Goal: Task Accomplishment & Management: Manage account settings

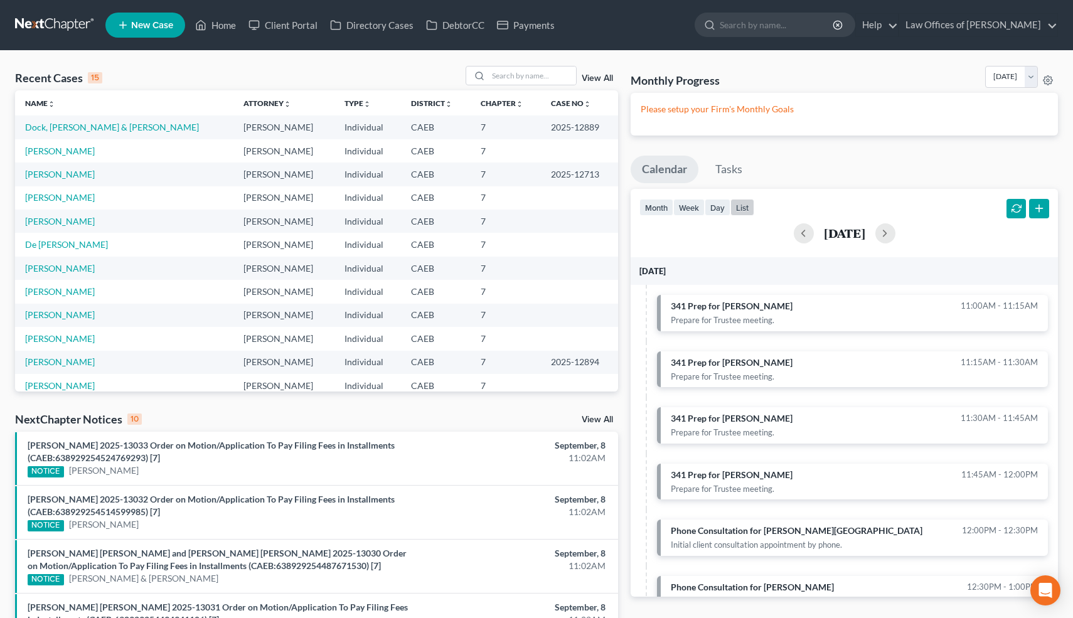
scroll to position [392, 0]
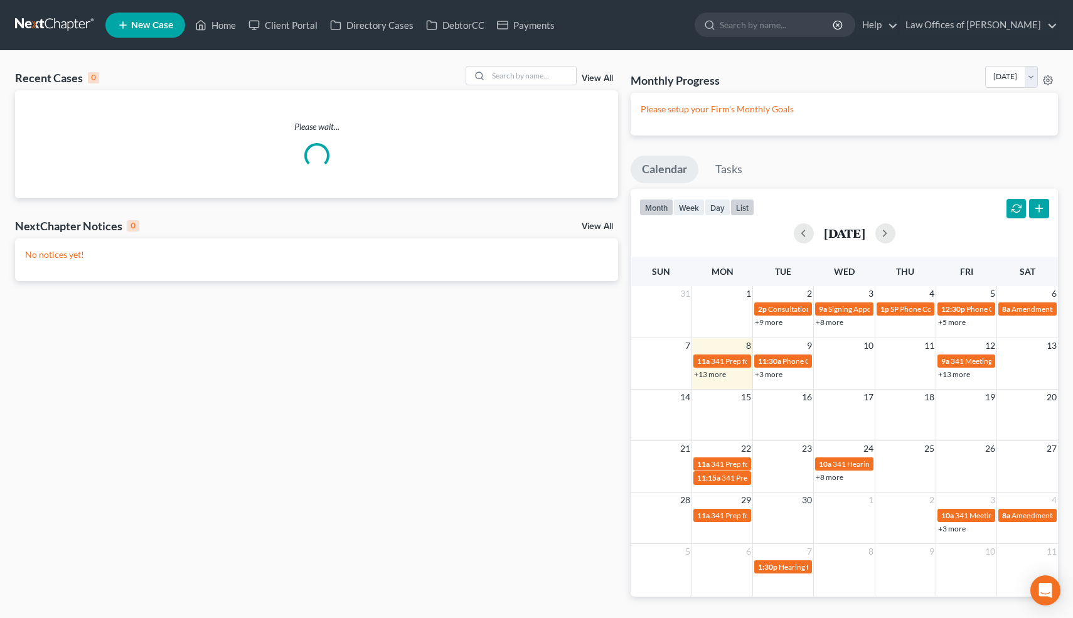
click at [744, 203] on button "list" at bounding box center [742, 207] width 24 height 17
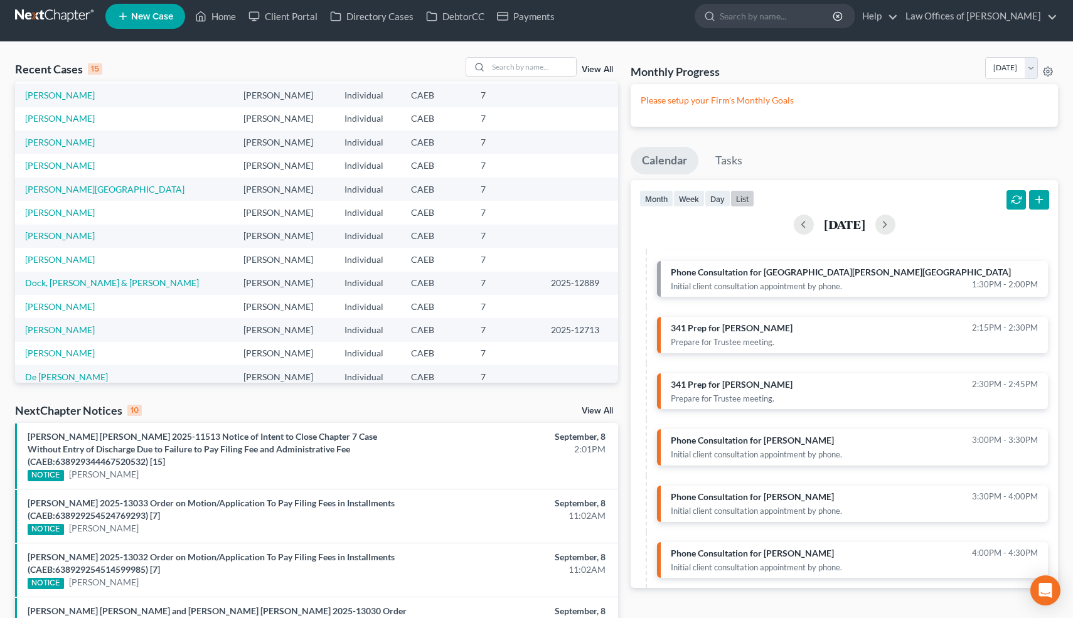
scroll to position [86, 0]
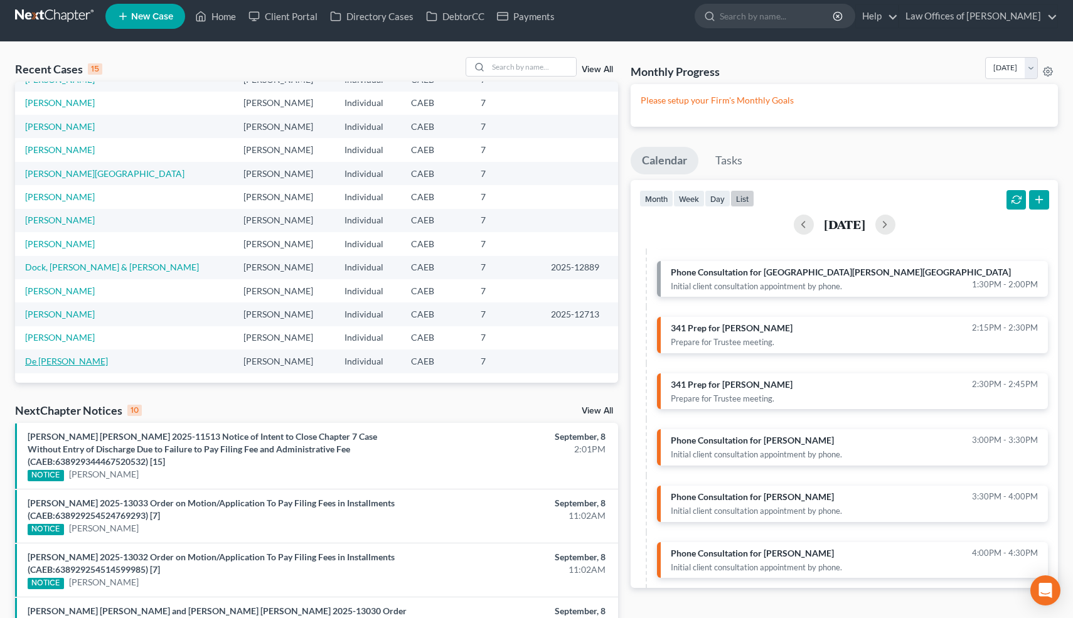
click at [77, 359] on link "De [PERSON_NAME]" at bounding box center [66, 361] width 83 height 11
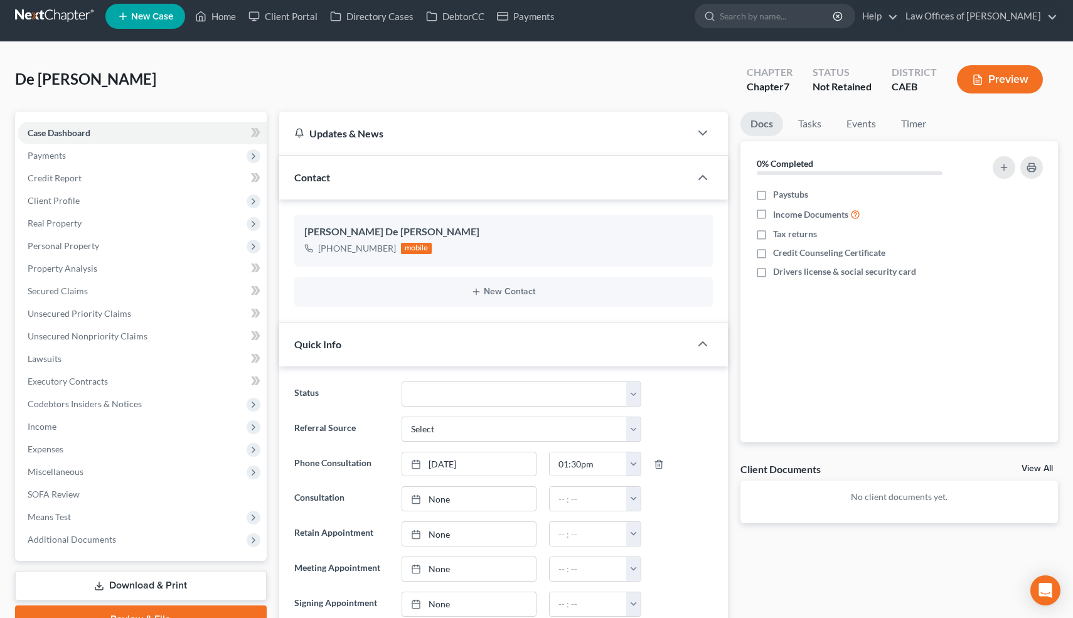
scroll to position [864, 0]
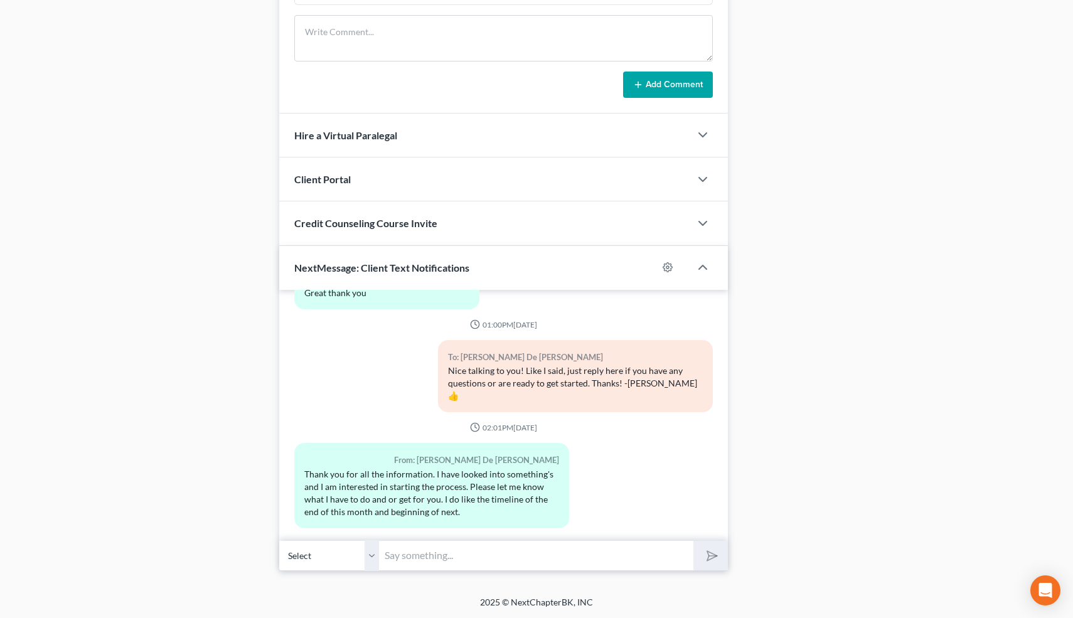
click at [445, 564] on input "text" at bounding box center [537, 555] width 314 height 31
click at [407, 568] on input "text" at bounding box center [537, 555] width 314 height 31
click at [422, 558] on input "text" at bounding box center [537, 555] width 314 height 31
click at [477, 556] on input "Hi! We can do a downpaymen over the" at bounding box center [537, 555] width 314 height 31
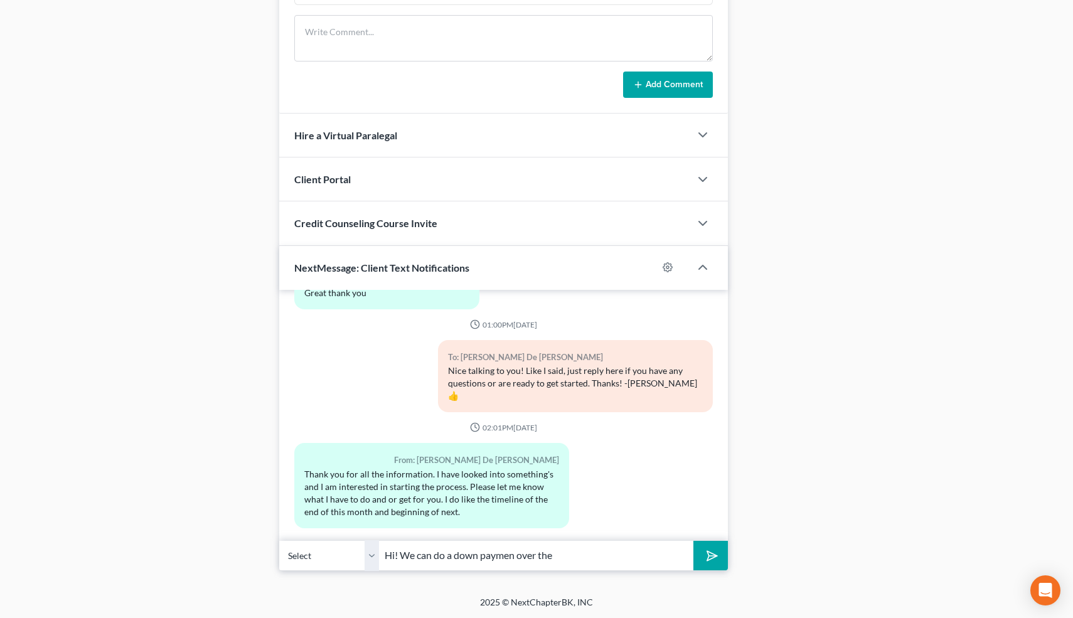
click at [517, 554] on input "Hi! We can do a down paymen over the" at bounding box center [537, 555] width 314 height 31
click at [576, 553] on input "Hi! We can do a down payment over the" at bounding box center [537, 555] width 314 height 31
type input "Hi! We can do a down payment over the phone and email you the checklist of docu…"
click at [693, 541] on button "submit" at bounding box center [710, 555] width 35 height 29
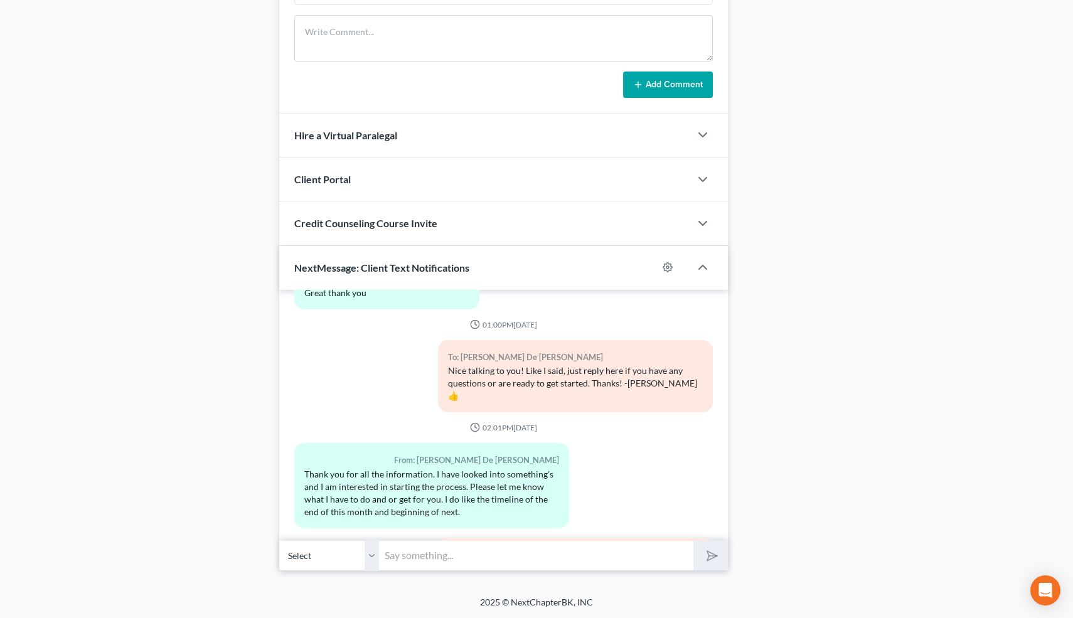
scroll to position [479, 0]
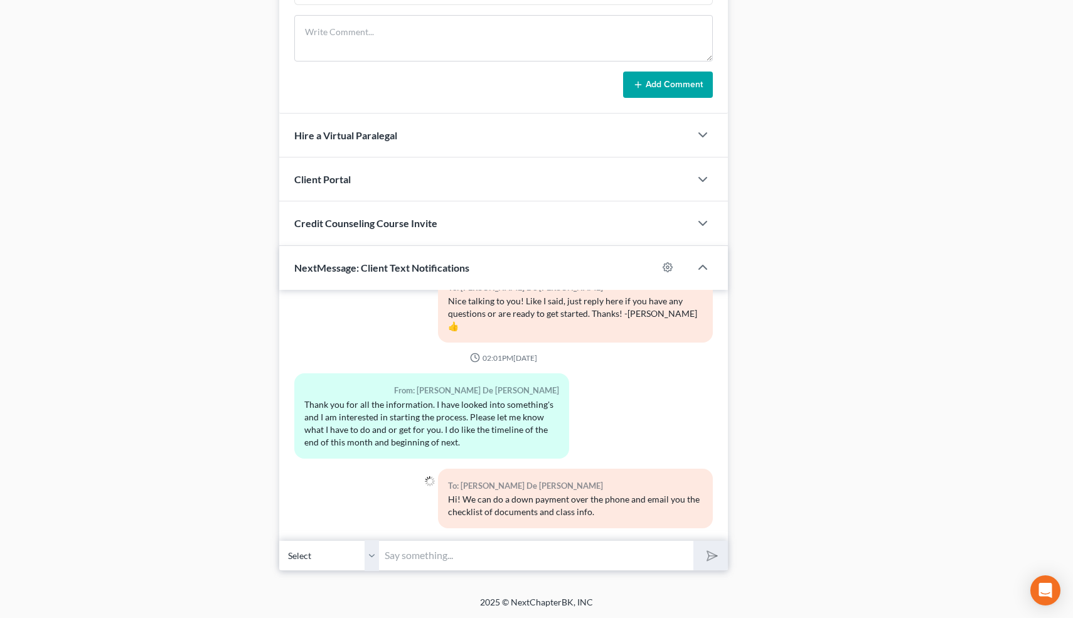
click at [557, 552] on input "text" at bounding box center [537, 555] width 314 height 31
type input "Did you want to go ahead and get started?"
click at [693, 541] on button "submit" at bounding box center [710, 555] width 35 height 29
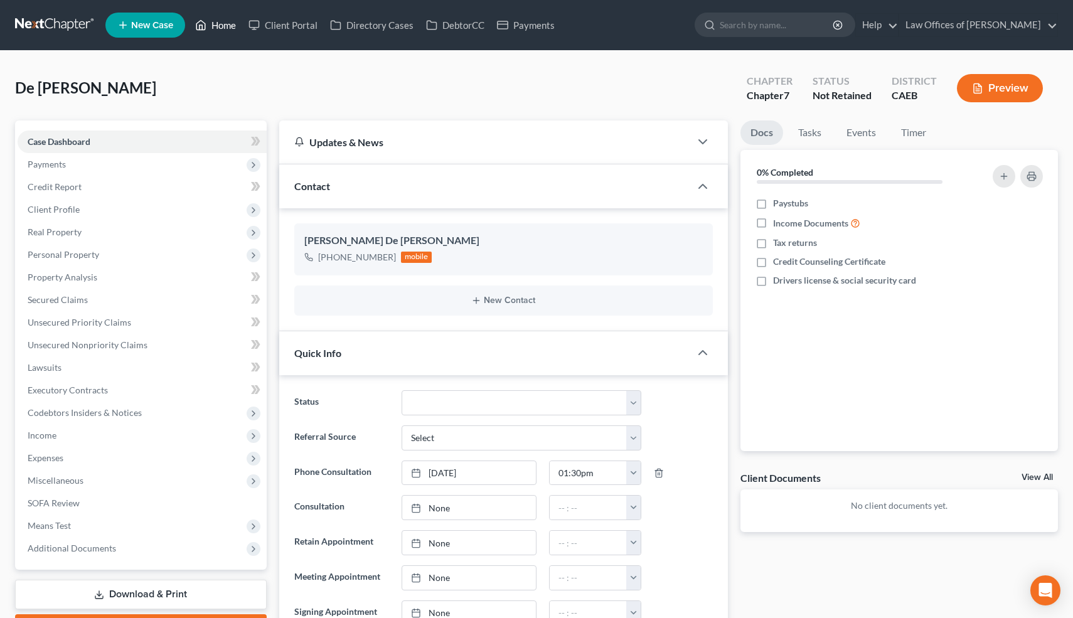
click at [223, 28] on link "Home" at bounding box center [215, 25] width 53 height 23
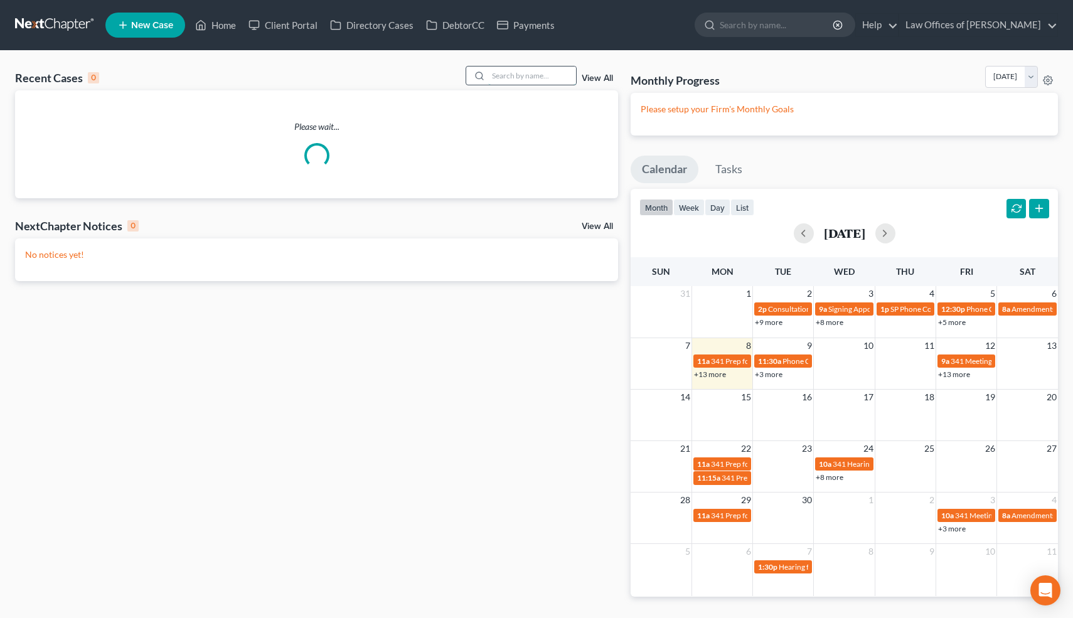
click at [536, 78] on input "search" at bounding box center [532, 76] width 88 height 18
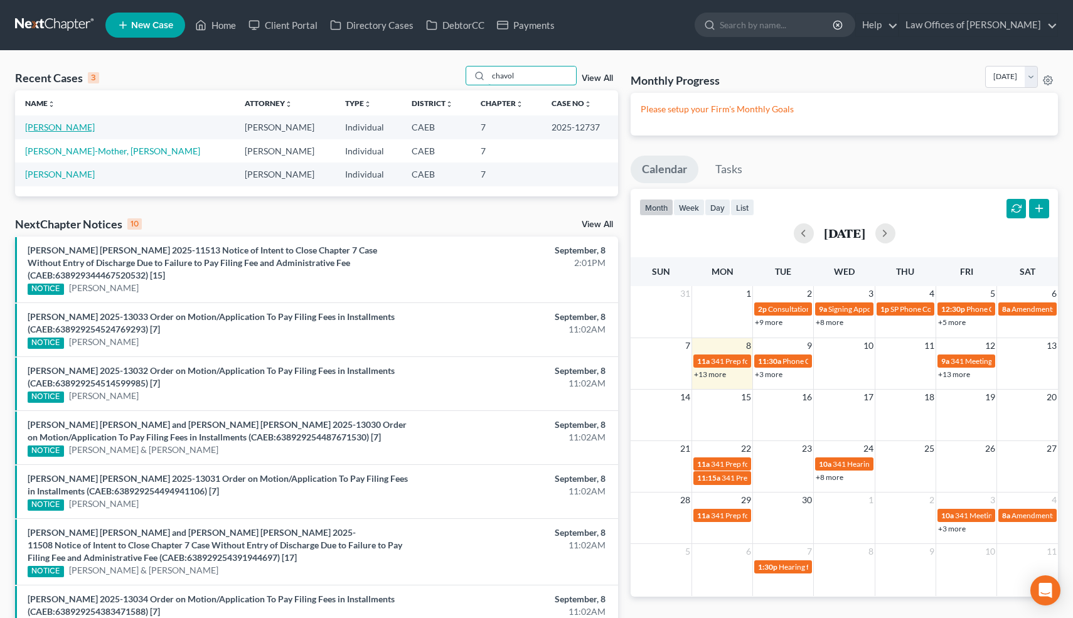
type input "chavol"
click at [78, 124] on link "[PERSON_NAME]" at bounding box center [60, 127] width 70 height 11
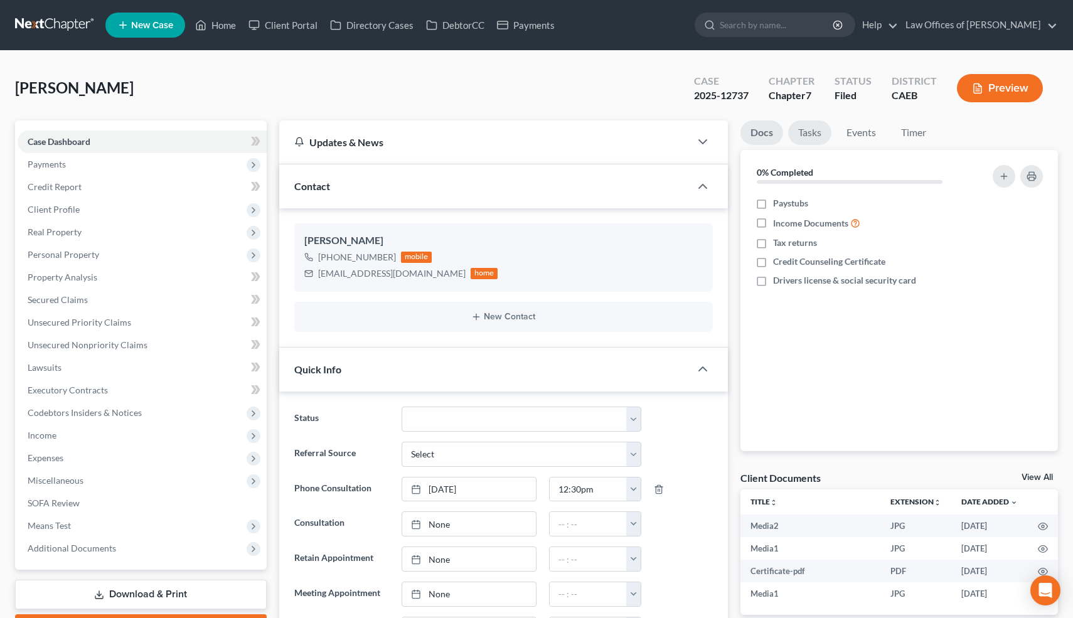
scroll to position [5427, 0]
click at [857, 141] on link "Events" at bounding box center [861, 132] width 50 height 24
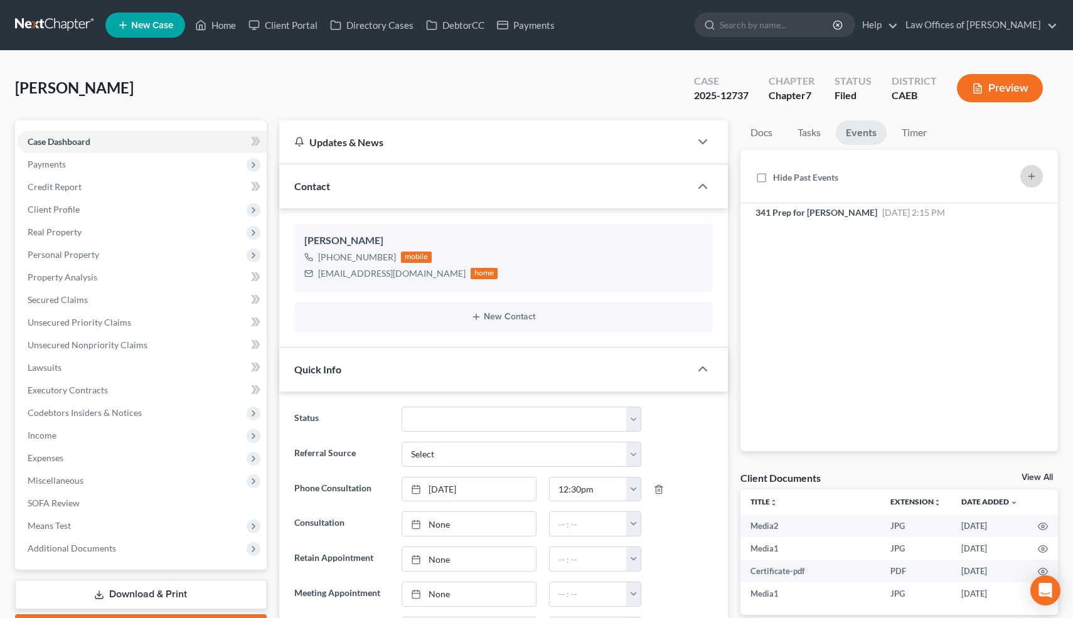
click at [1030, 171] on icon "button" at bounding box center [1031, 176] width 10 height 10
select select "Days"
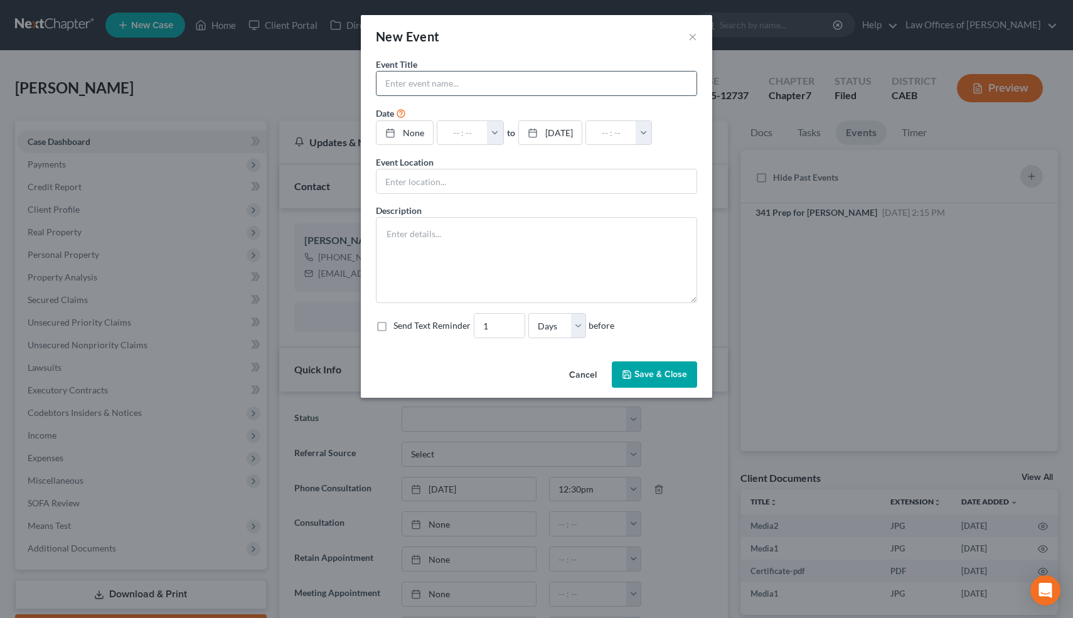
click at [431, 85] on input "text" at bounding box center [536, 84] width 320 height 24
type input "341 Meeting"
click at [410, 137] on link "None" at bounding box center [404, 133] width 56 height 24
type input "[DATE]"
click at [509, 128] on button "button" at bounding box center [501, 133] width 16 height 24
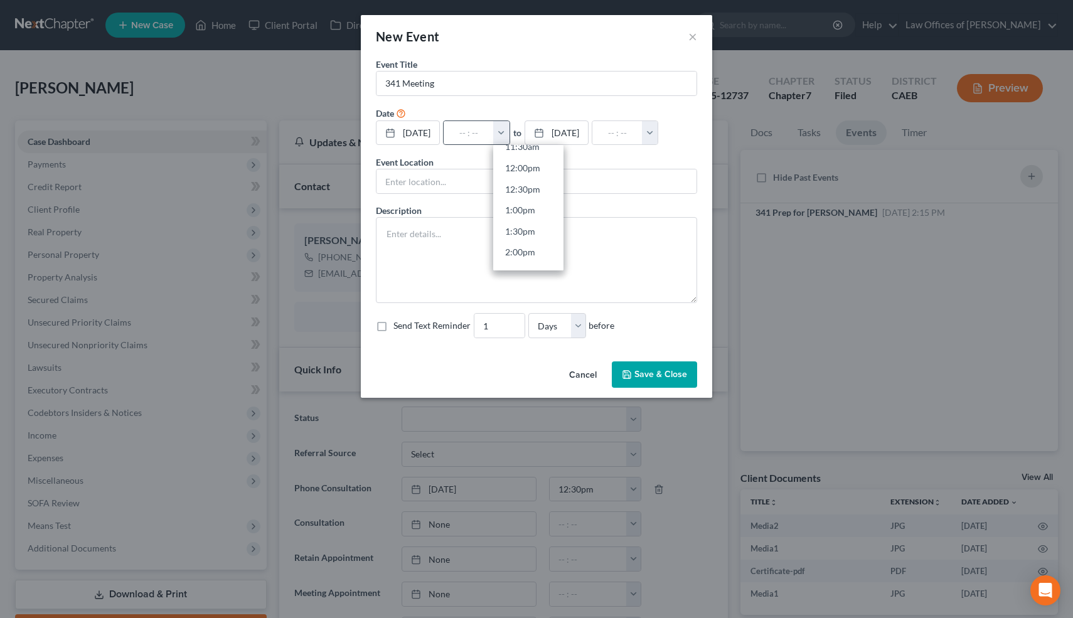
scroll to position [500, 0]
click at [537, 228] on link "1:30pm" at bounding box center [528, 229] width 70 height 21
type input "1:30pm"
type input "02:30pm"
click at [649, 376] on button "Save & Close" at bounding box center [654, 374] width 85 height 26
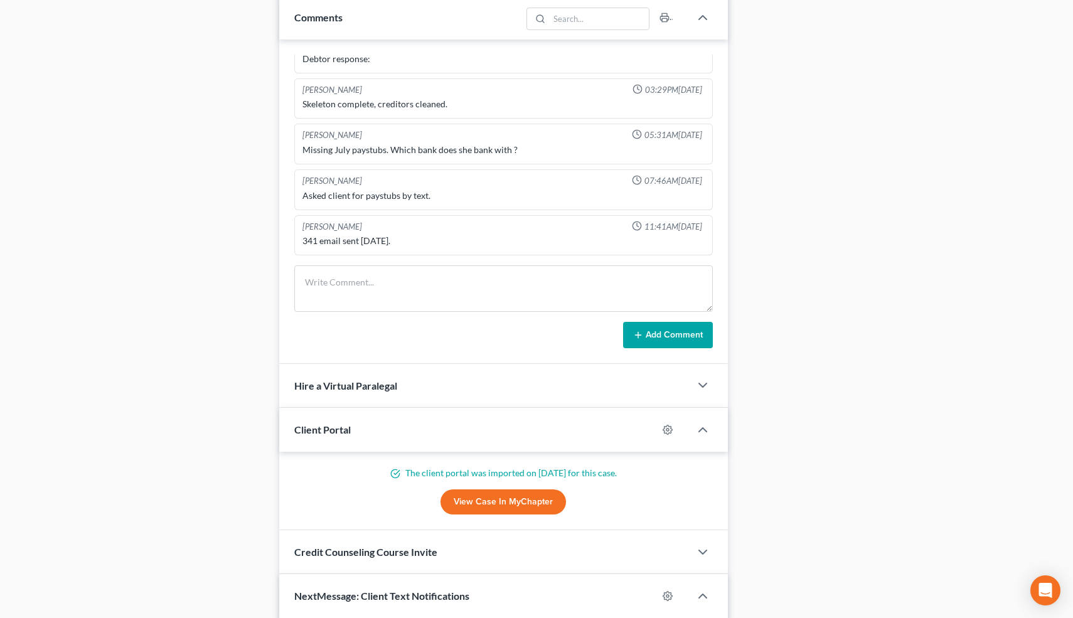
scroll to position [775, 0]
click at [492, 296] on textarea at bounding box center [503, 290] width 419 height 46
type textarea "LM for 341 prep call."
click at [687, 332] on button "Add Comment" at bounding box center [668, 336] width 90 height 26
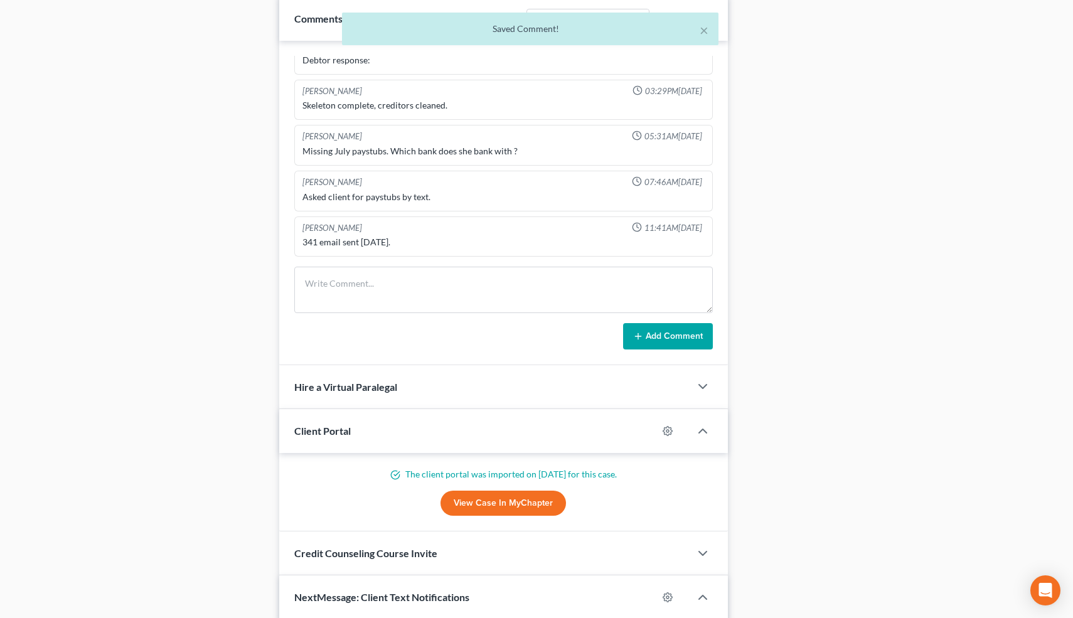
scroll to position [685, 0]
click at [705, 31] on button "×" at bounding box center [704, 30] width 9 height 15
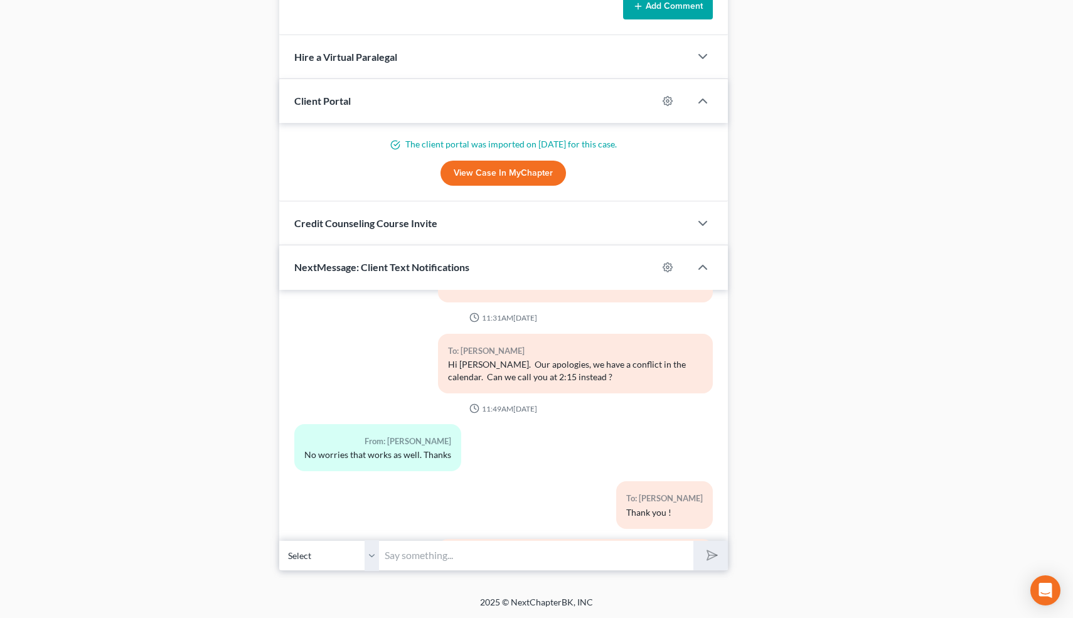
scroll to position [5427, 0]
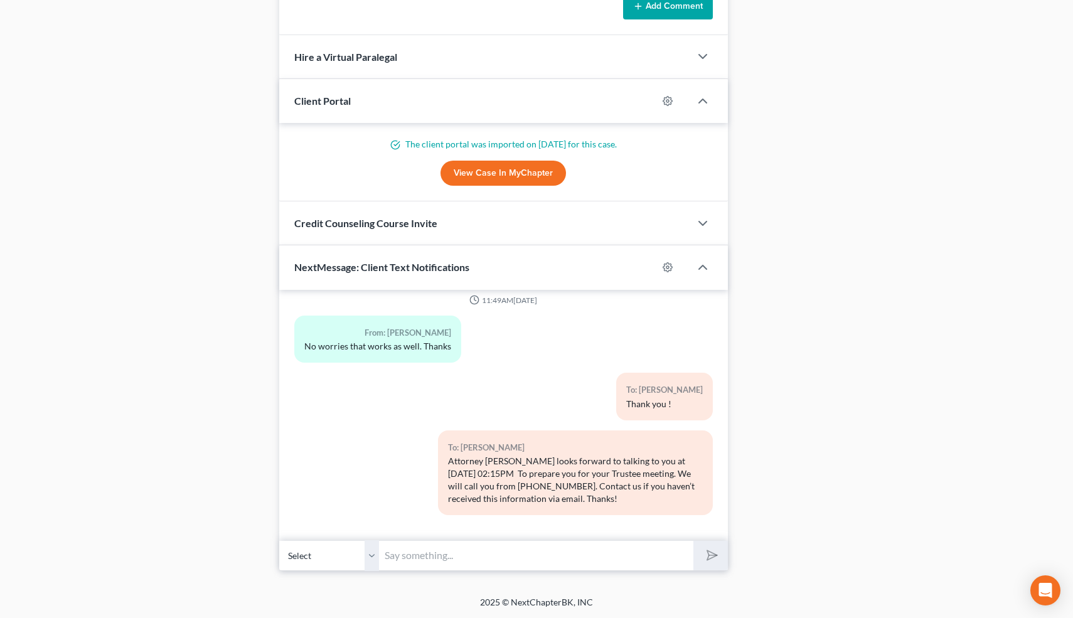
click at [418, 550] on input "text" at bounding box center [537, 555] width 314 height 31
click at [525, 553] on input "Hi-I just tried calling for the truatee meeting prep. -[PERSON_NAME]" at bounding box center [537, 555] width 314 height 31
type input "Hi-I just tried calling for the trustee meeting prep. -[PERSON_NAME]"
click at [693, 541] on button "submit" at bounding box center [710, 555] width 35 height 29
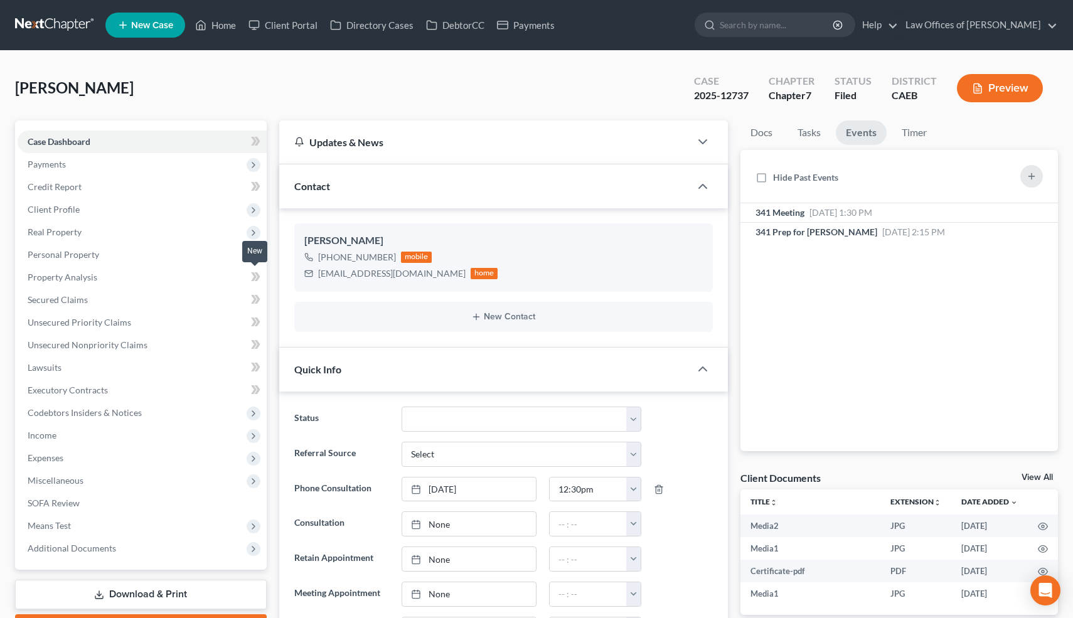
scroll to position [5504, 0]
click at [232, 19] on link "Home" at bounding box center [215, 25] width 53 height 23
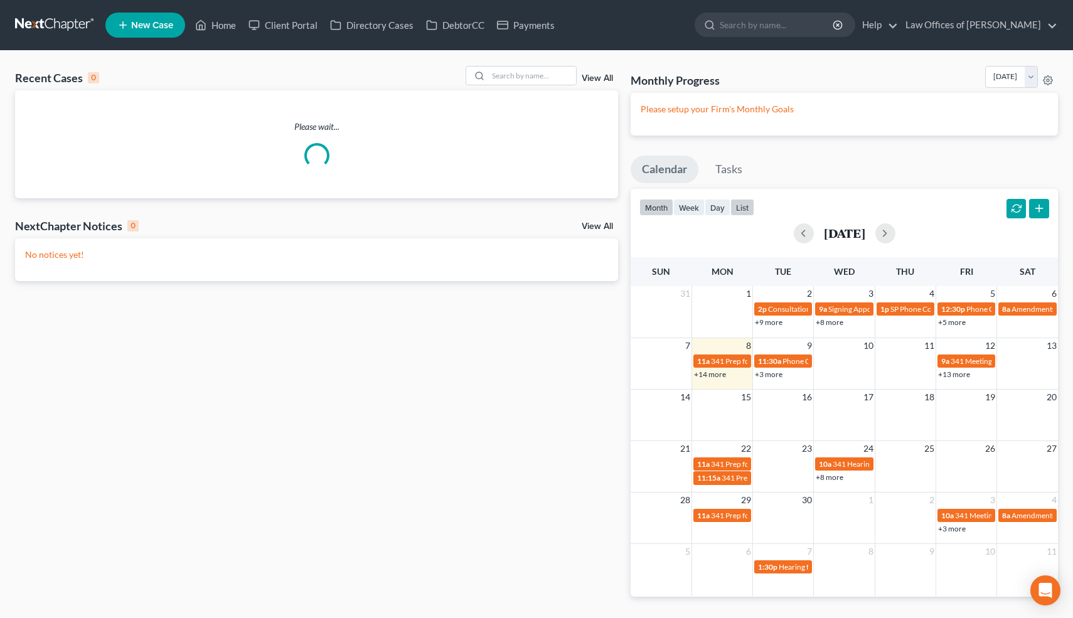
click at [745, 206] on button "list" at bounding box center [742, 207] width 24 height 17
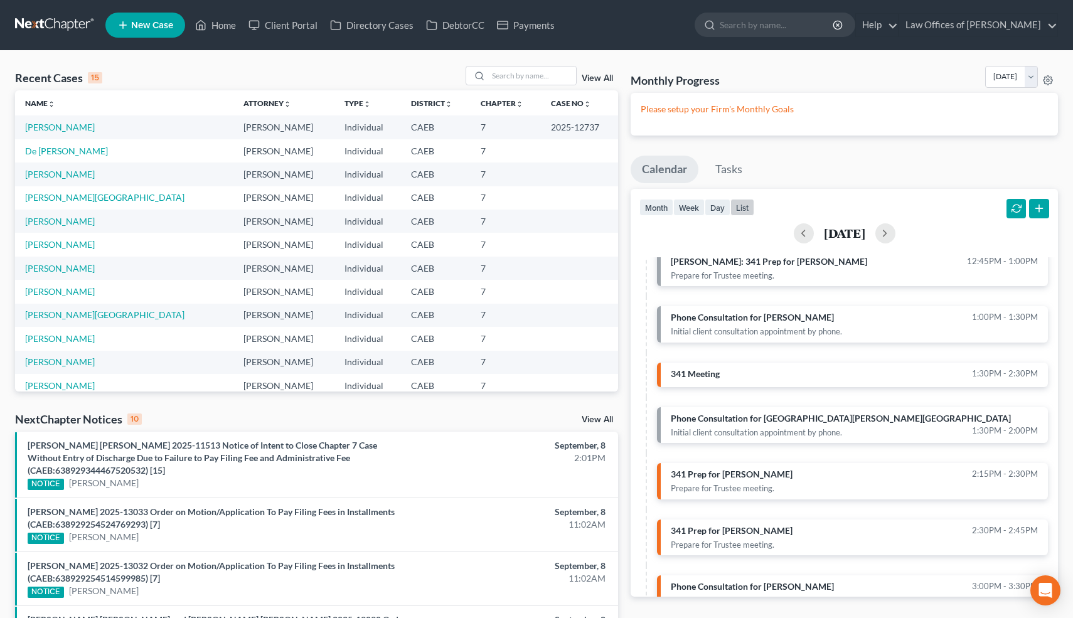
scroll to position [392, 0]
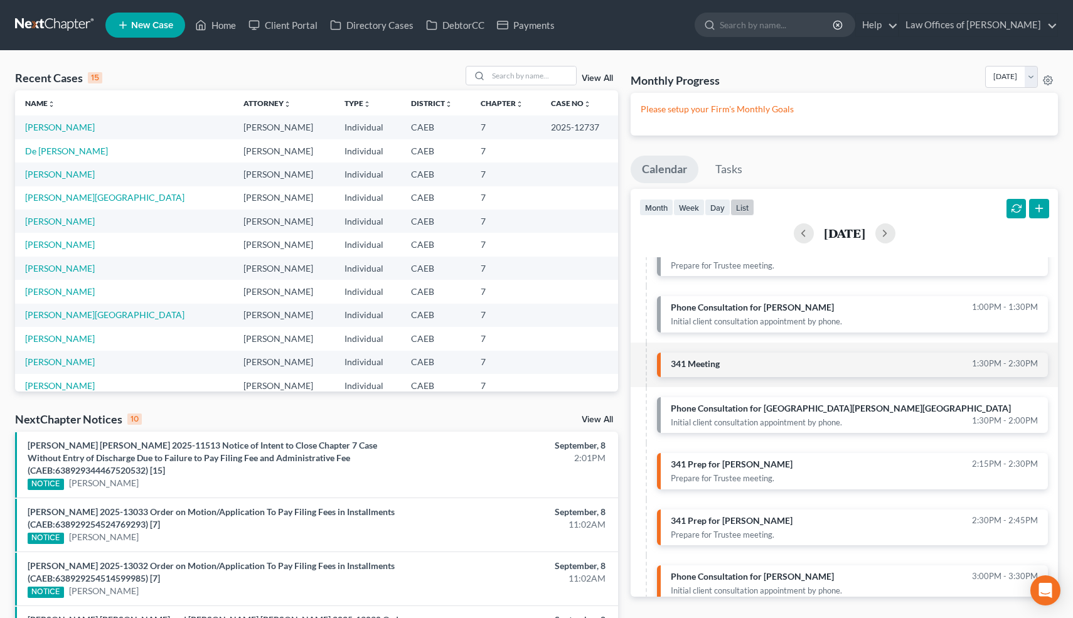
click at [747, 361] on link "341 Meeting 1:30pm - 2:30pm" at bounding box center [852, 365] width 391 height 24
select select "Days"
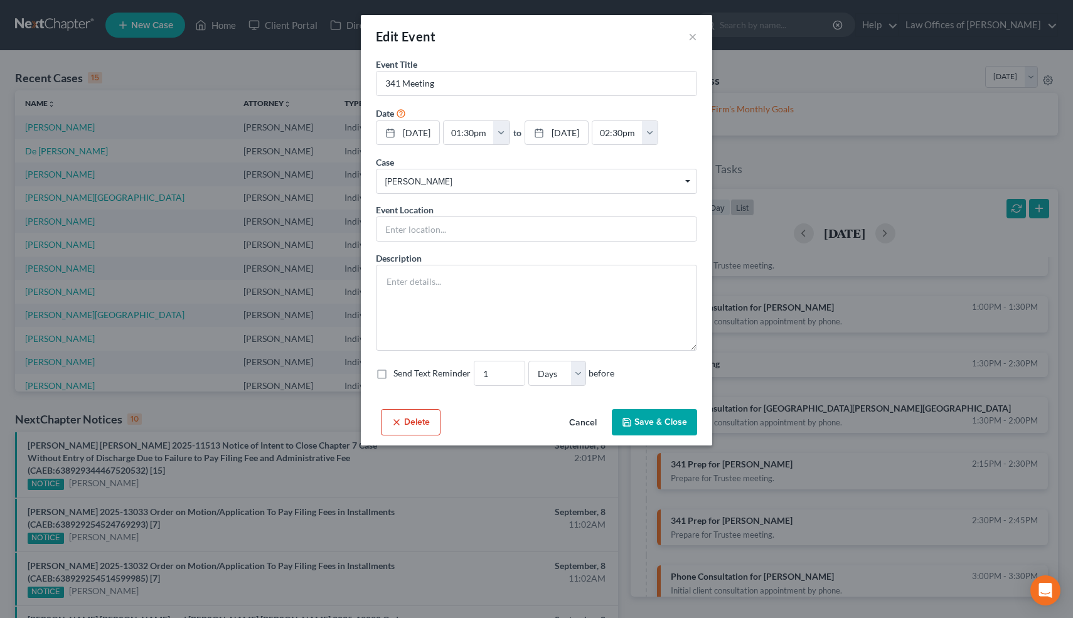
click at [420, 418] on button "Delete" at bounding box center [411, 422] width 60 height 26
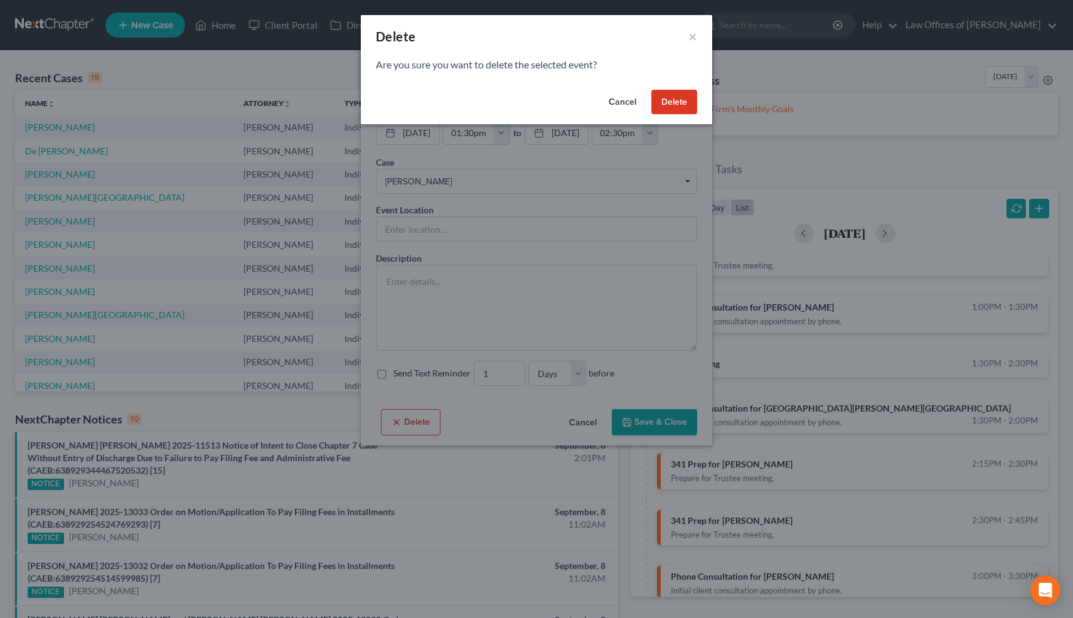
click at [674, 97] on button "Delete" at bounding box center [674, 102] width 46 height 25
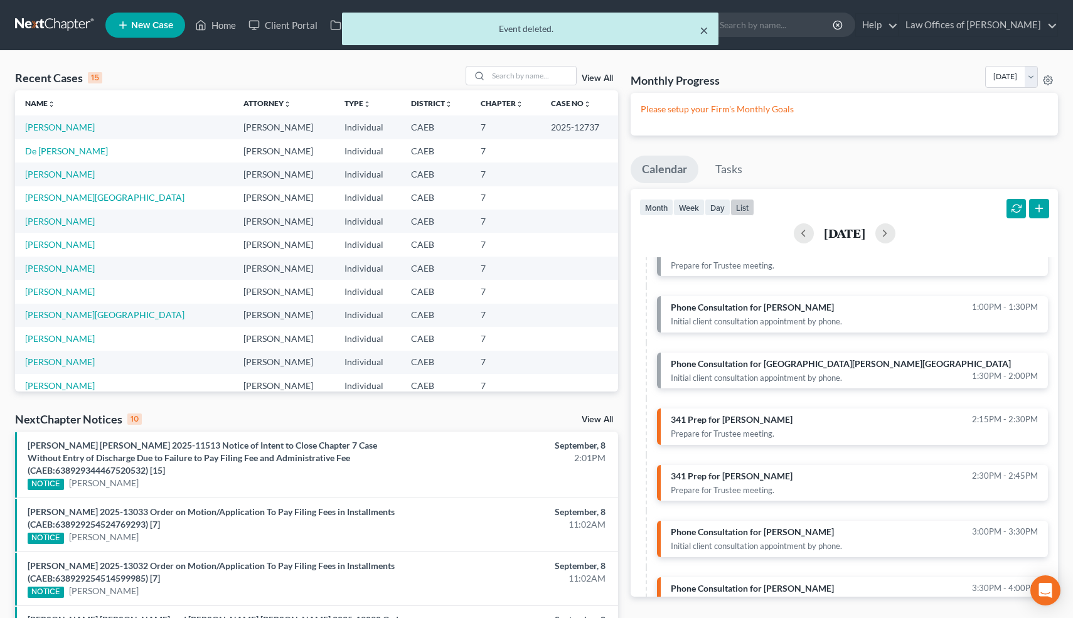
click at [705, 29] on button "×" at bounding box center [704, 30] width 9 height 15
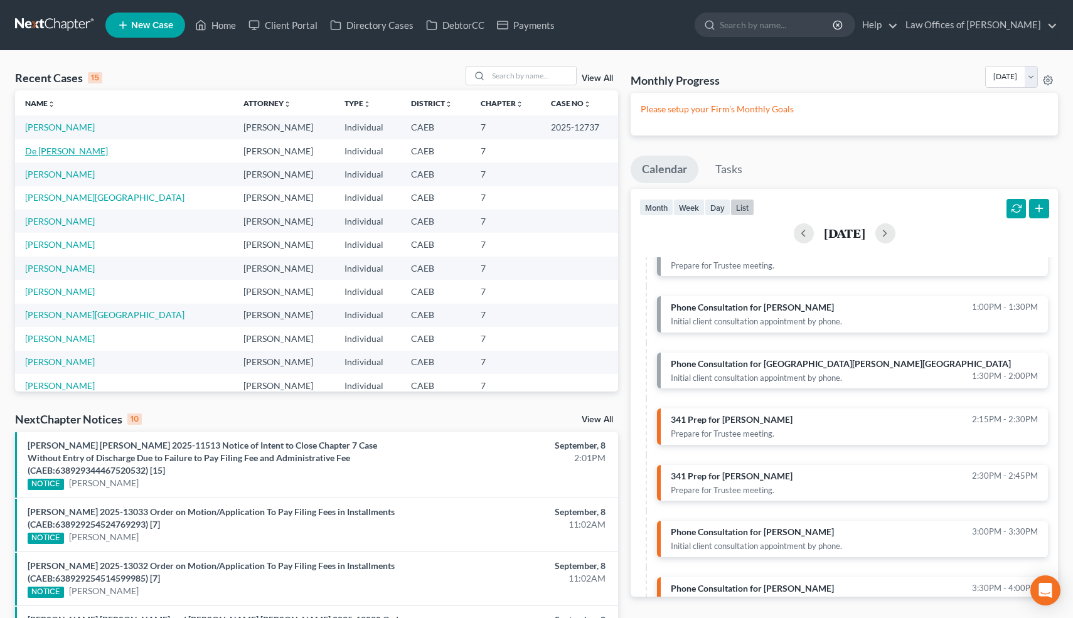
click at [61, 151] on link "De [PERSON_NAME]" at bounding box center [66, 151] width 83 height 11
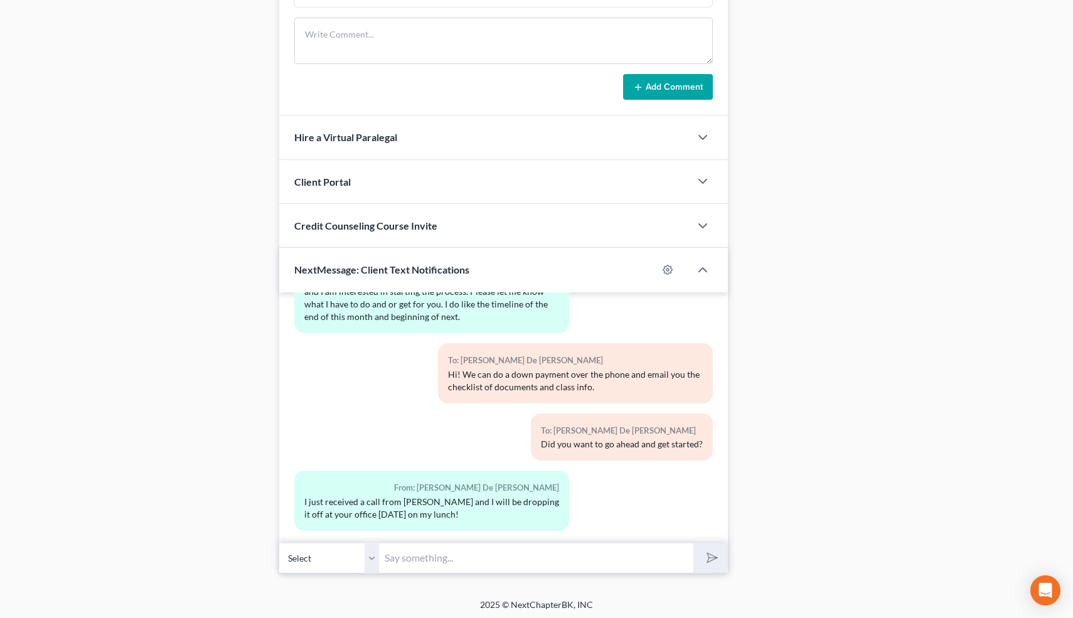
scroll to position [910, 0]
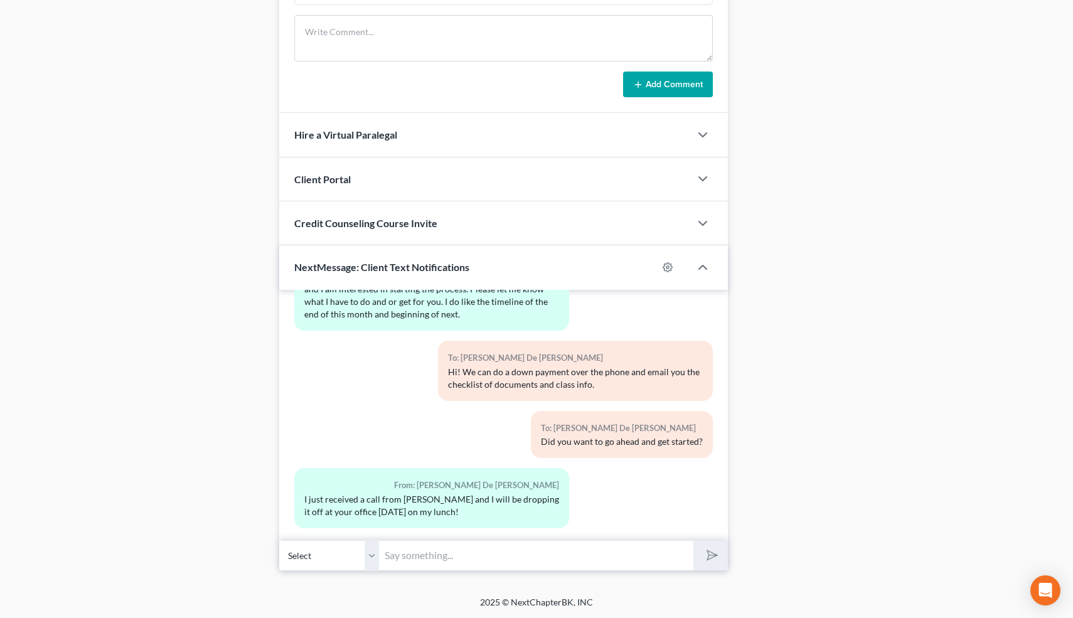
click at [471, 553] on input "text" at bounding box center [537, 555] width 314 height 31
type input "Ha! She's too efficient 👍"
click at [693, 541] on button "submit" at bounding box center [710, 555] width 35 height 29
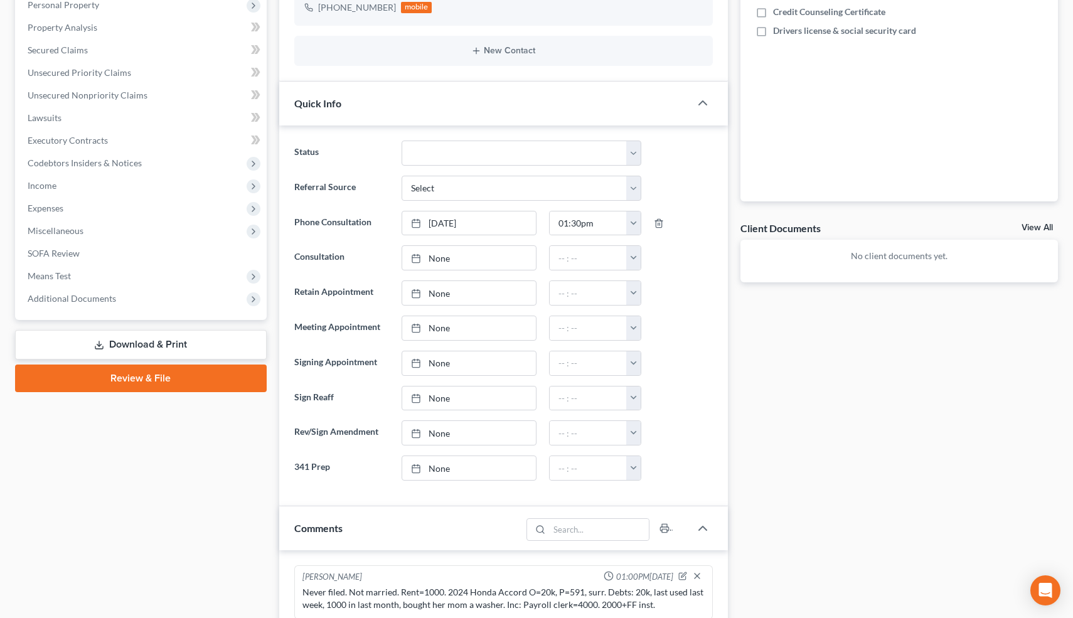
scroll to position [0, 0]
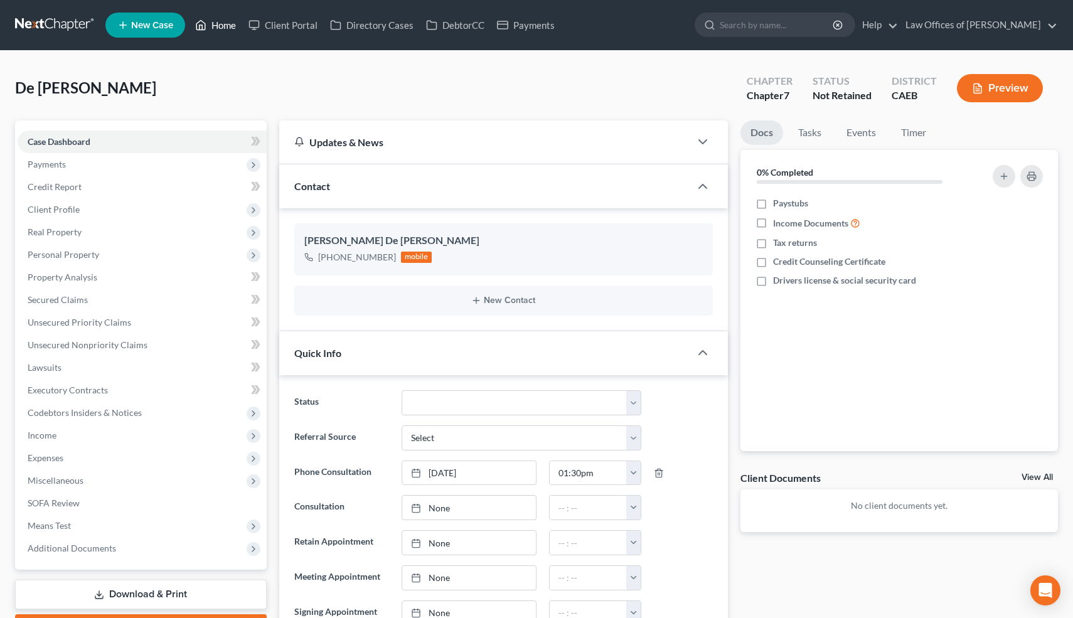
click at [225, 29] on link "Home" at bounding box center [215, 25] width 53 height 23
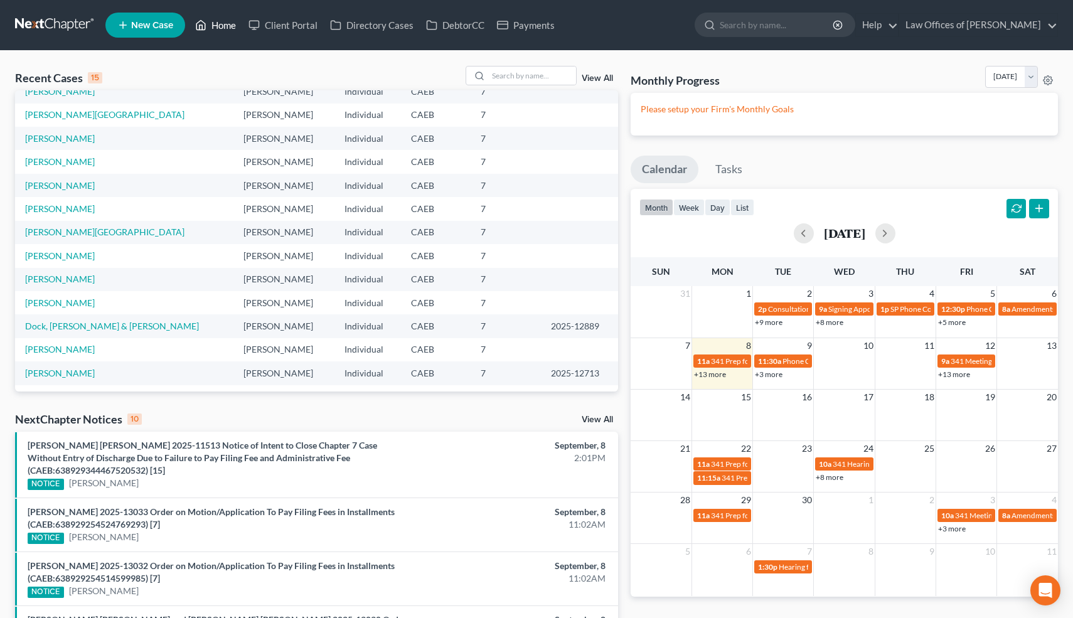
scroll to position [86, 0]
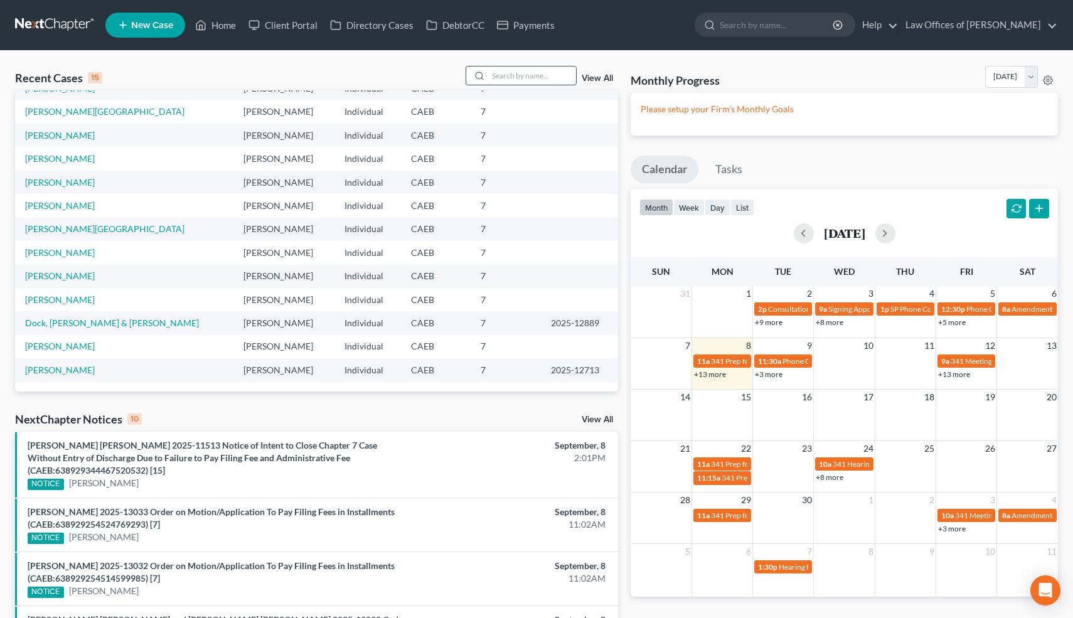
click at [532, 73] on input "search" at bounding box center [532, 76] width 88 height 18
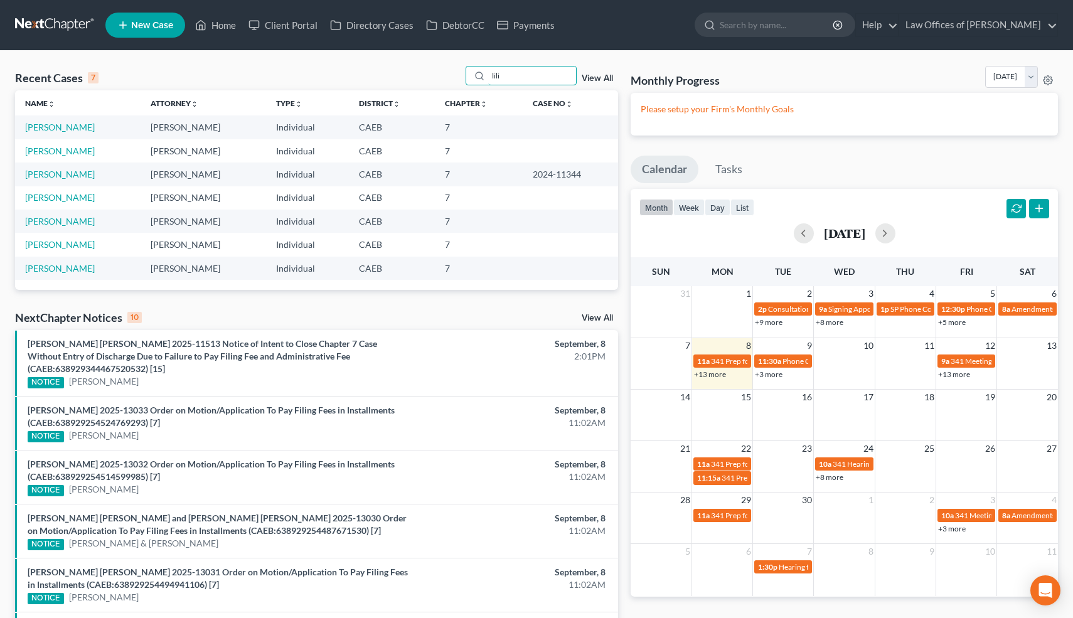
scroll to position [0, 0]
type input "lili"
click at [75, 125] on link "[PERSON_NAME]" at bounding box center [60, 127] width 70 height 11
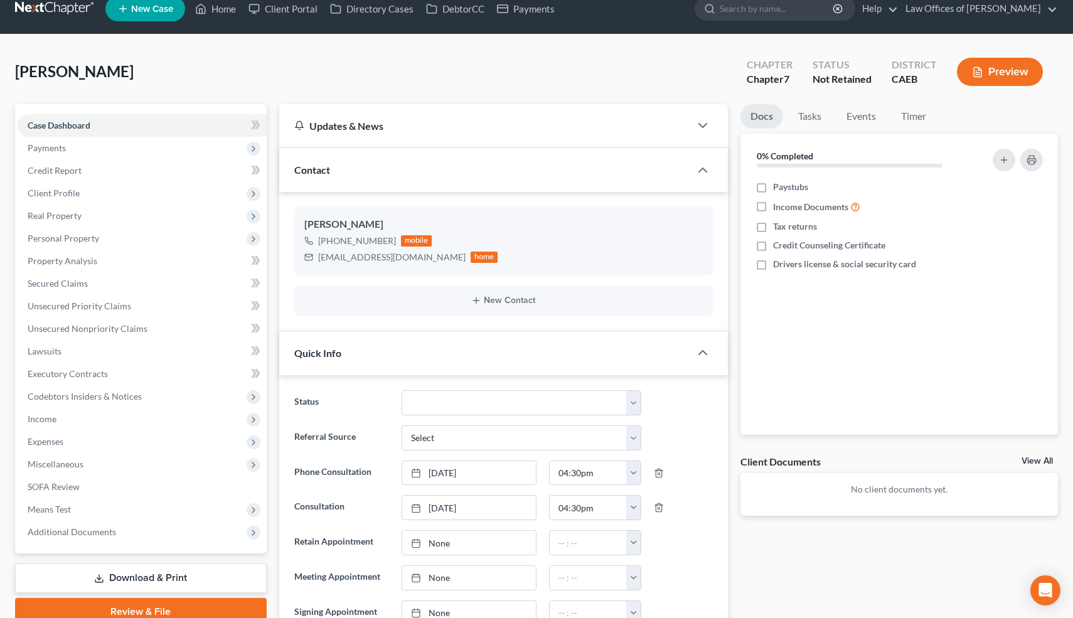
scroll to position [1027, 0]
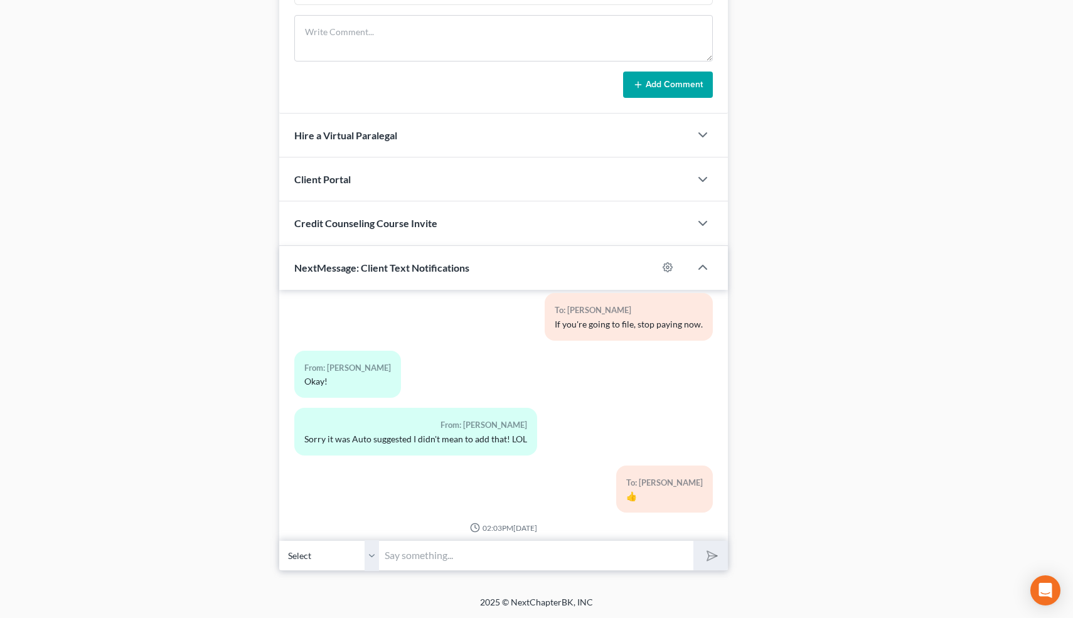
click at [504, 566] on input "text" at bounding box center [537, 555] width 314 height 31
type input "Sure can"
click at [693, 541] on button "submit" at bounding box center [710, 555] width 35 height 29
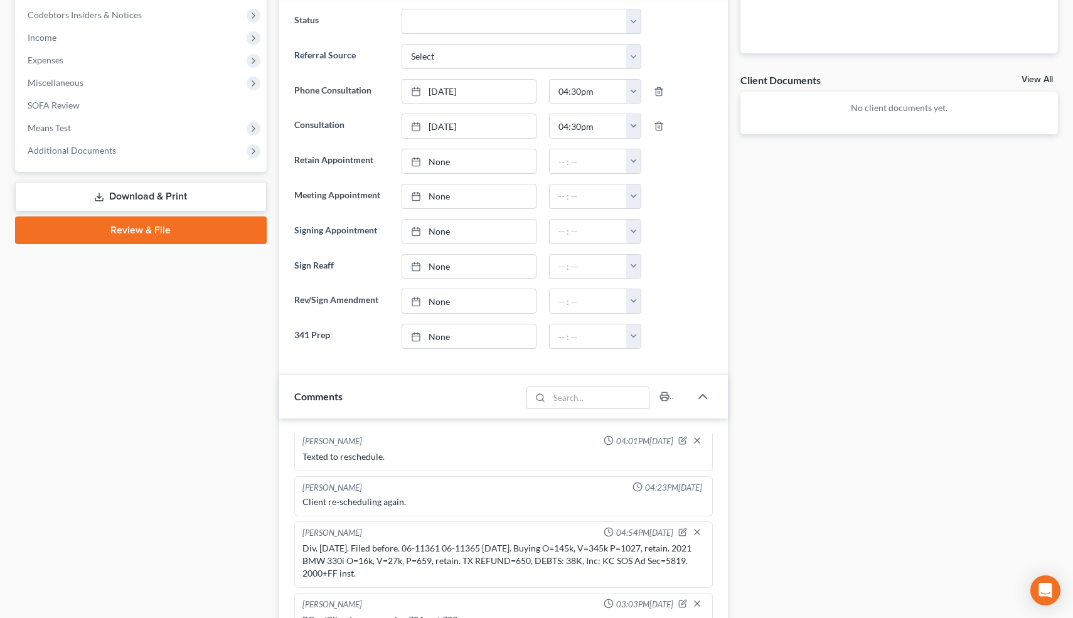
scroll to position [0, 0]
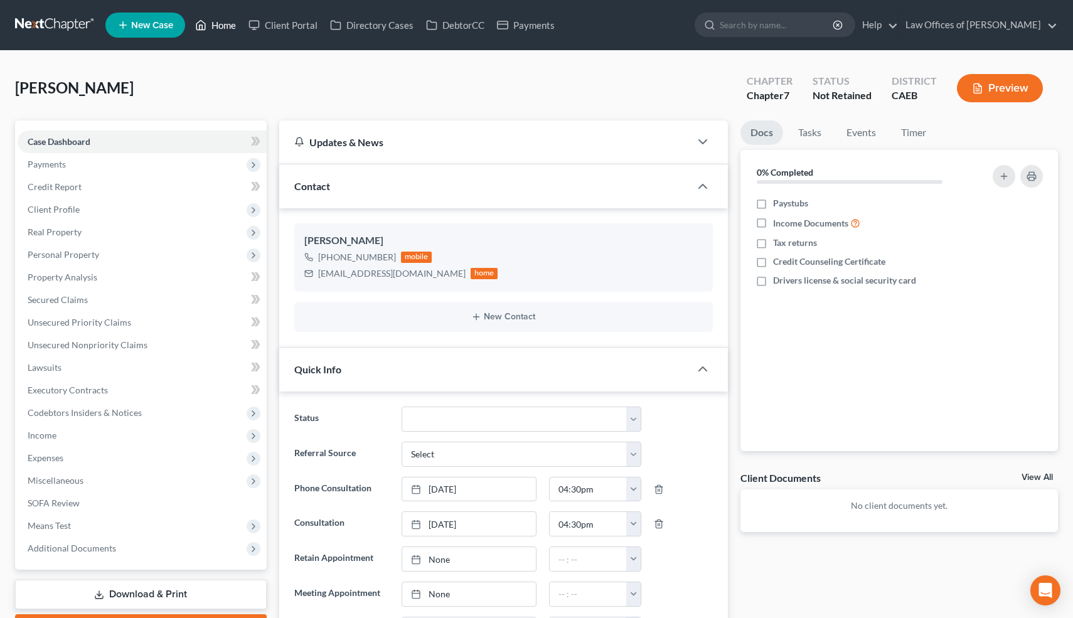
click at [227, 26] on link "Home" at bounding box center [215, 25] width 53 height 23
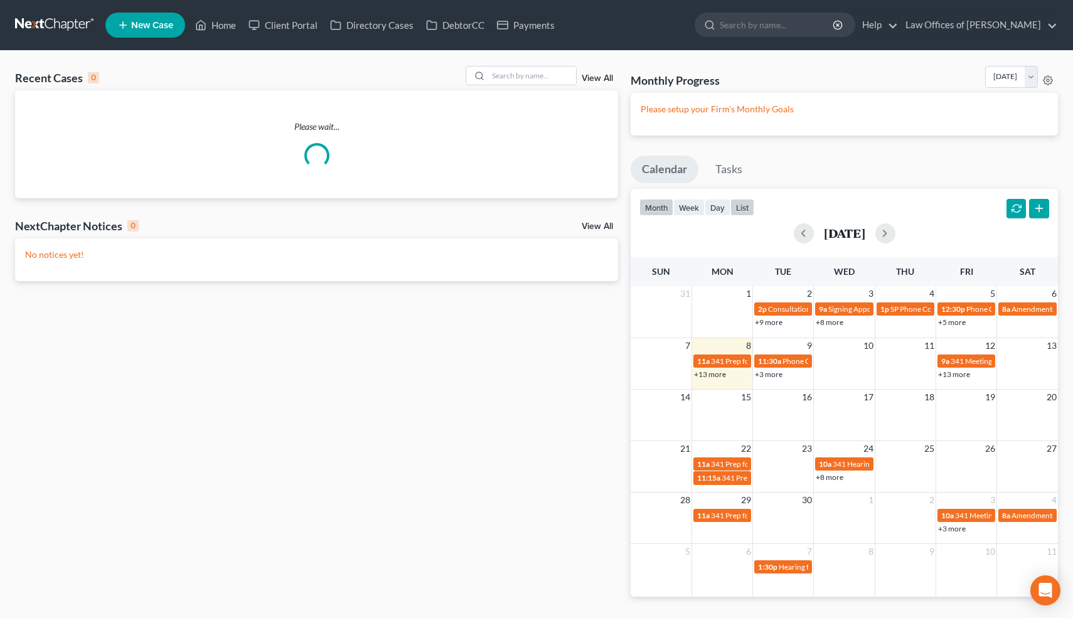
click at [742, 207] on button "list" at bounding box center [742, 207] width 24 height 17
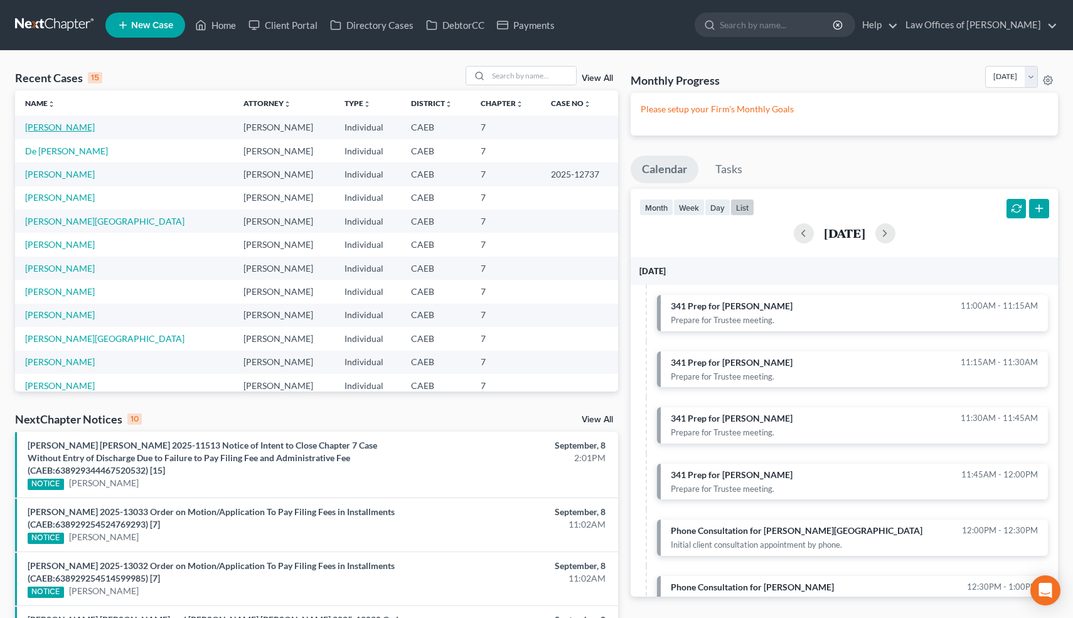
click at [71, 126] on link "[PERSON_NAME]" at bounding box center [60, 127] width 70 height 11
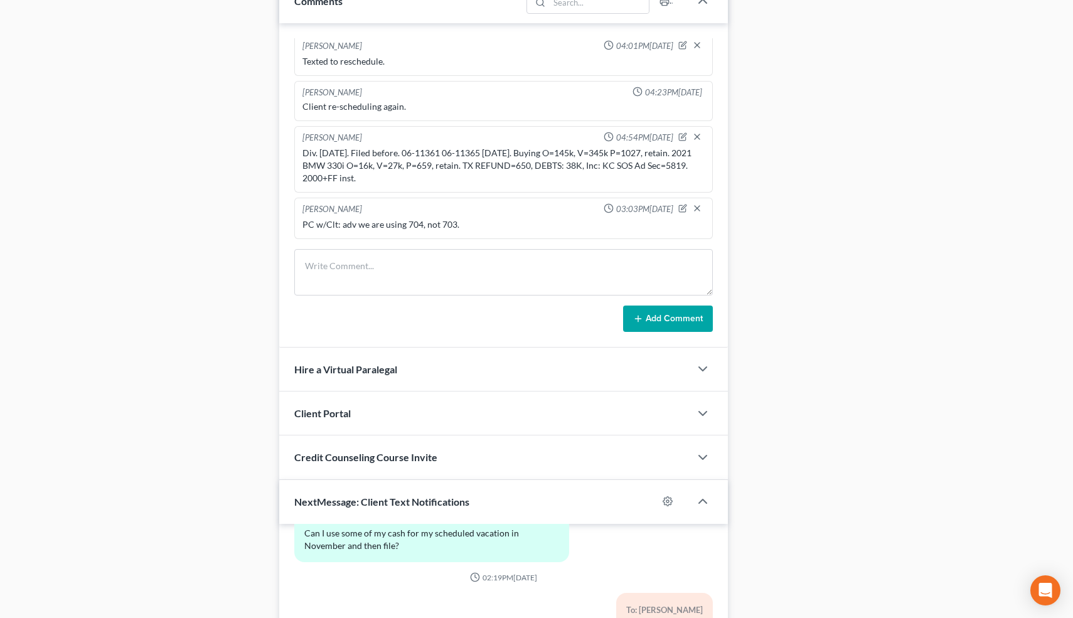
scroll to position [1027, 0]
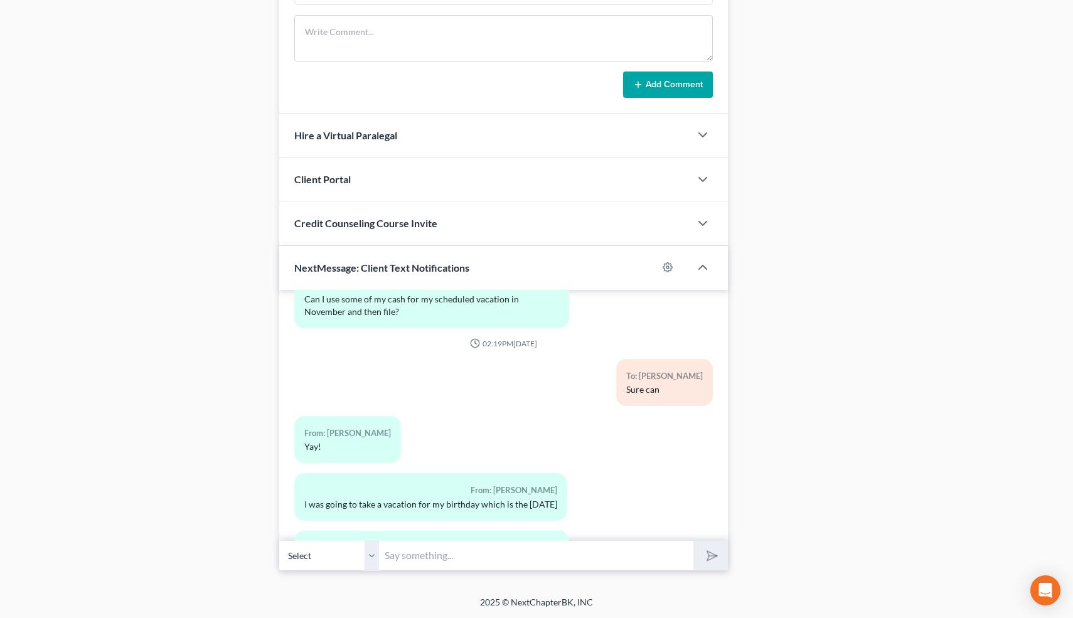
click at [464, 552] on input "text" at bounding box center [537, 555] width 314 height 31
click at [437, 555] on input "text" at bounding box center [537, 555] width 314 height 31
type input "All good"
click at [693, 541] on button "submit" at bounding box center [710, 555] width 35 height 29
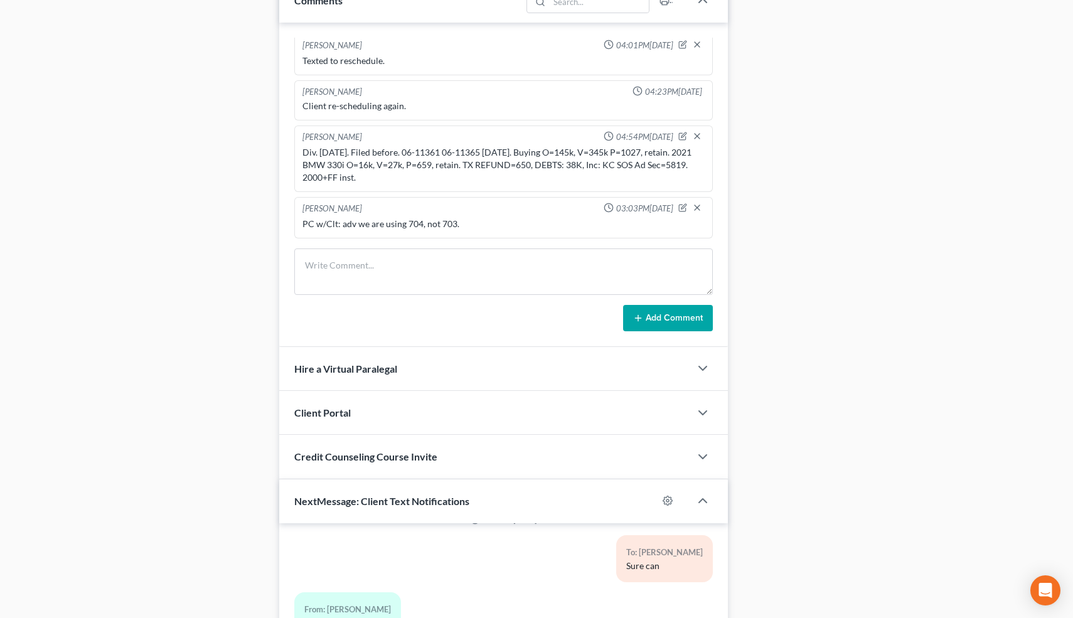
scroll to position [0, 0]
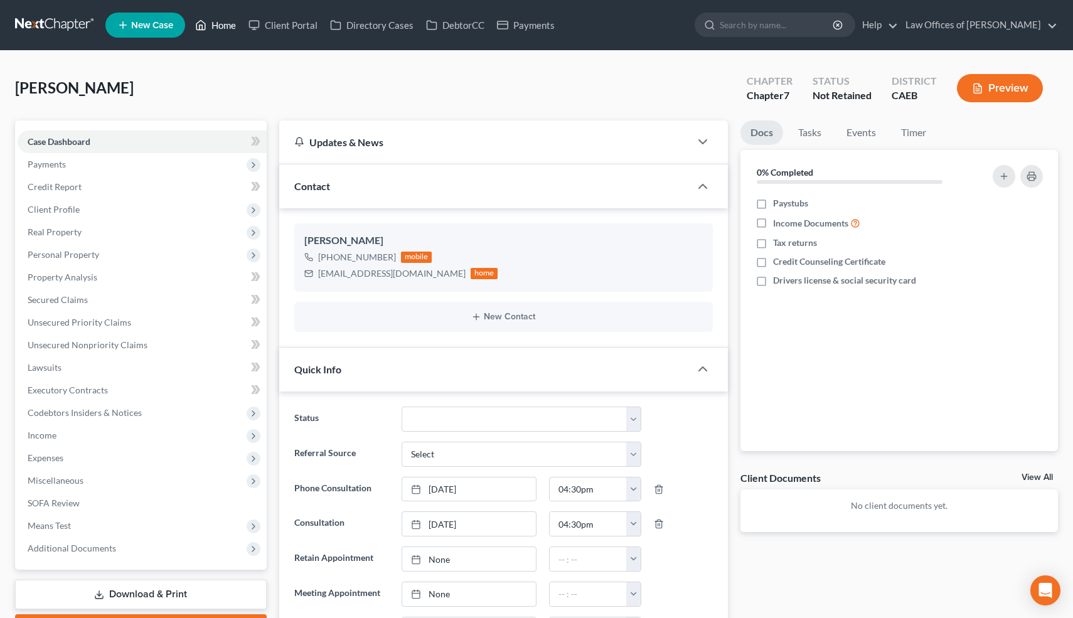
click at [226, 26] on link "Home" at bounding box center [215, 25] width 53 height 23
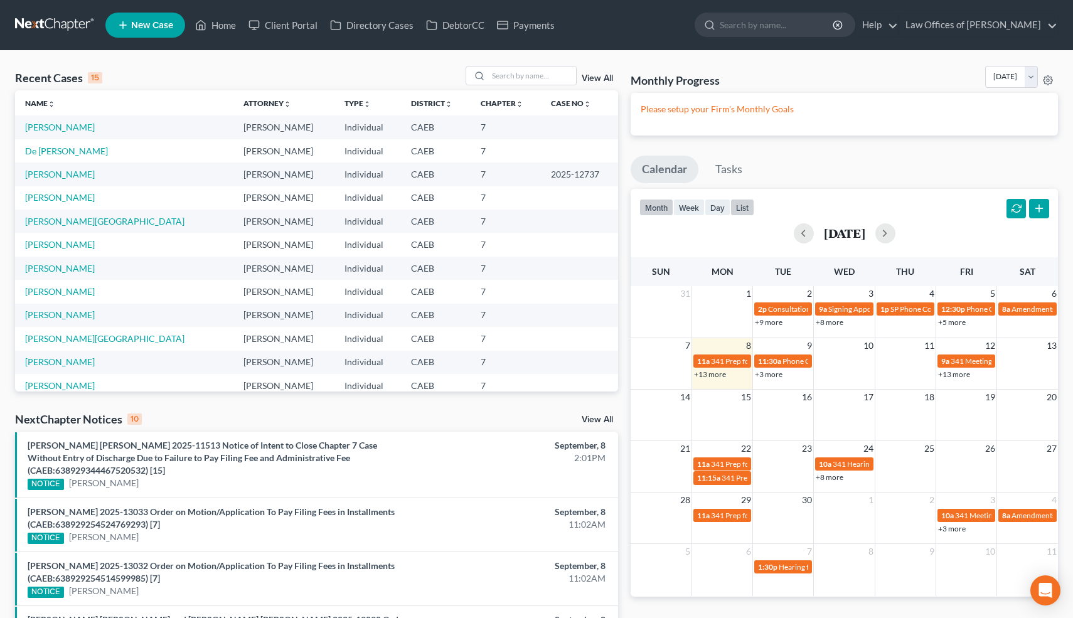
click at [745, 208] on button "list" at bounding box center [742, 207] width 24 height 17
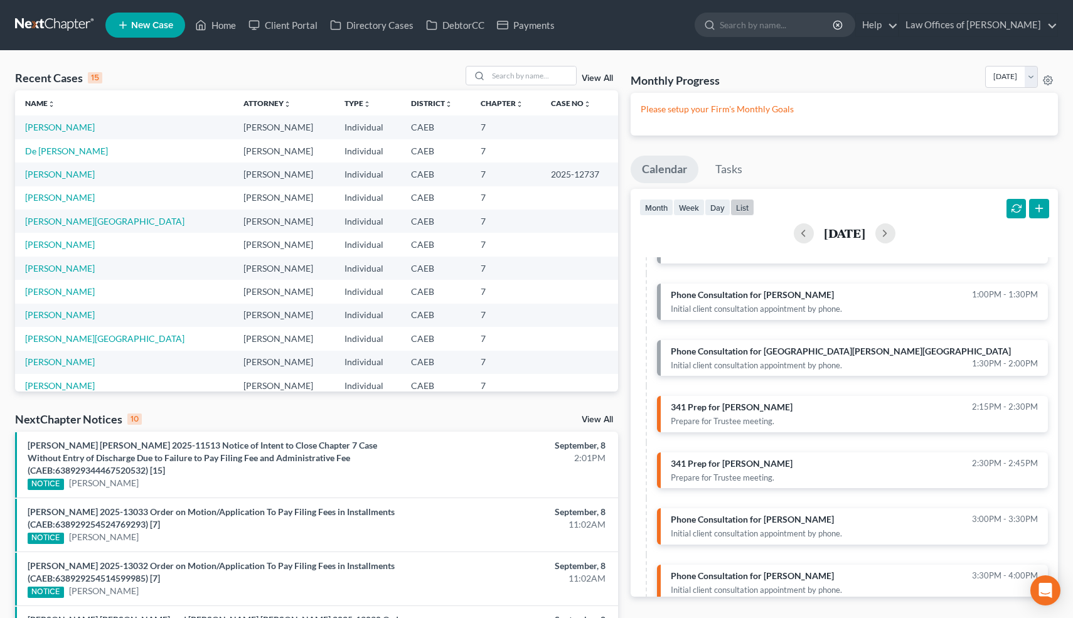
scroll to position [410, 0]
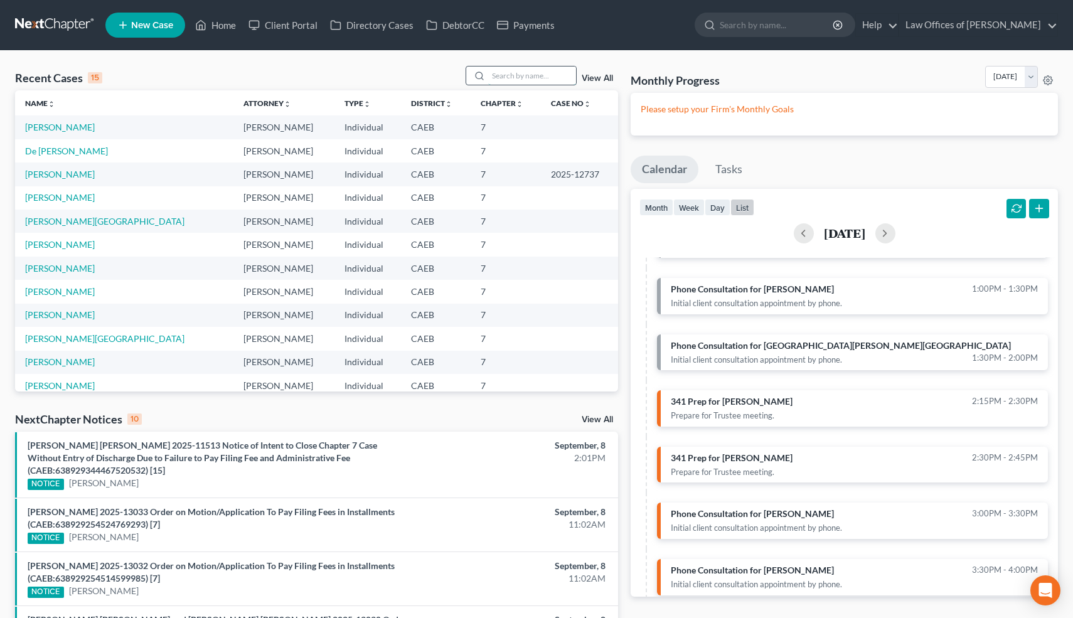
click at [549, 78] on input "search" at bounding box center [532, 76] width 88 height 18
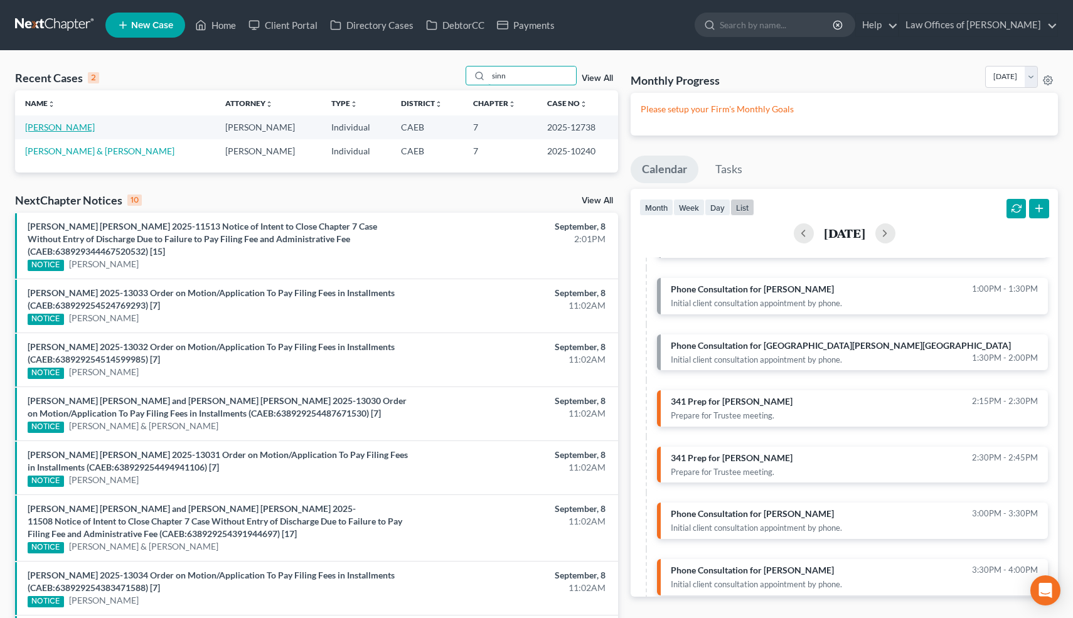
type input "sinn"
click at [77, 129] on link "[PERSON_NAME]" at bounding box center [60, 127] width 70 height 11
select select "1"
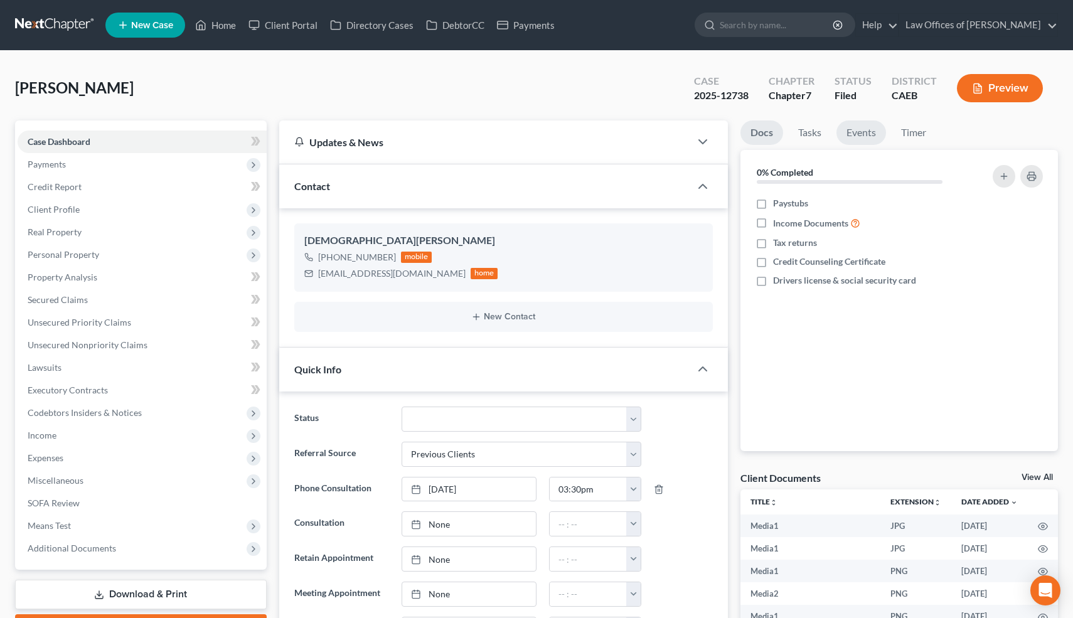
click at [871, 134] on link "Events" at bounding box center [861, 132] width 50 height 24
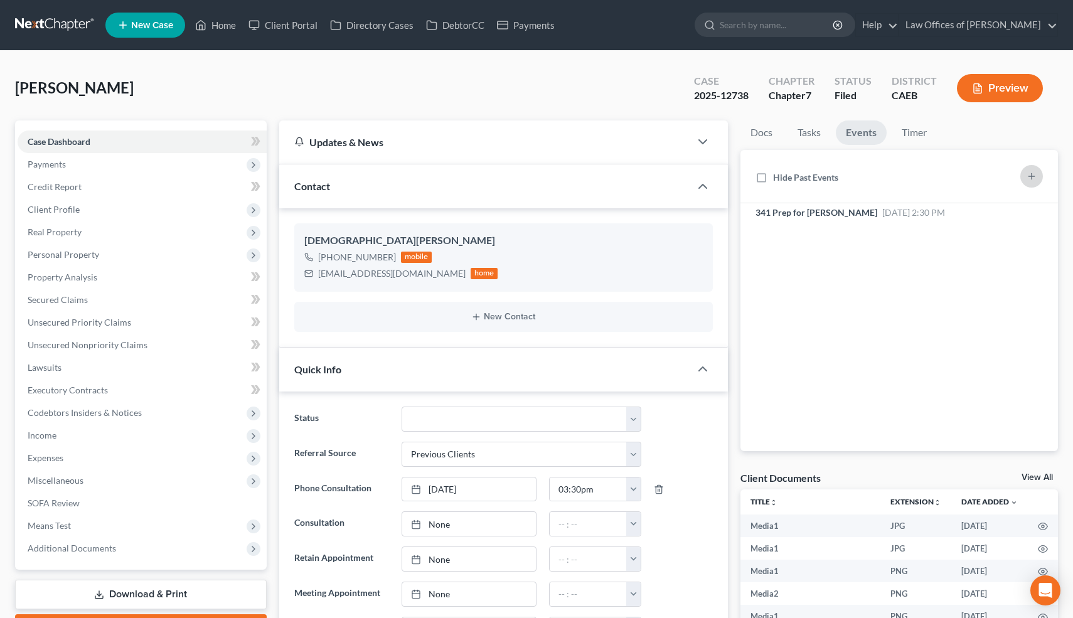
click at [1031, 172] on icon "button" at bounding box center [1031, 176] width 10 height 10
select select "Days"
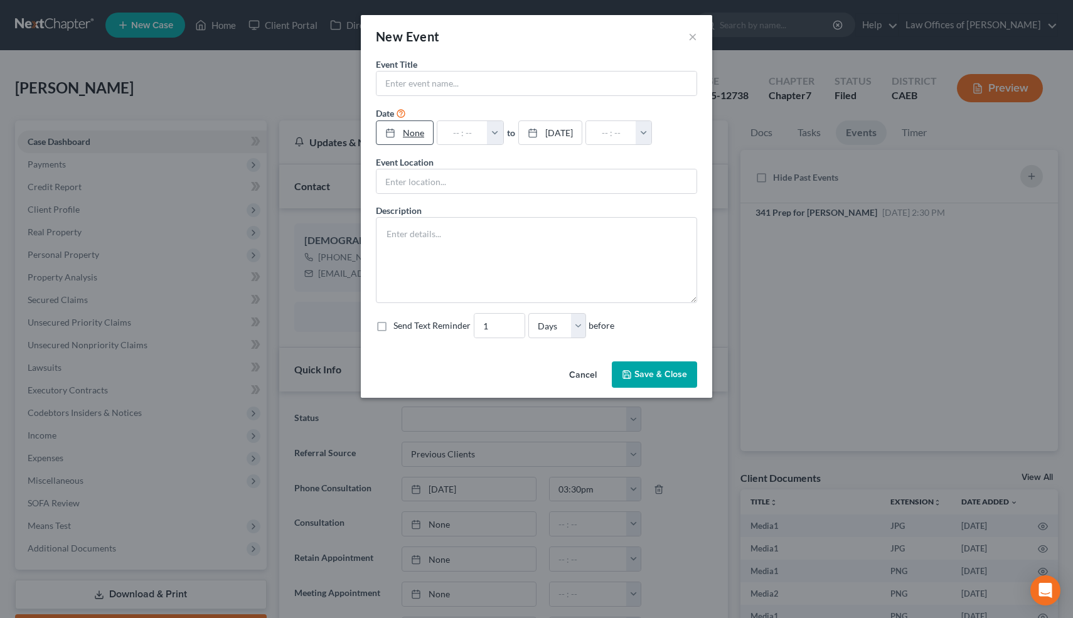
click at [415, 134] on link "None" at bounding box center [404, 133] width 56 height 24
type input "[DATE]"
click at [509, 131] on button "button" at bounding box center [501, 133] width 16 height 24
click at [541, 187] on link "1:30pm" at bounding box center [528, 184] width 70 height 21
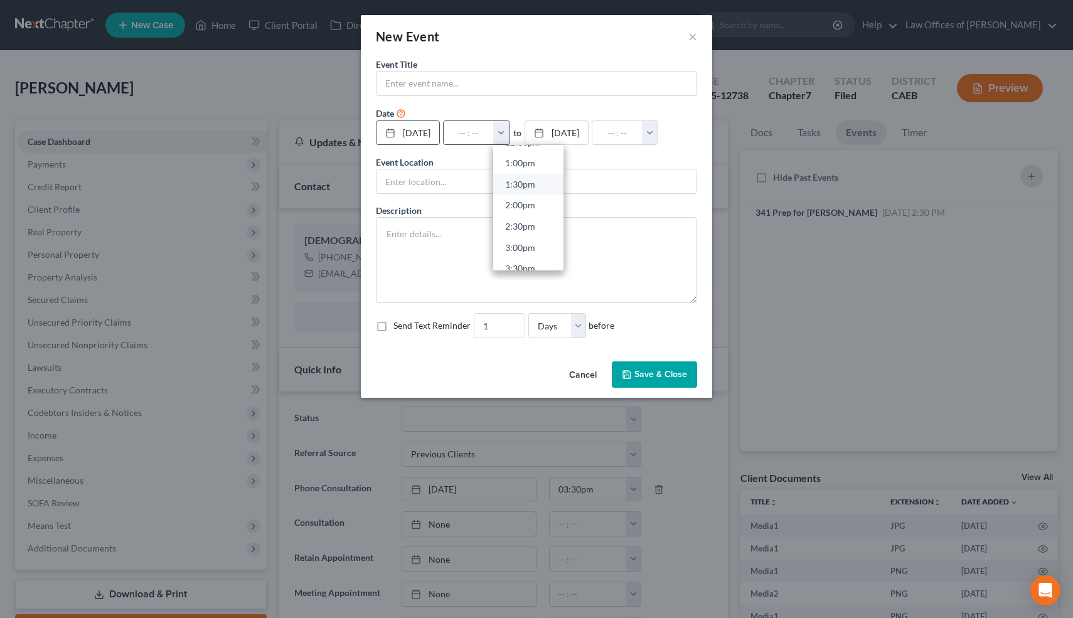
type input "1:30pm"
type input "02:30pm"
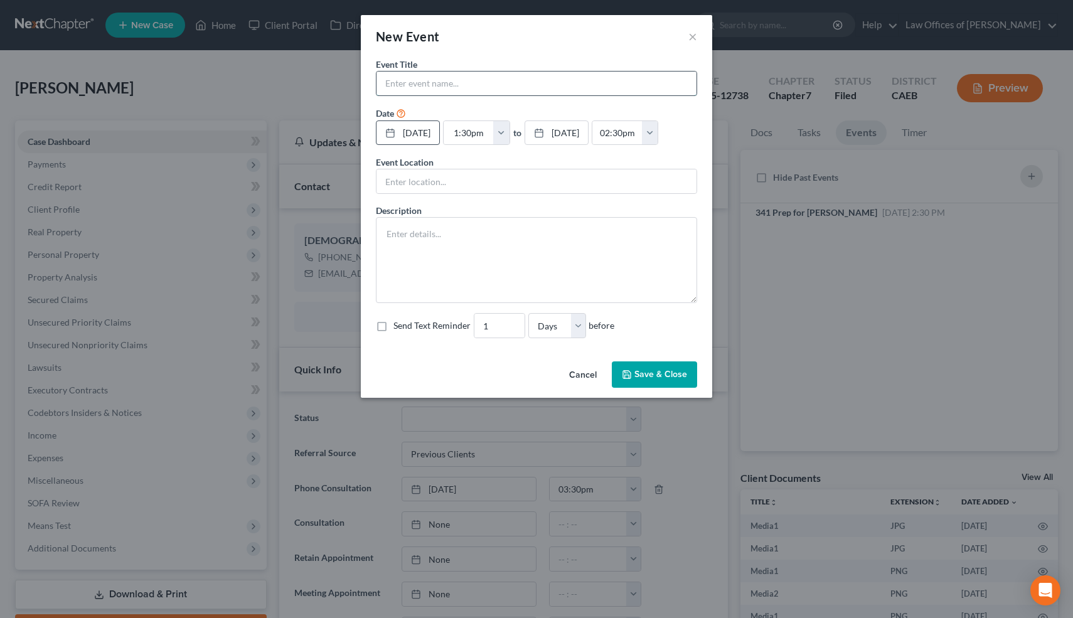
click at [419, 82] on input "text" at bounding box center [536, 84] width 320 height 24
type input "341 Meeting"
click at [646, 374] on button "Save & Close" at bounding box center [654, 374] width 85 height 26
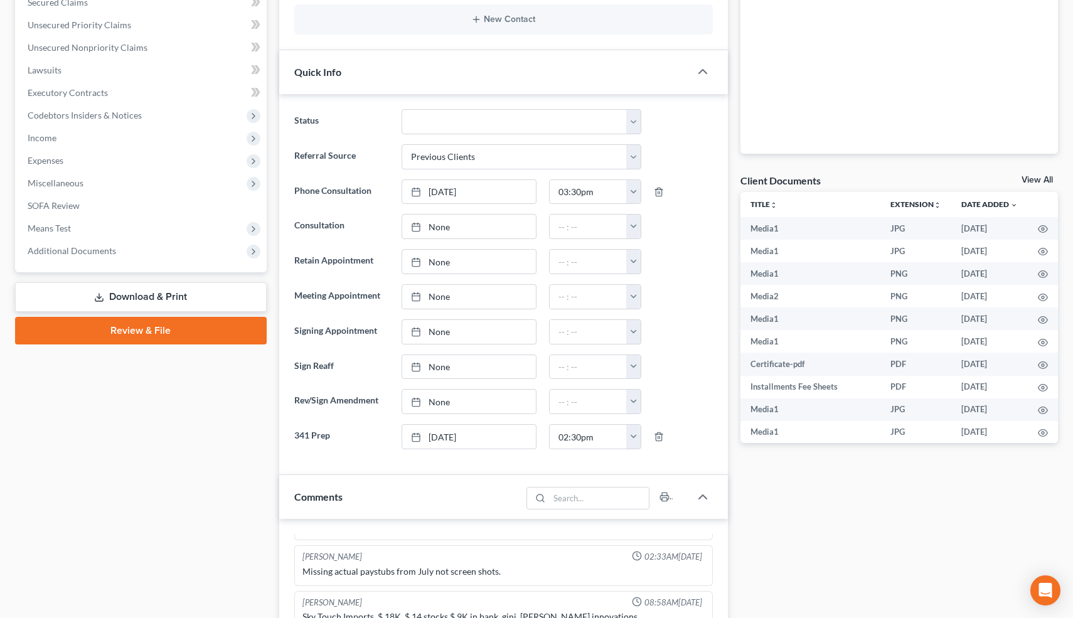
scroll to position [267, 0]
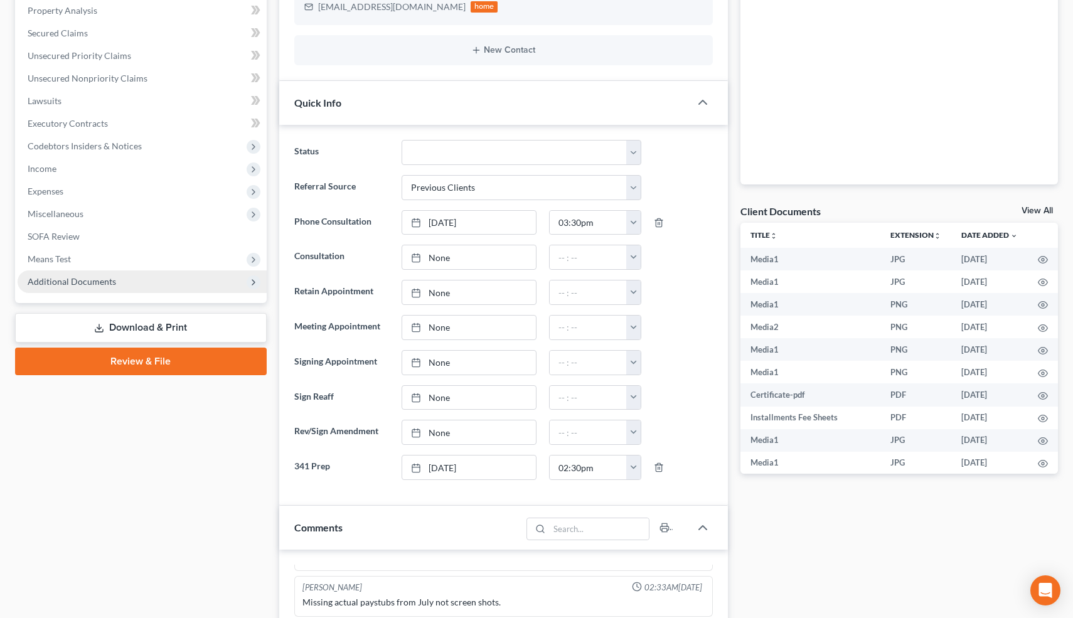
click at [43, 278] on span "Additional Documents" at bounding box center [72, 281] width 88 height 11
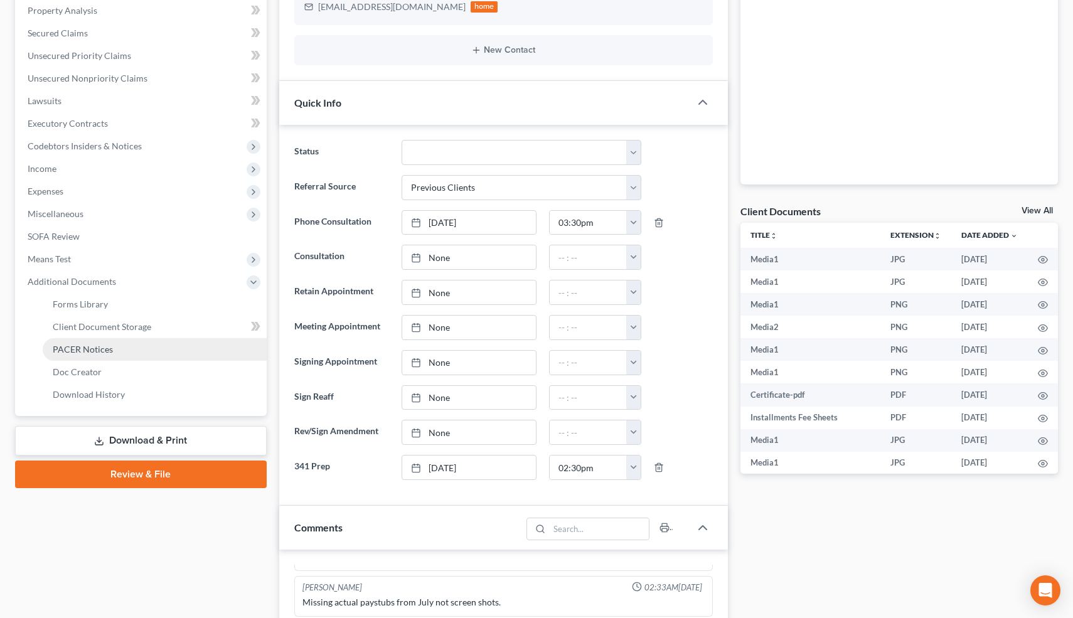
click at [67, 345] on span "PACER Notices" at bounding box center [83, 349] width 60 height 11
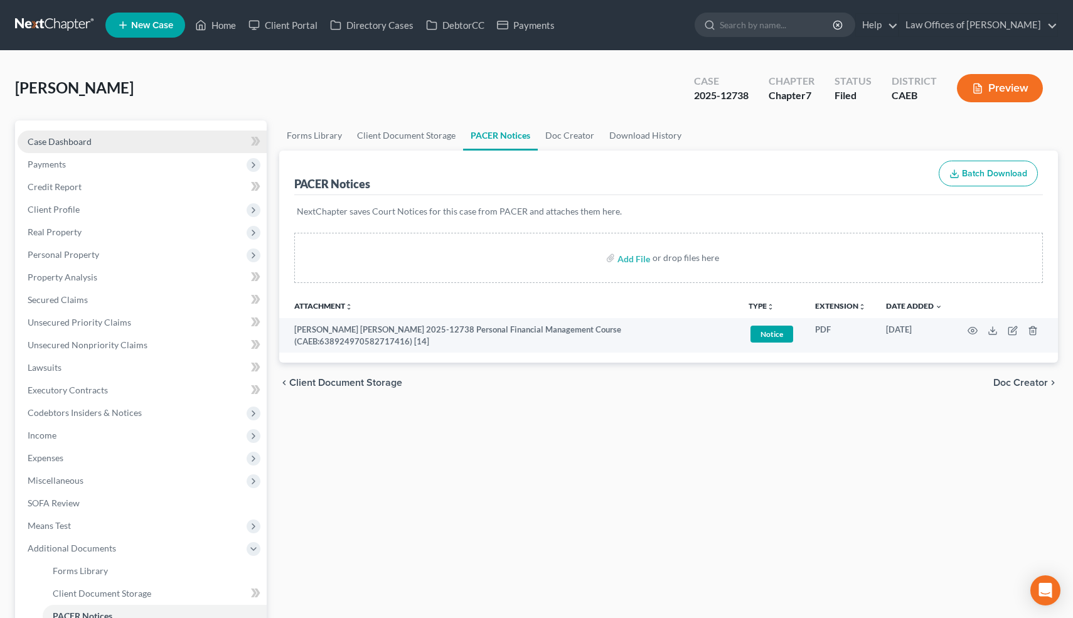
click at [88, 140] on span "Case Dashboard" at bounding box center [60, 141] width 64 height 11
select select "1"
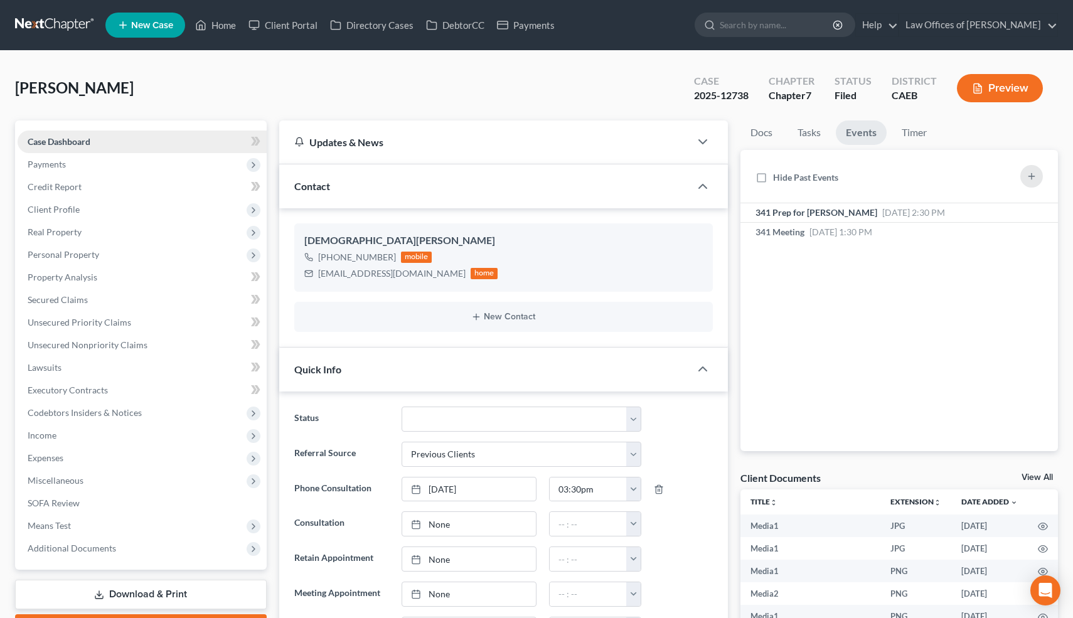
scroll to position [7756, 0]
click at [228, 22] on link "Home" at bounding box center [215, 25] width 53 height 23
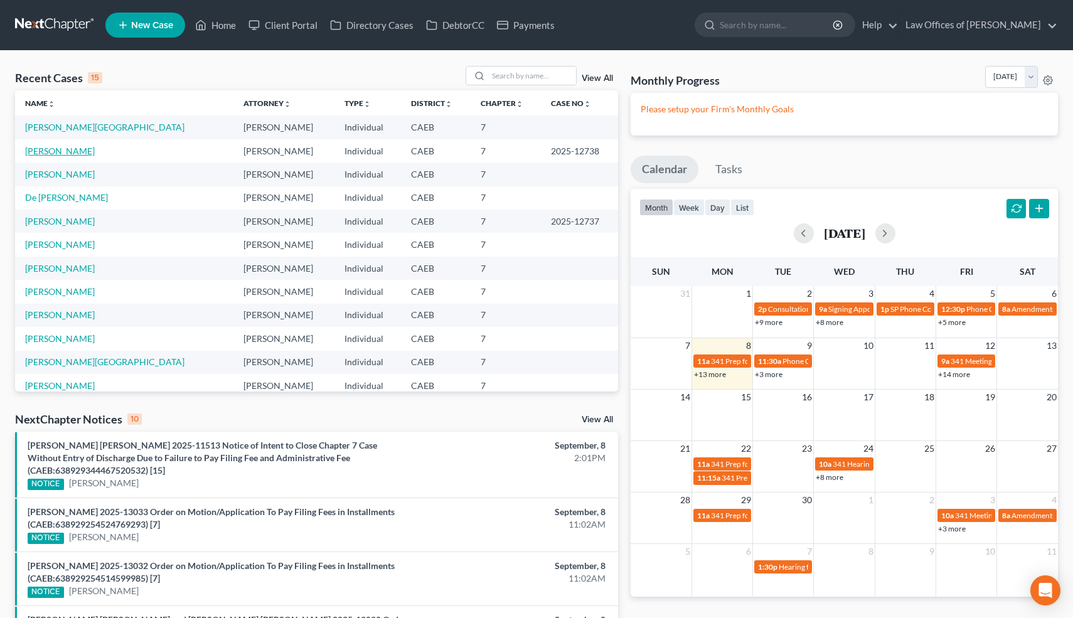
click at [66, 154] on link "[PERSON_NAME]" at bounding box center [60, 151] width 70 height 11
select select "1"
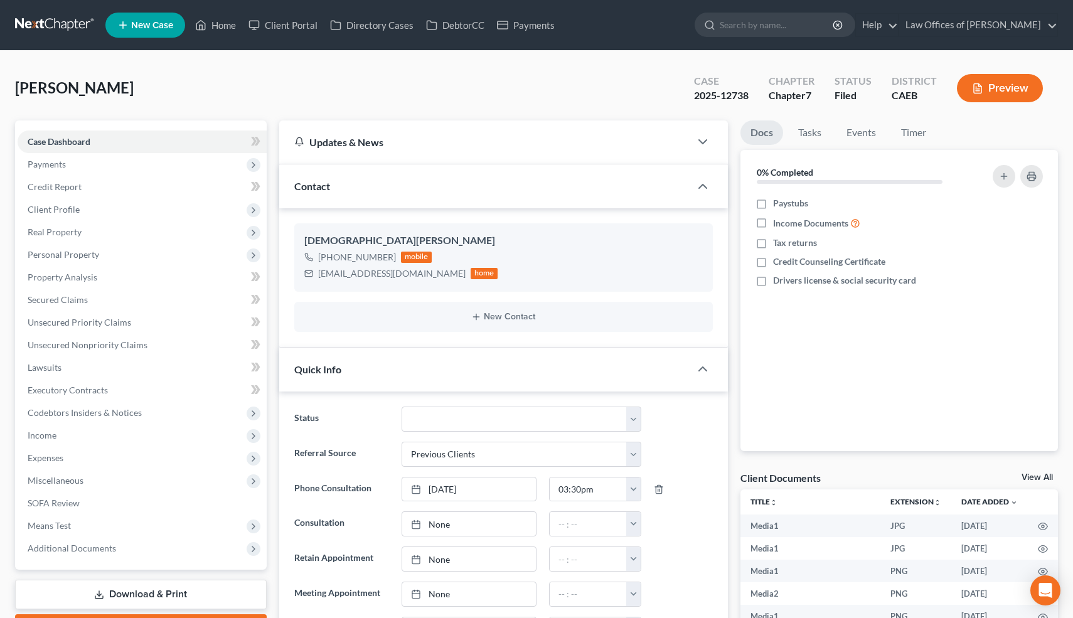
scroll to position [7756, 0]
click at [858, 135] on link "Events" at bounding box center [861, 132] width 50 height 24
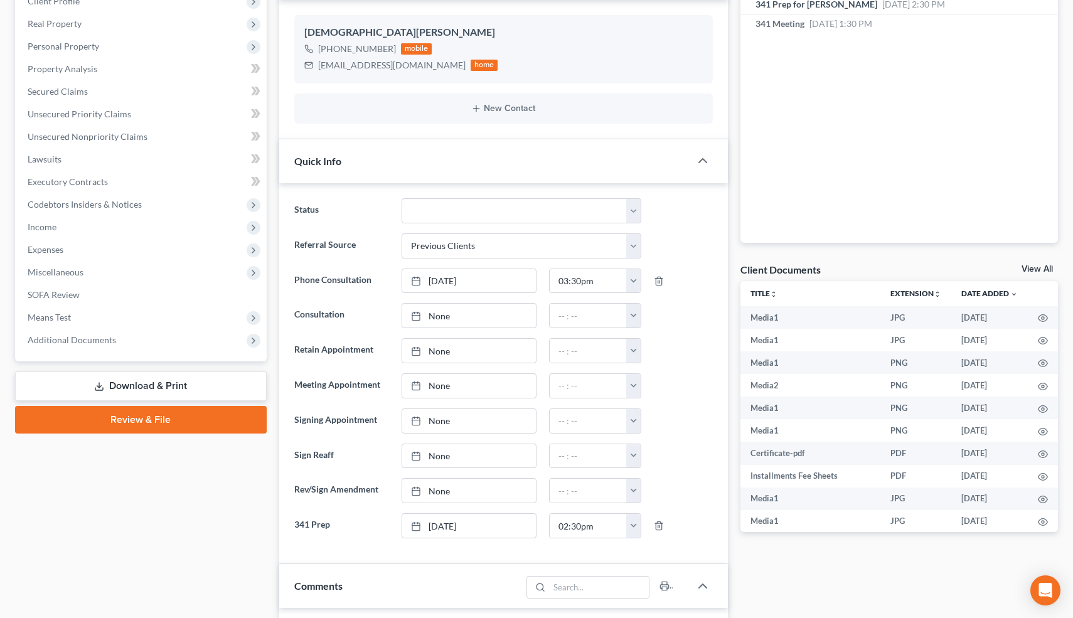
scroll to position [163, 0]
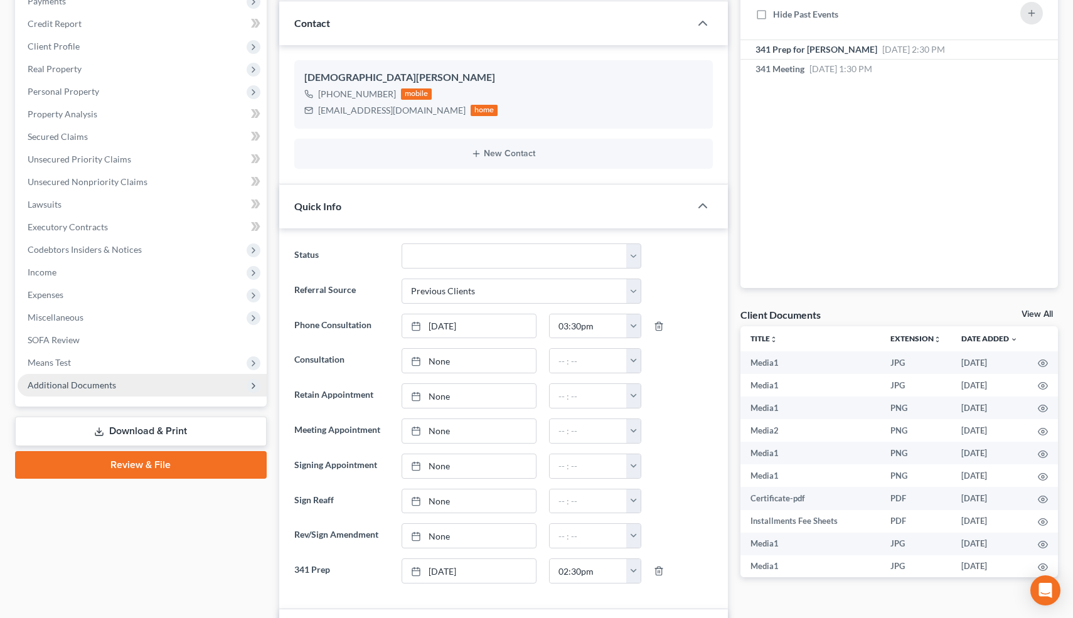
click at [56, 383] on span "Additional Documents" at bounding box center [72, 385] width 88 height 11
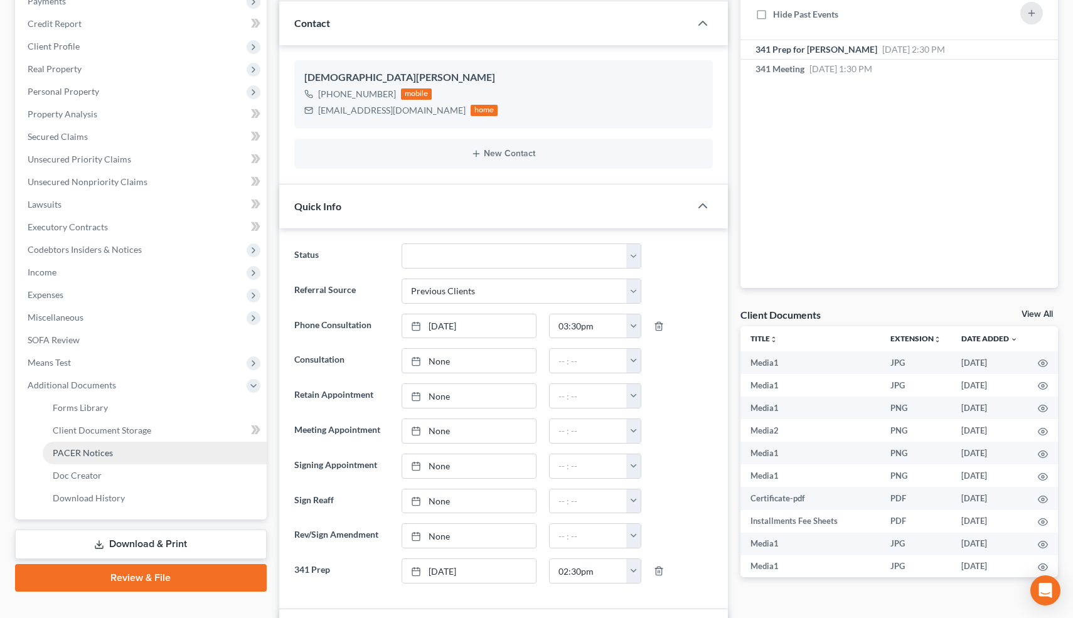
click at [77, 449] on span "PACER Notices" at bounding box center [83, 452] width 60 height 11
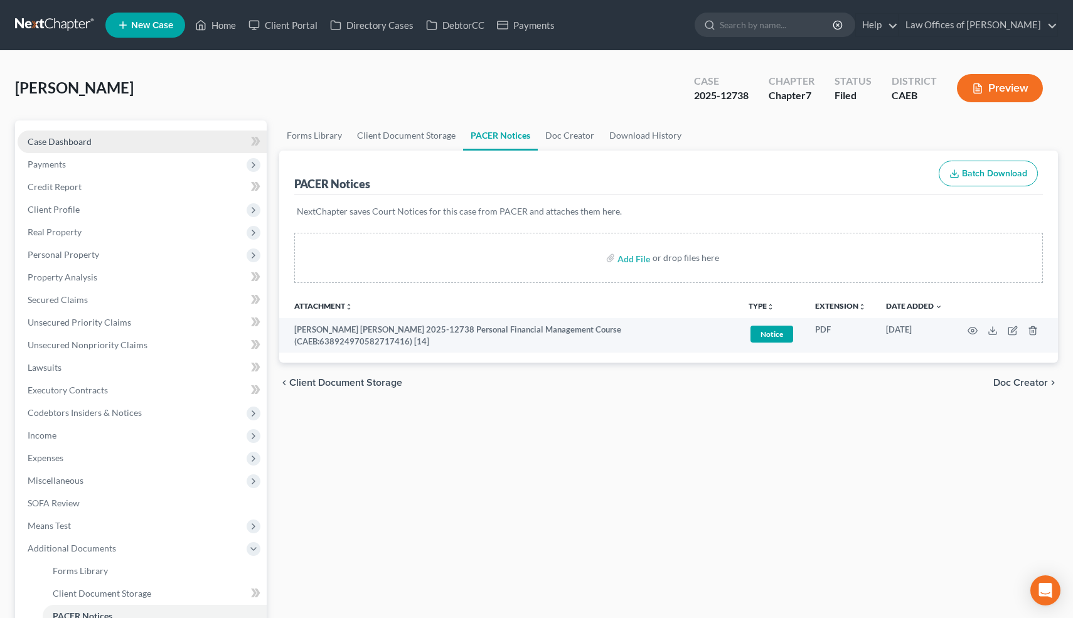
click at [78, 141] on span "Case Dashboard" at bounding box center [60, 141] width 64 height 11
select select "1"
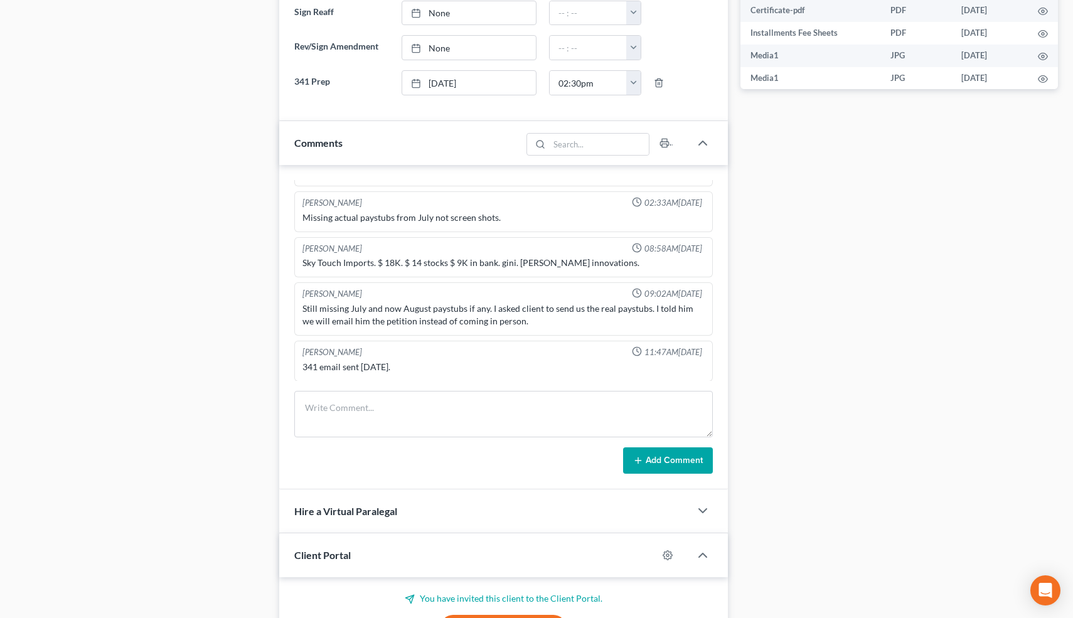
scroll to position [660, 0]
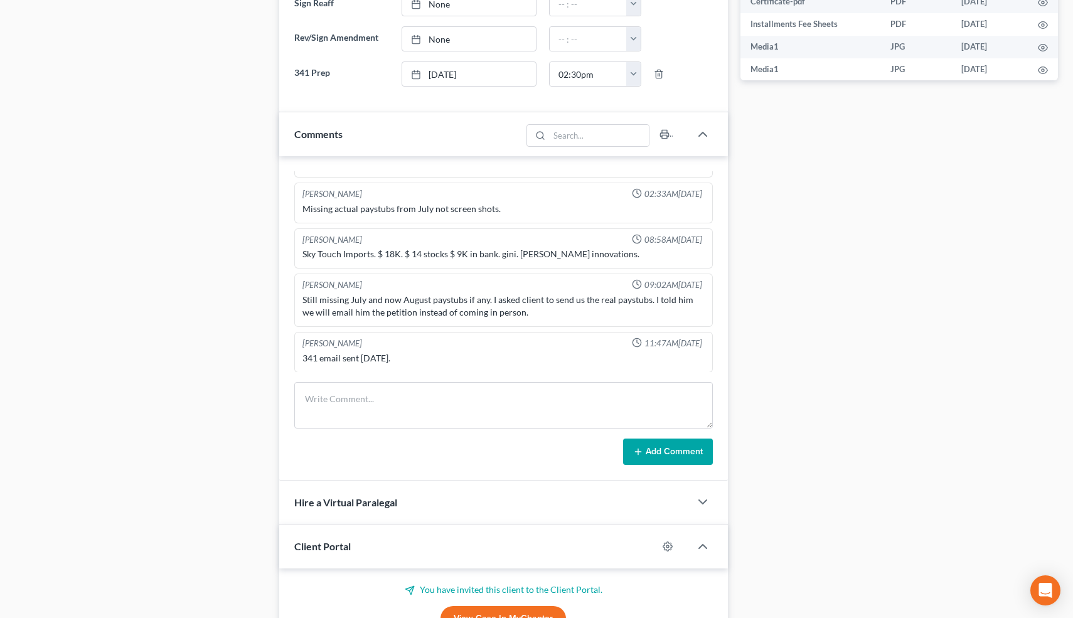
click at [392, 429] on form "Add Comment" at bounding box center [503, 423] width 419 height 83
click at [387, 415] on textarea at bounding box center [503, 405] width 419 height 46
type textarea "PC re: 341 prep. Will email Order."
click at [680, 441] on button "Add Comment" at bounding box center [668, 452] width 90 height 26
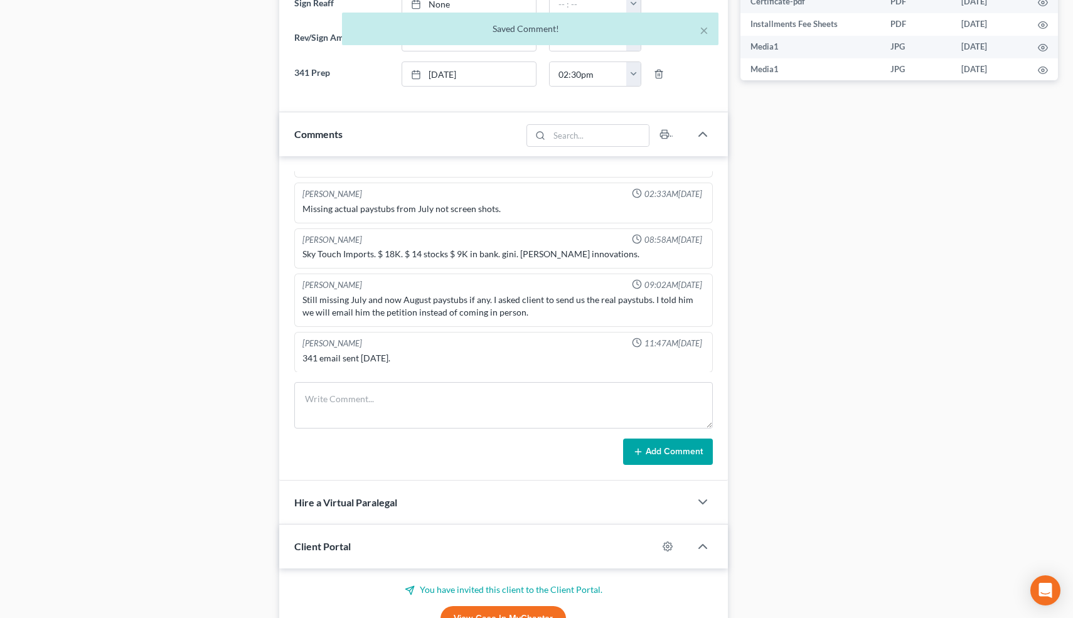
scroll to position [257, 0]
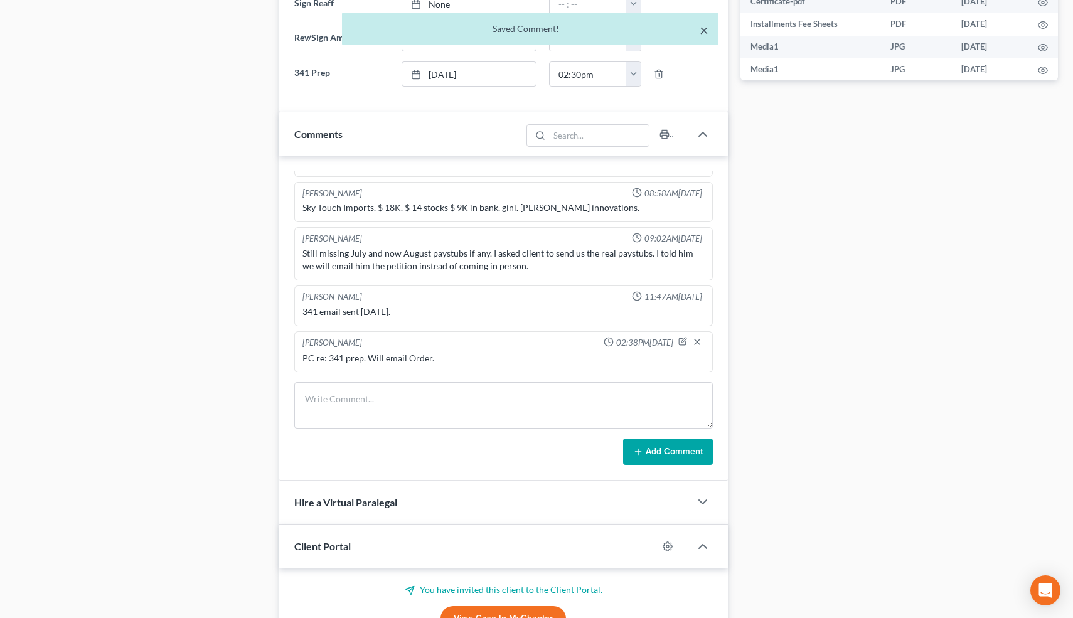
click at [703, 28] on button "×" at bounding box center [704, 30] width 9 height 15
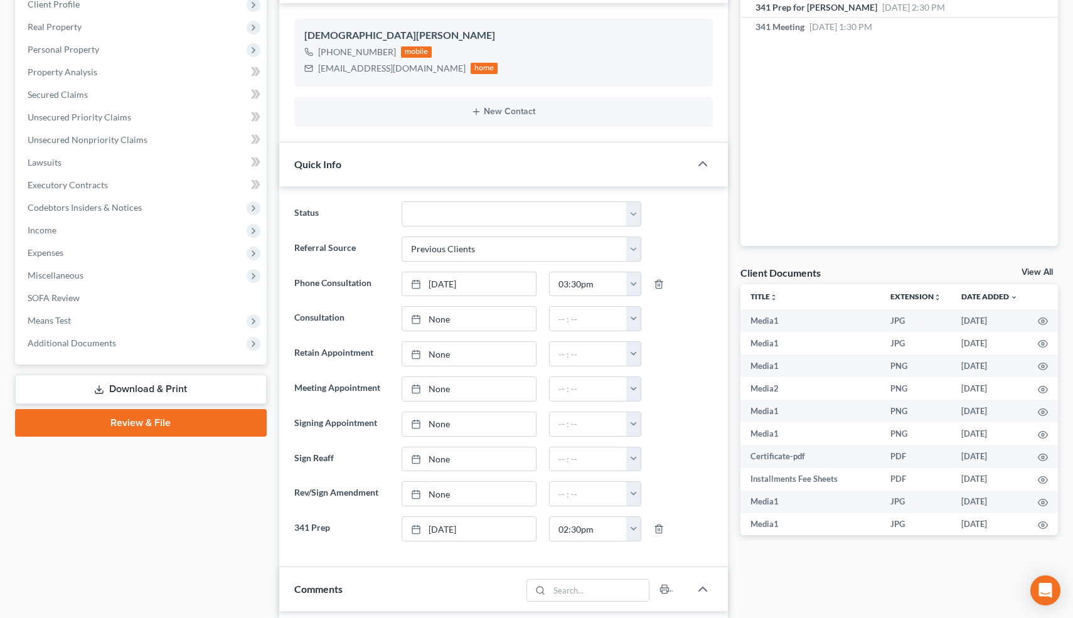
scroll to position [0, 0]
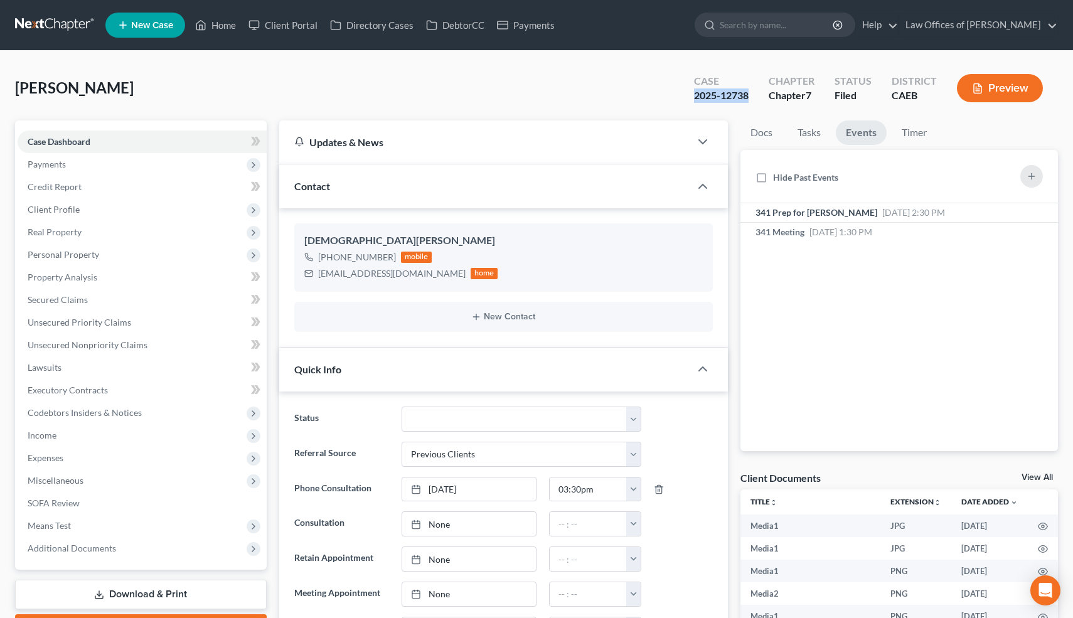
drag, startPoint x: 752, startPoint y: 93, endPoint x: 689, endPoint y: 97, distance: 63.5
click at [689, 97] on div "Case 2025-12738" at bounding box center [721, 89] width 75 height 37
copy div "2025-12738"
click at [230, 31] on link "Home" at bounding box center [215, 25] width 53 height 23
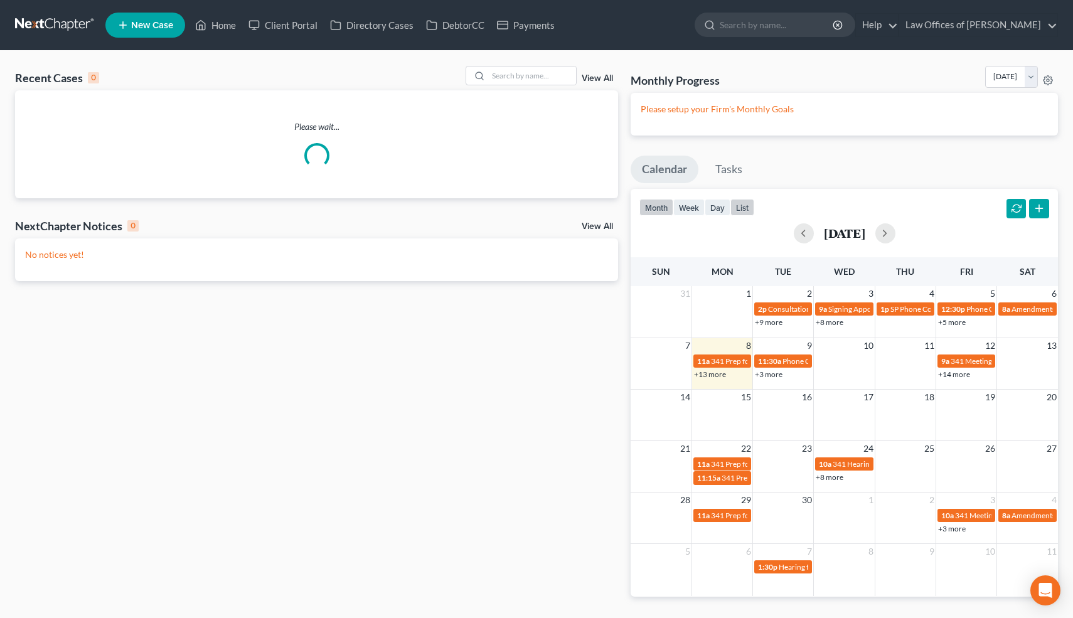
click at [732, 205] on button "list" at bounding box center [742, 207] width 24 height 17
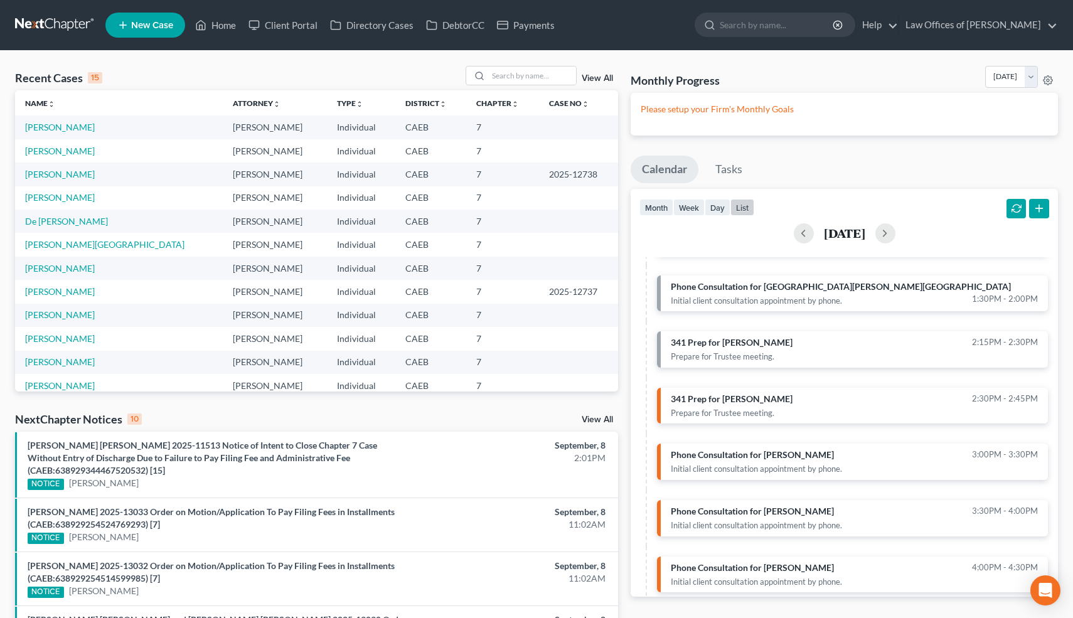
scroll to position [475, 0]
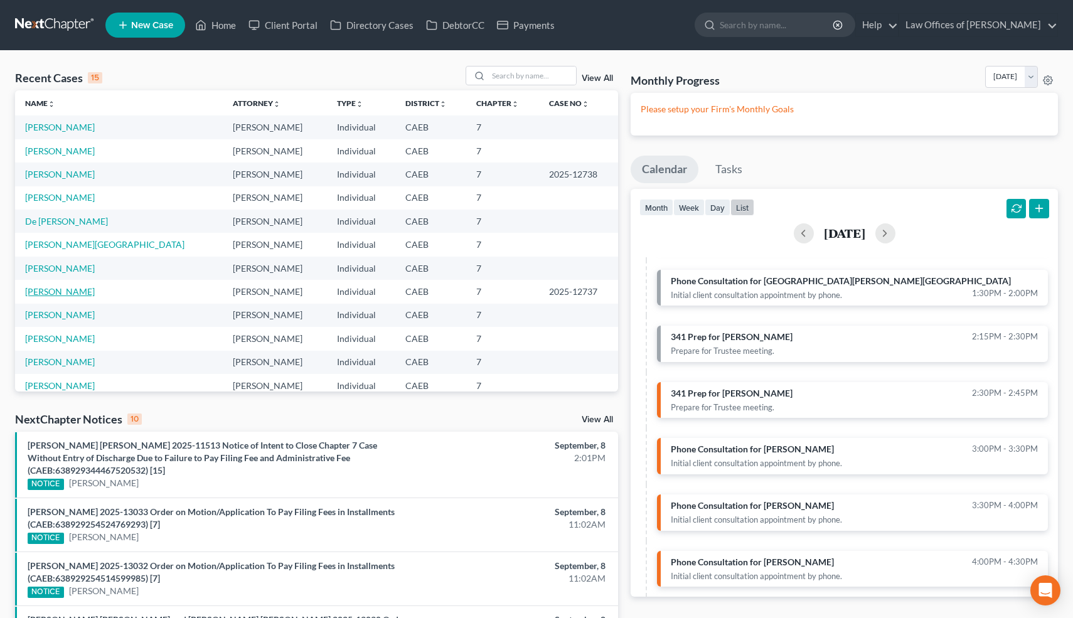
click at [74, 289] on link "[PERSON_NAME]" at bounding box center [60, 291] width 70 height 11
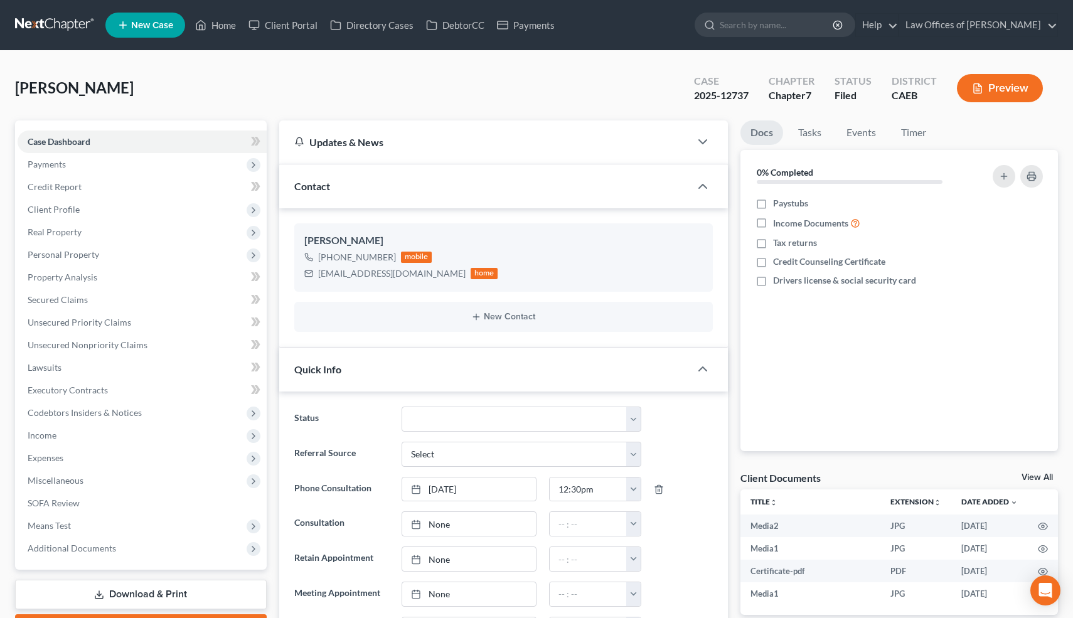
scroll to position [5504, 0]
click at [875, 133] on link "Events" at bounding box center [861, 132] width 50 height 24
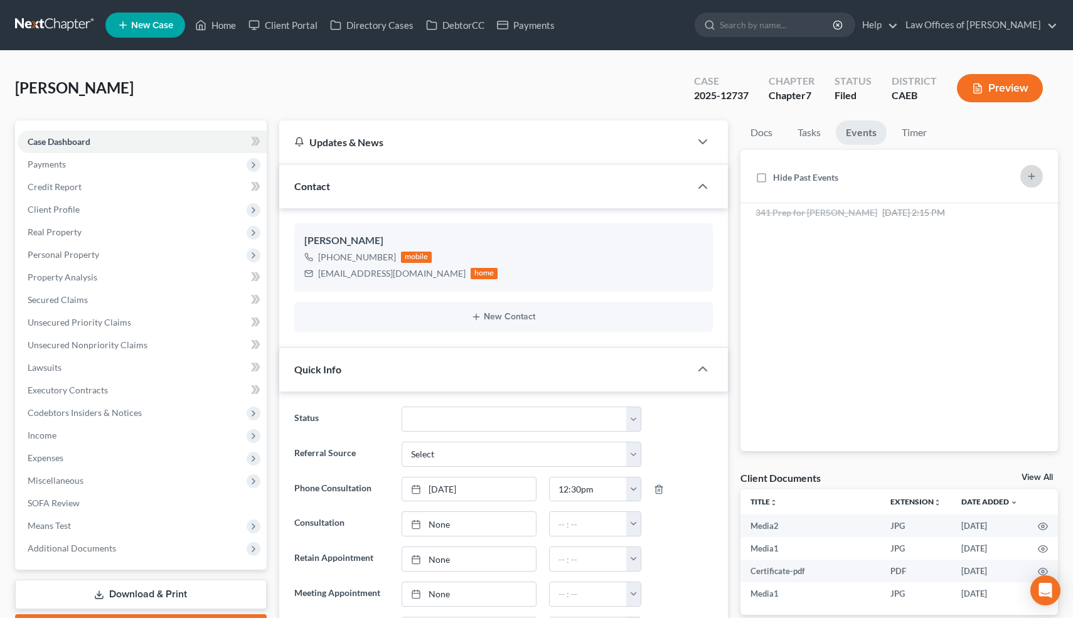
click at [1032, 171] on icon "button" at bounding box center [1031, 176] width 10 height 10
select select "Days"
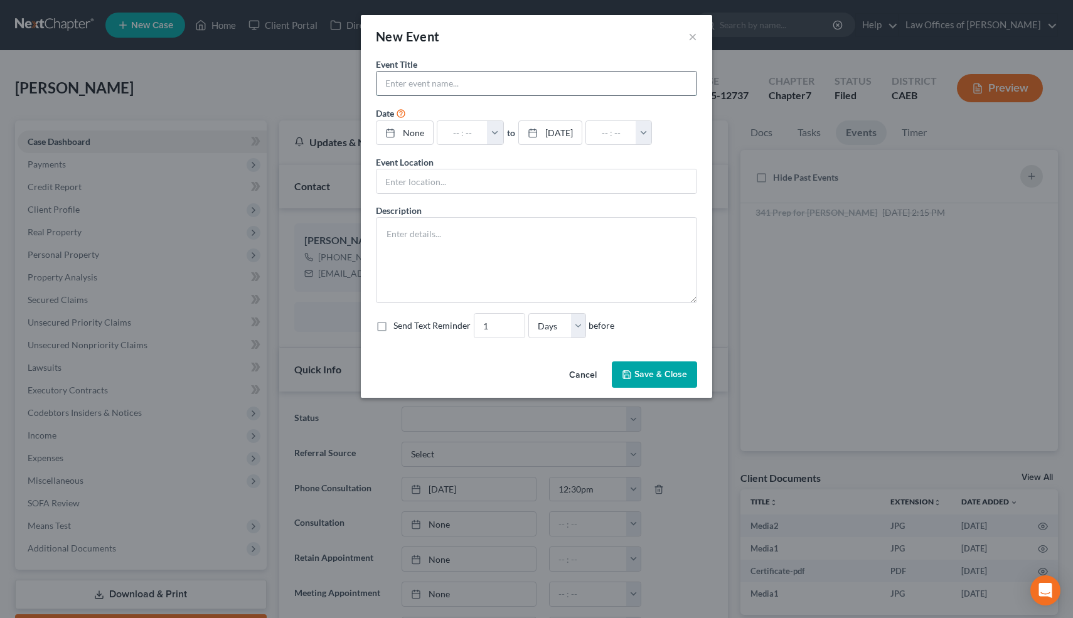
click at [416, 87] on input "text" at bounding box center [536, 84] width 320 height 24
type input "341 Meeting"
click at [408, 135] on link "None" at bounding box center [404, 133] width 56 height 24
type input "[DATE]"
click at [509, 136] on button "button" at bounding box center [501, 133] width 16 height 24
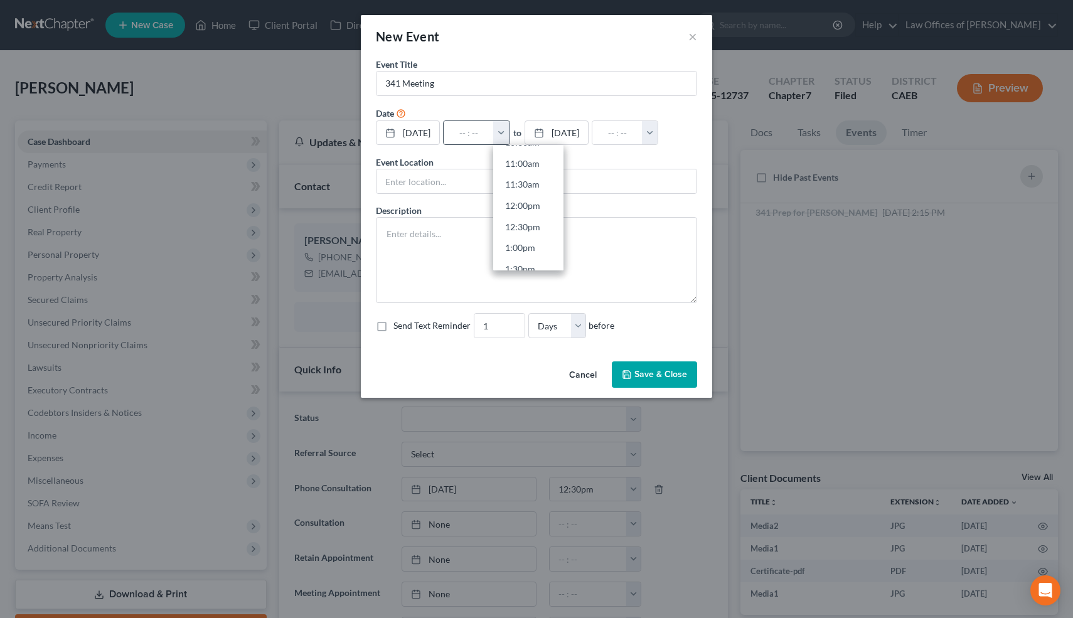
scroll to position [483, 0]
click at [535, 242] on link "1:30pm" at bounding box center [528, 246] width 70 height 21
type input "1:30pm"
type input "02:30pm"
click at [637, 381] on button "Save & Close" at bounding box center [654, 374] width 85 height 26
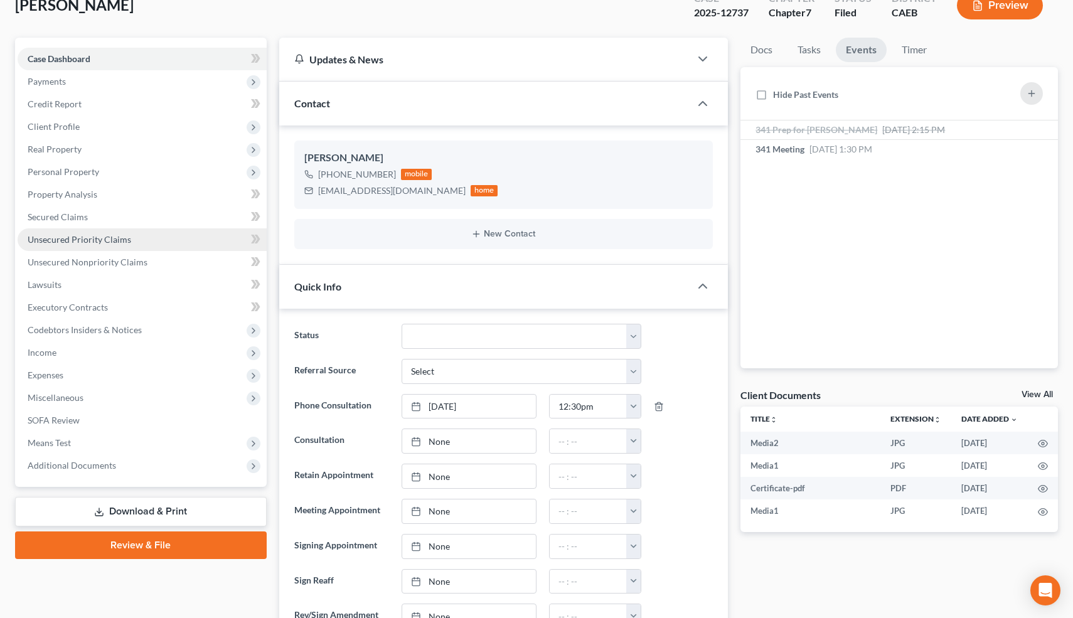
scroll to position [84, 0]
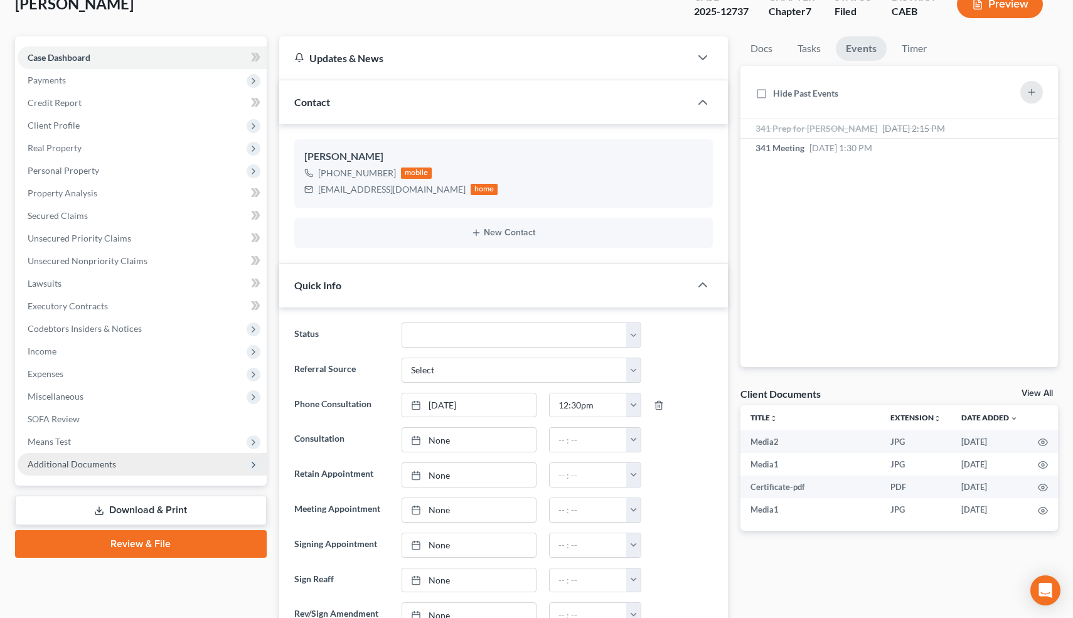
click at [85, 464] on span "Additional Documents" at bounding box center [72, 464] width 88 height 11
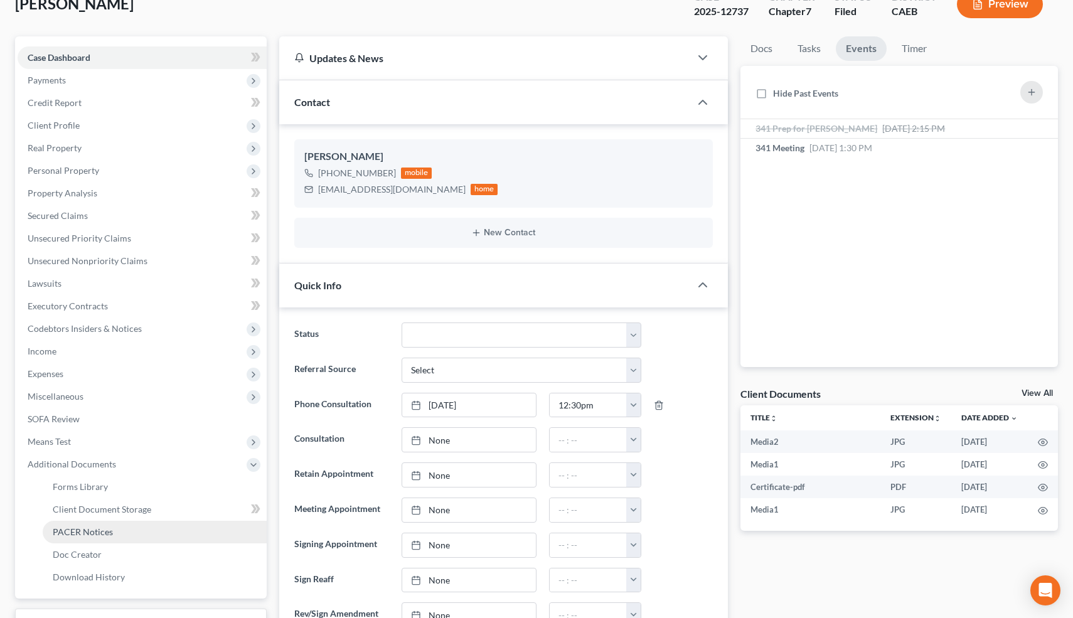
click at [74, 534] on span "PACER Notices" at bounding box center [83, 531] width 60 height 11
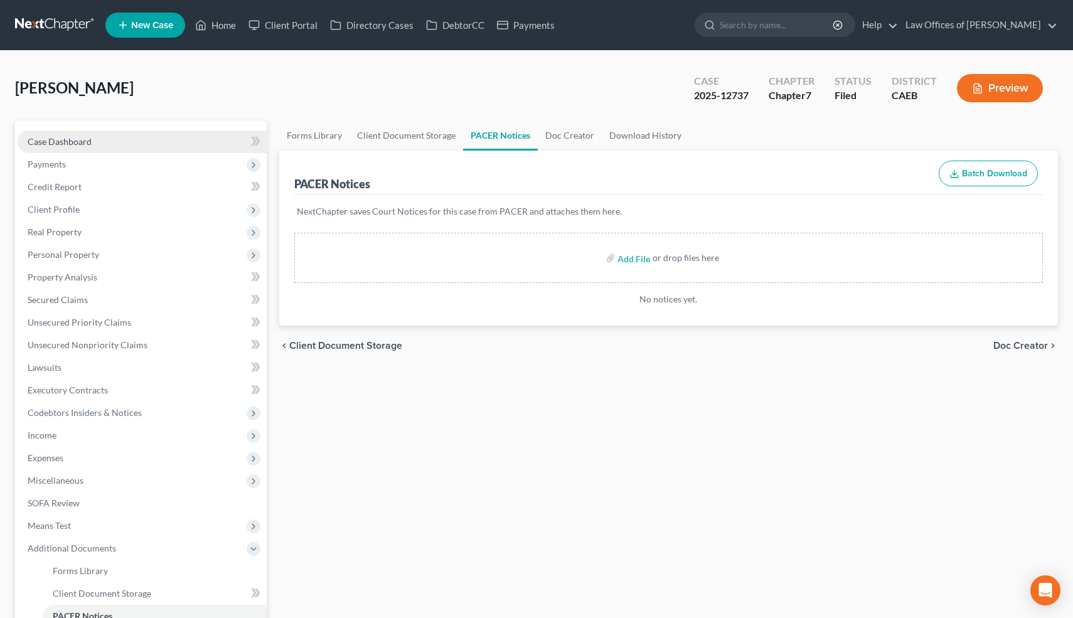
click at [63, 137] on span "Case Dashboard" at bounding box center [60, 141] width 64 height 11
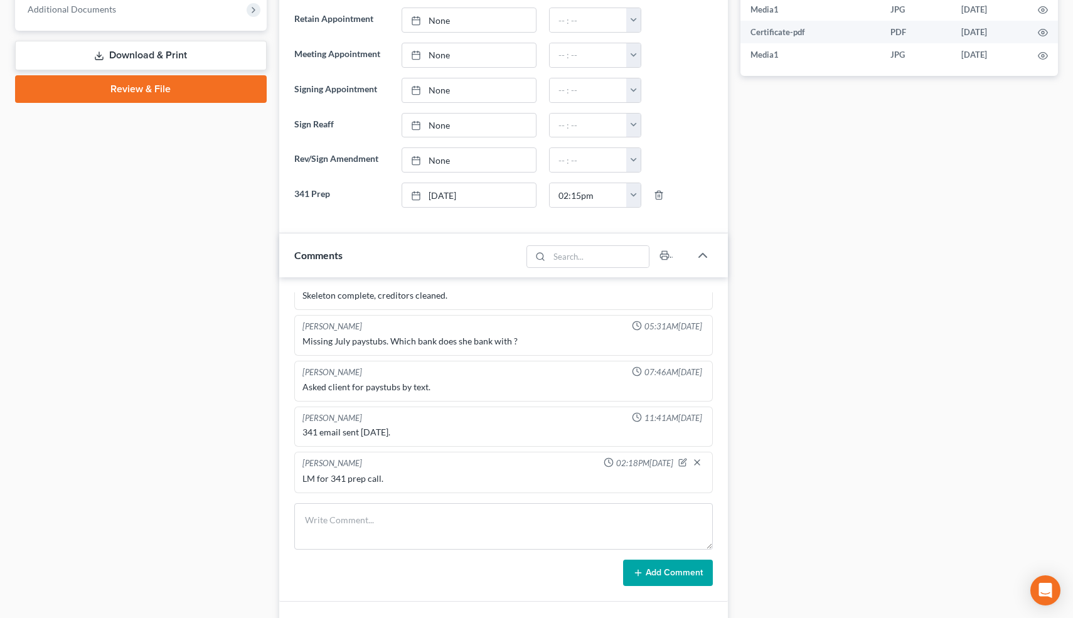
scroll to position [540, 0]
click at [418, 529] on textarea at bounding box center [503, 525] width 419 height 46
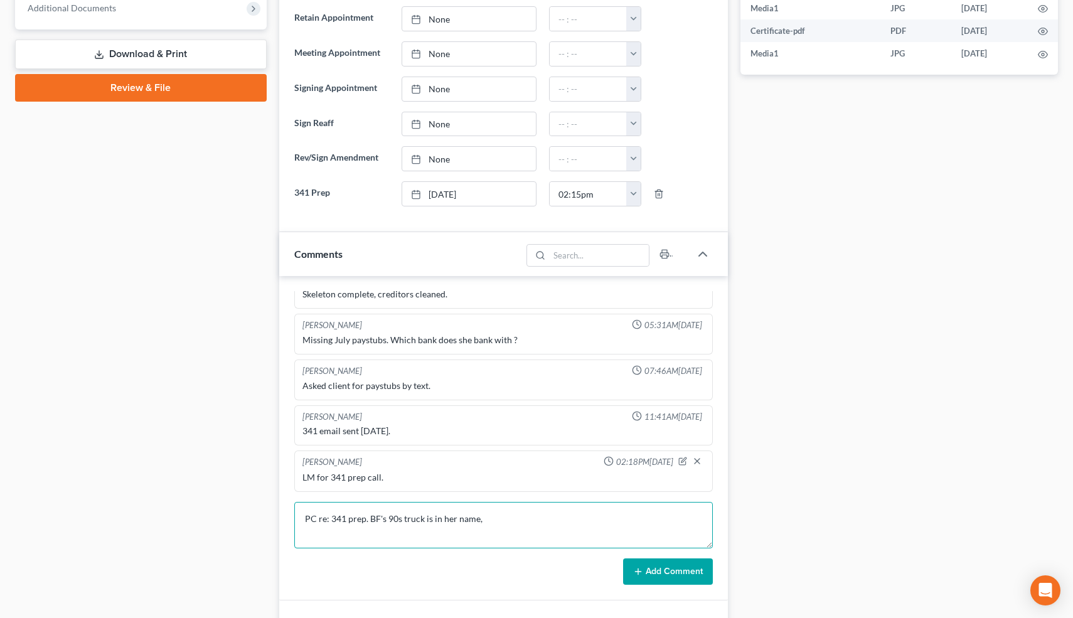
type textarea "PC re: 341 prep. BF's 90s truck is in her name,"
click at [651, 569] on button "Add Comment" at bounding box center [668, 571] width 90 height 26
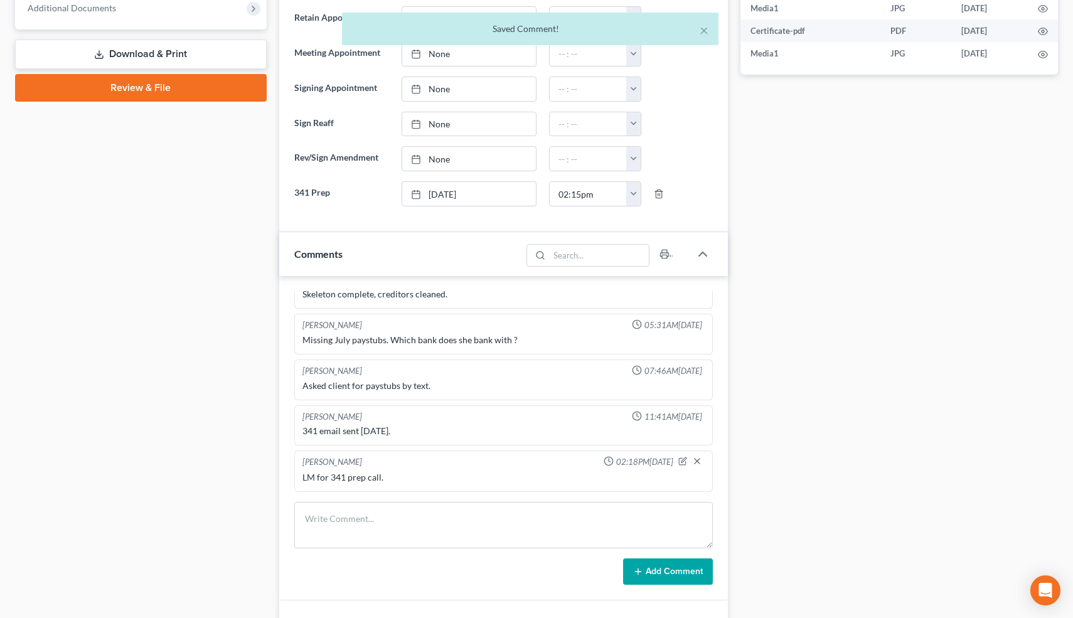
scroll to position [732, 0]
click at [703, 29] on button "×" at bounding box center [704, 30] width 9 height 15
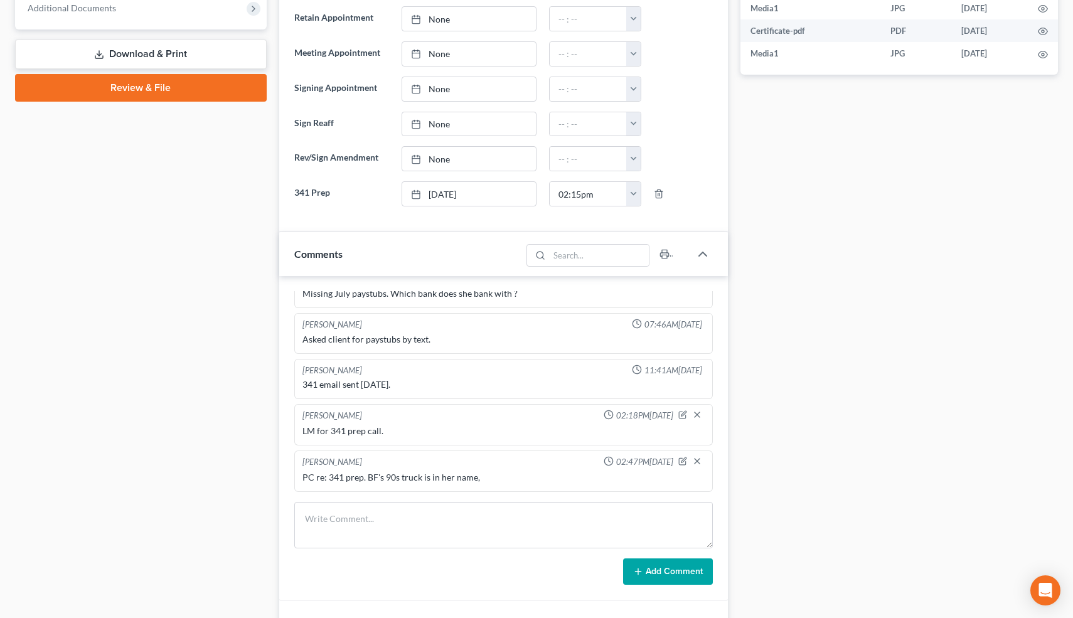
scroll to position [0, 0]
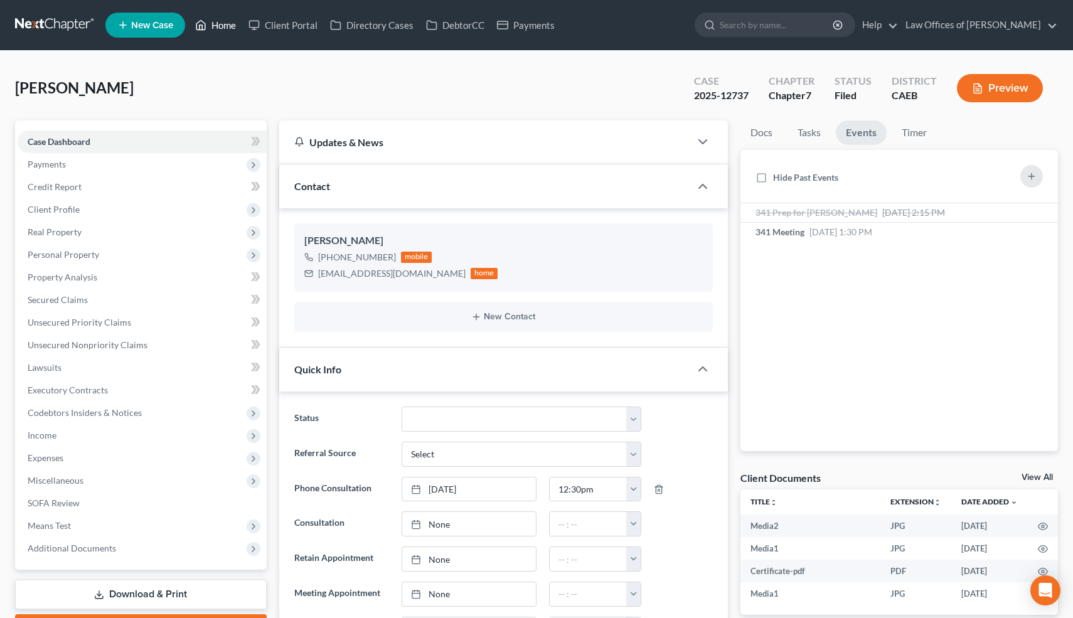
click at [225, 28] on link "Home" at bounding box center [215, 25] width 53 height 23
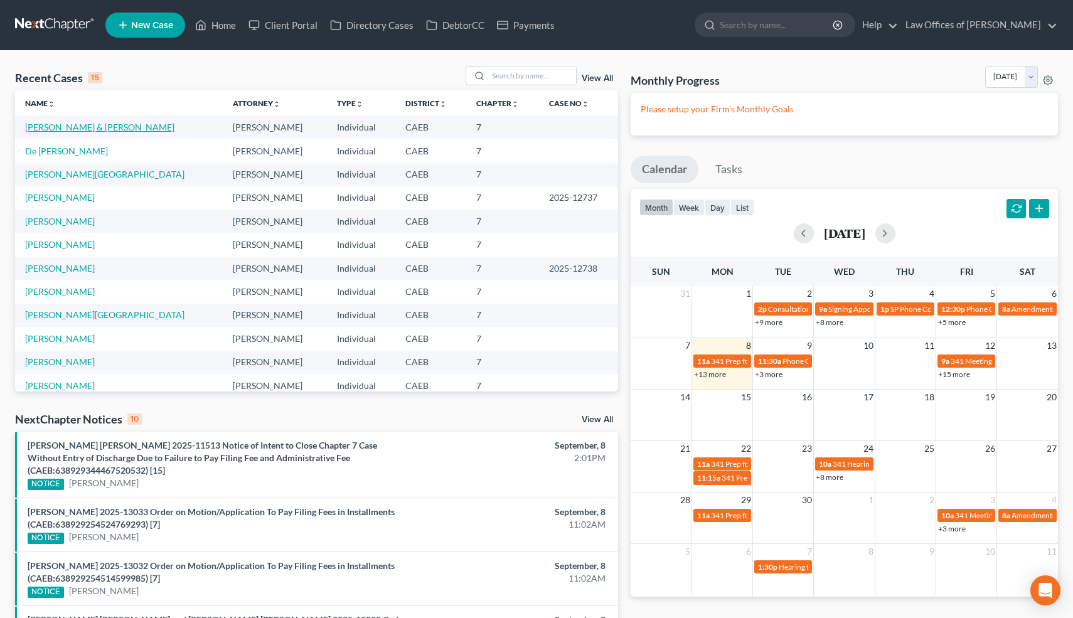
click at [136, 131] on link "[PERSON_NAME] & [PERSON_NAME]" at bounding box center [99, 127] width 149 height 11
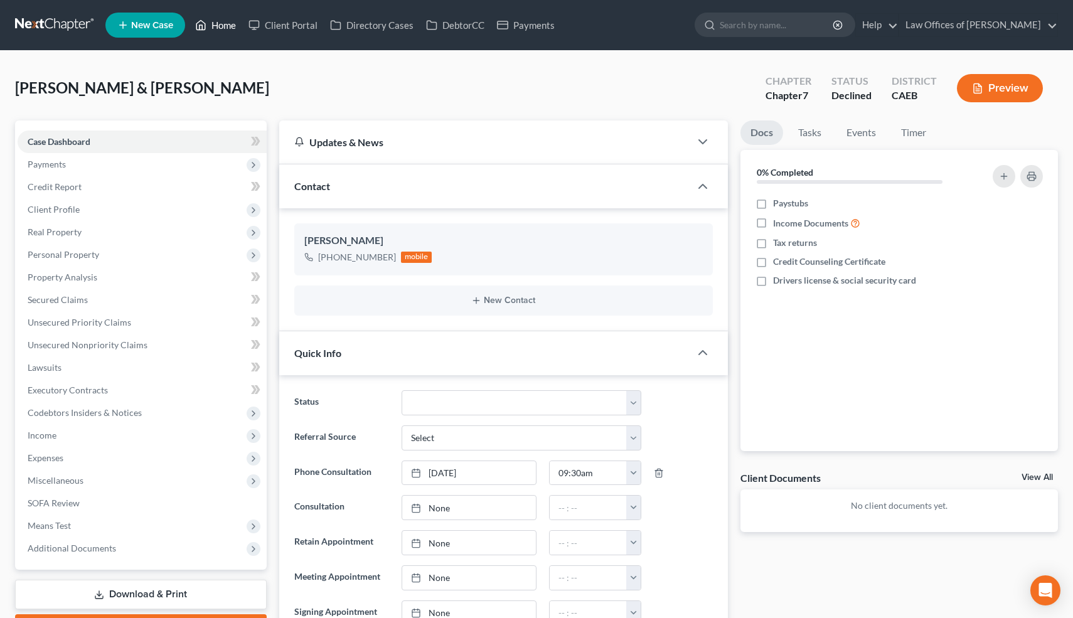
click at [224, 24] on link "Home" at bounding box center [215, 25] width 53 height 23
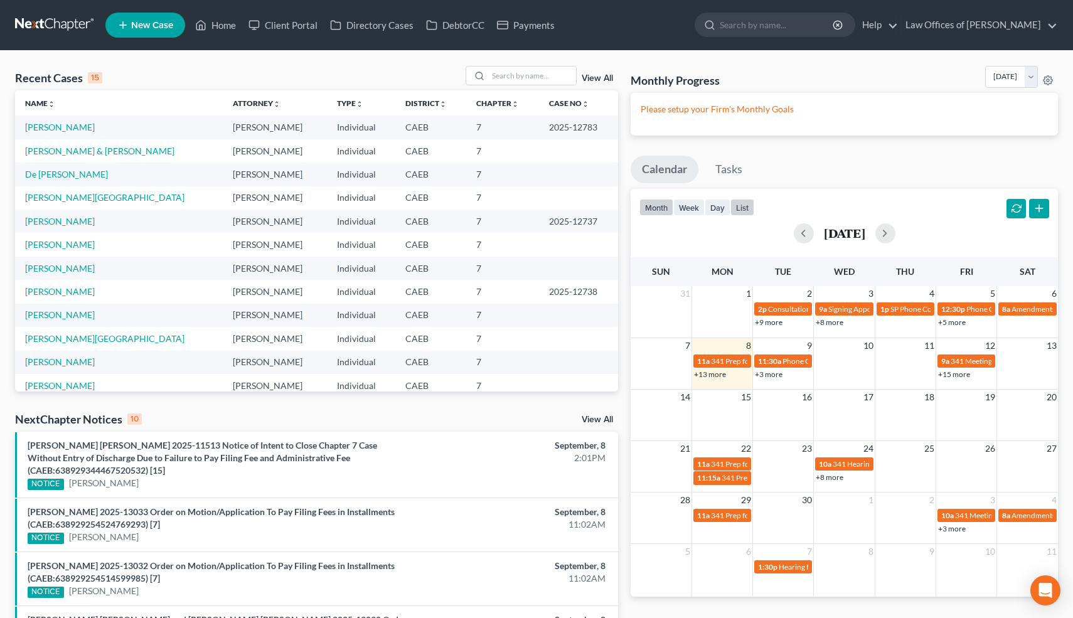
click at [745, 209] on button "list" at bounding box center [742, 207] width 24 height 17
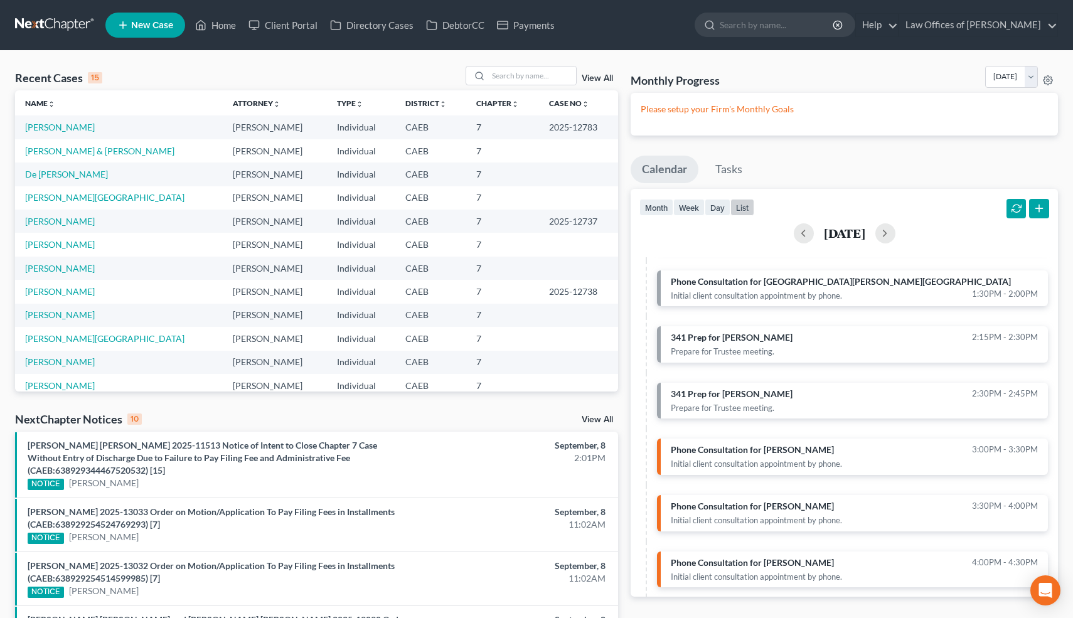
scroll to position [475, 0]
click at [536, 72] on input "search" at bounding box center [532, 76] width 88 height 18
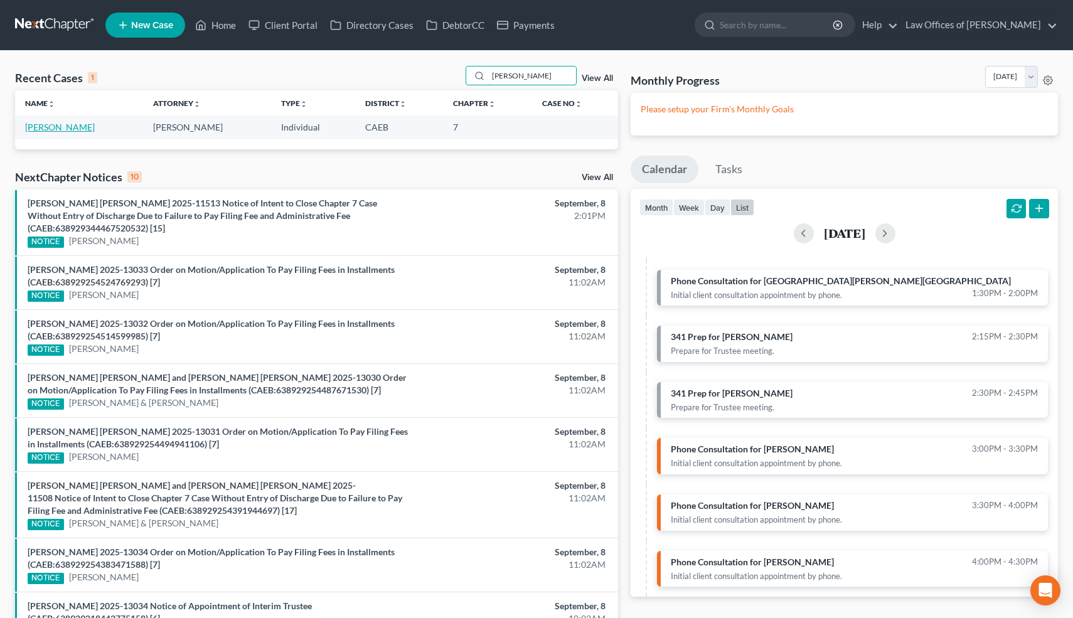
type input "[PERSON_NAME]"
click at [78, 125] on link "[PERSON_NAME]" at bounding box center [60, 127] width 70 height 11
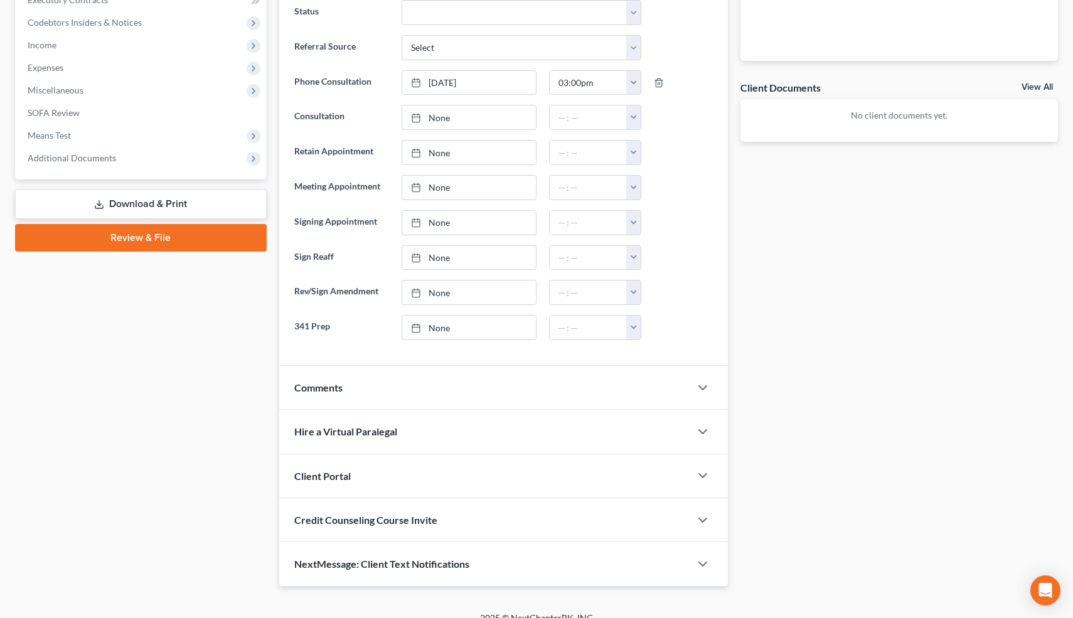
scroll to position [405, 0]
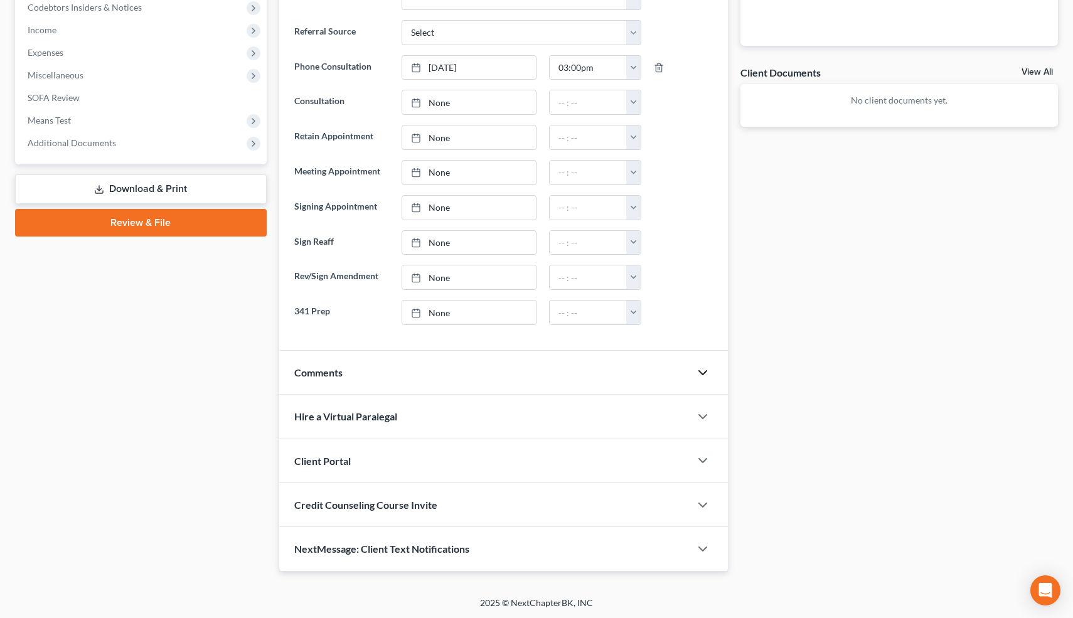
click at [703, 369] on icon "button" at bounding box center [702, 372] width 15 height 15
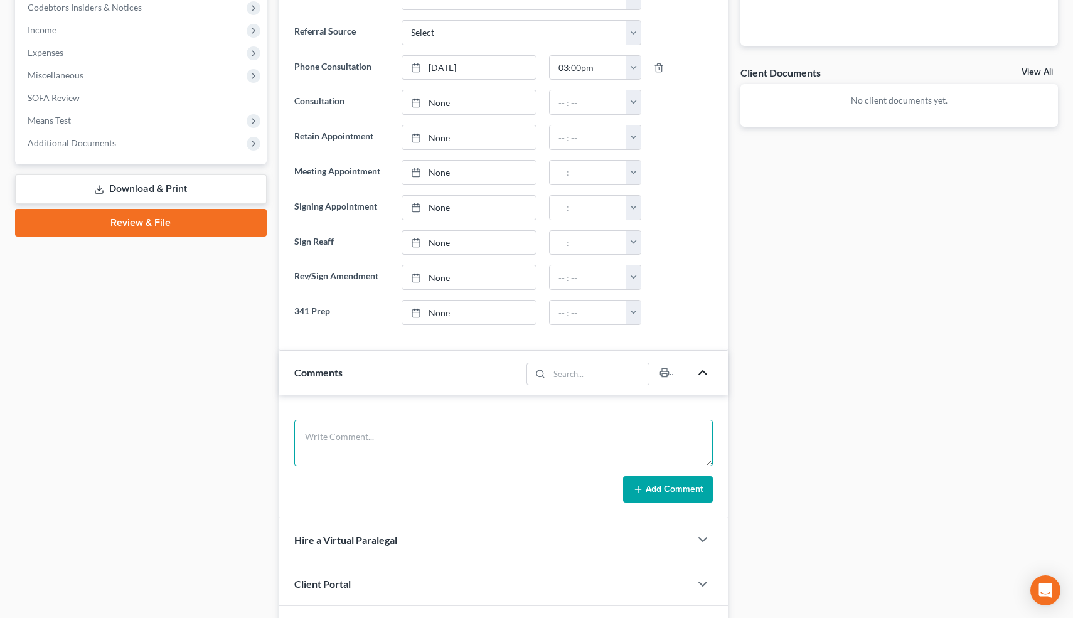
click at [357, 432] on textarea at bounding box center [503, 443] width 419 height 46
click at [485, 440] on textarea "Filed [DATE]. Was leasing a car, was in a wwrec, and ins won't pay for it." at bounding box center [503, 443] width 419 height 46
click at [498, 437] on textarea "Filed [DATE]. Was leasing a car, was in a wrec, and ins won't pay for it." at bounding box center [503, 443] width 419 height 46
click at [533, 437] on textarea "Filed [DATE]. Was leasing a car, was in a wreck, and ins won't pay for it." at bounding box center [503, 443] width 419 height 46
click at [620, 438] on textarea "Filed [DATE]. Was leasing a car, was in a wreck, and ins. won't pay for it." at bounding box center [503, 443] width 419 height 46
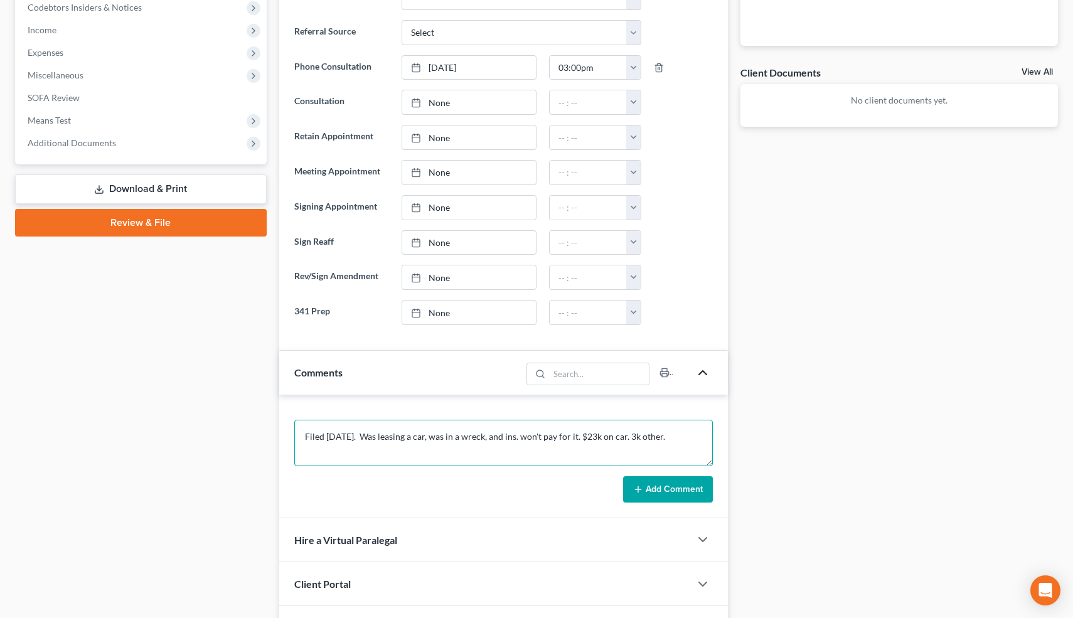
click at [372, 439] on textarea "Filed [DATE]. Was leasing a car, was in a wreck, and ins. won't pay for it. $23…" at bounding box center [503, 443] width 419 height 46
paste textarea "16-13540"
click at [337, 435] on textarea "Filed [DATE] 16-13540 [DATE]. . Was leasing a car, was in a wreck, and ins. won…" at bounding box center [503, 443] width 419 height 46
click at [523, 449] on textarea "Filed [DATE] 16-13540 [DATE]. . Was leasing a car, was in a wreck, and ins. won…" at bounding box center [503, 443] width 419 height 46
type textarea "Filed [DATE] 16-13540 [DATE]. . Was leasing a car, was in a wreck, and ins. won…"
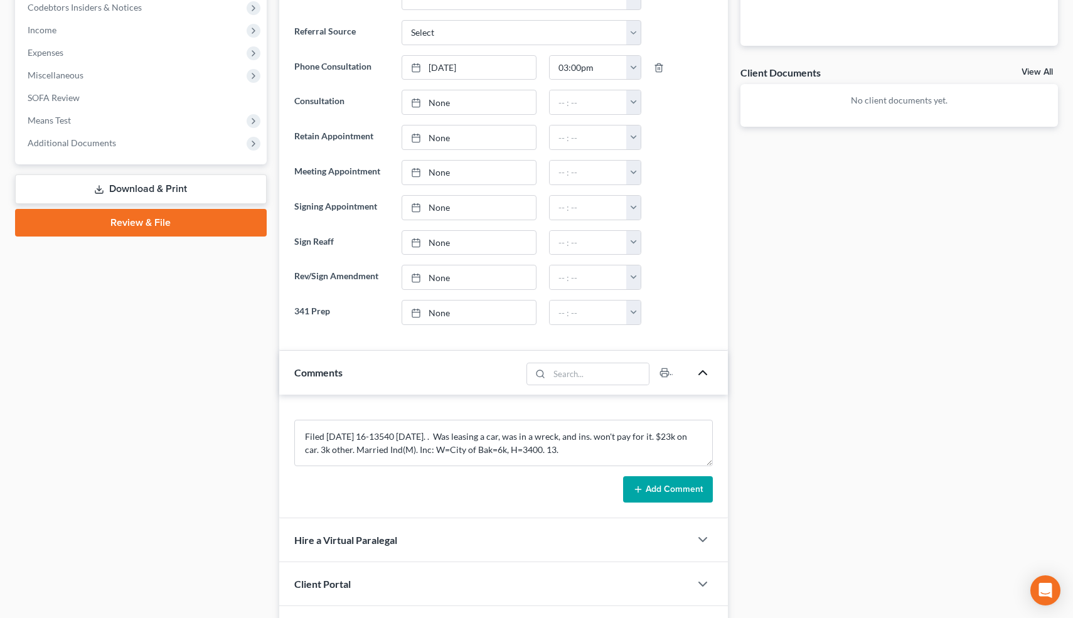
click at [679, 494] on button "Add Comment" at bounding box center [668, 489] width 90 height 26
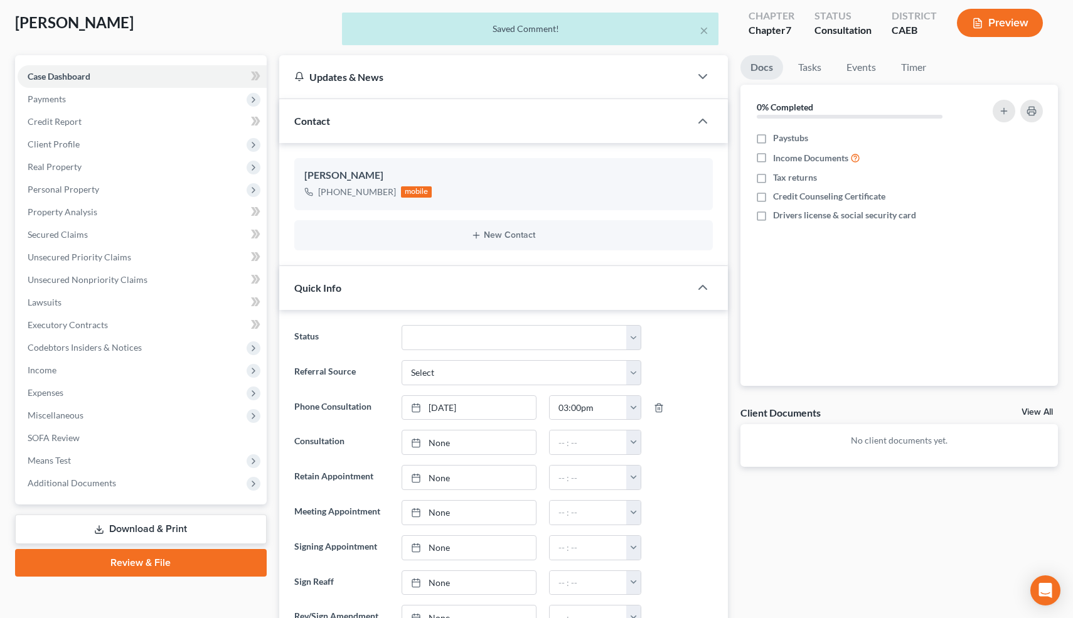
scroll to position [0, 0]
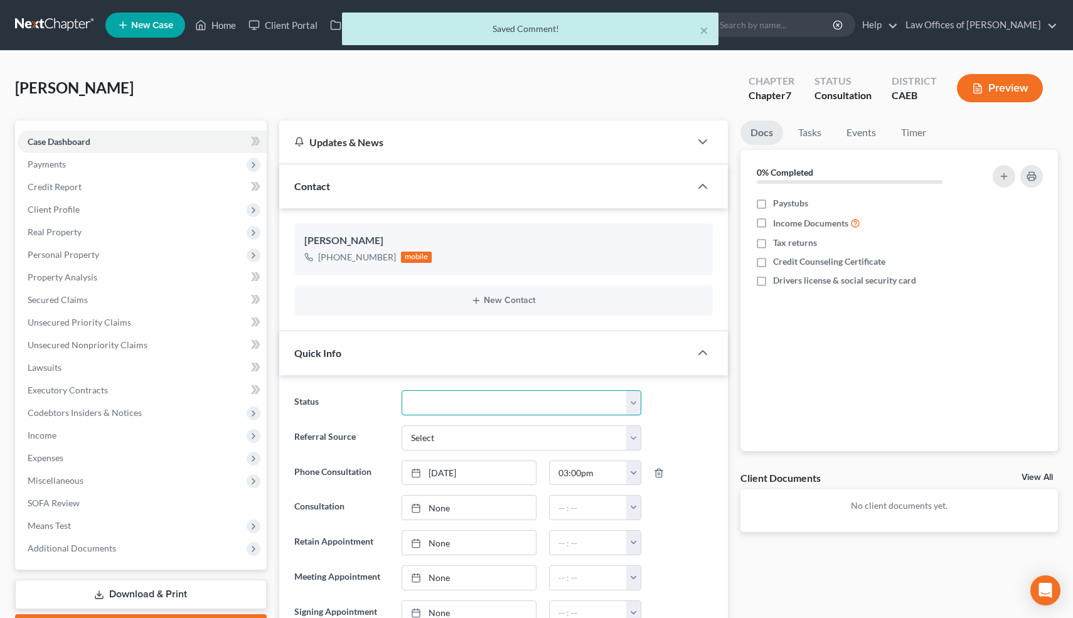
click at [489, 400] on select "Cancelled/Refund Closed Consultation Declined Discharged Filed Income Check In …" at bounding box center [521, 402] width 239 height 25
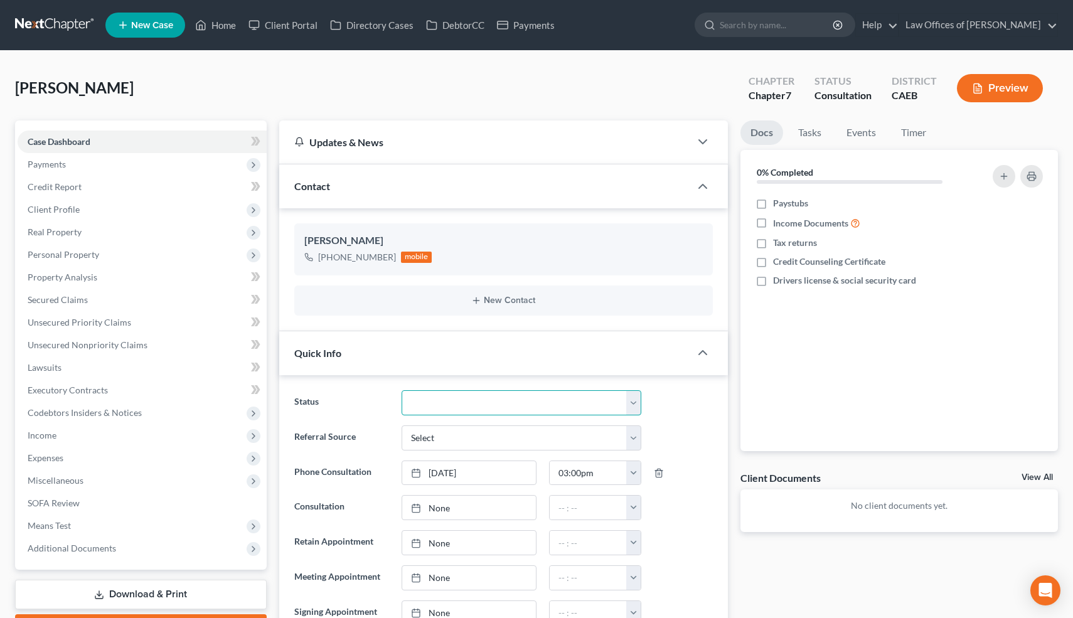
select select "3"
click at [402, 390] on select "Cancelled/Refund Closed Consultation Declined Discharged Filed Income Check In …" at bounding box center [521, 402] width 239 height 25
click at [223, 27] on link "Home" at bounding box center [215, 25] width 53 height 23
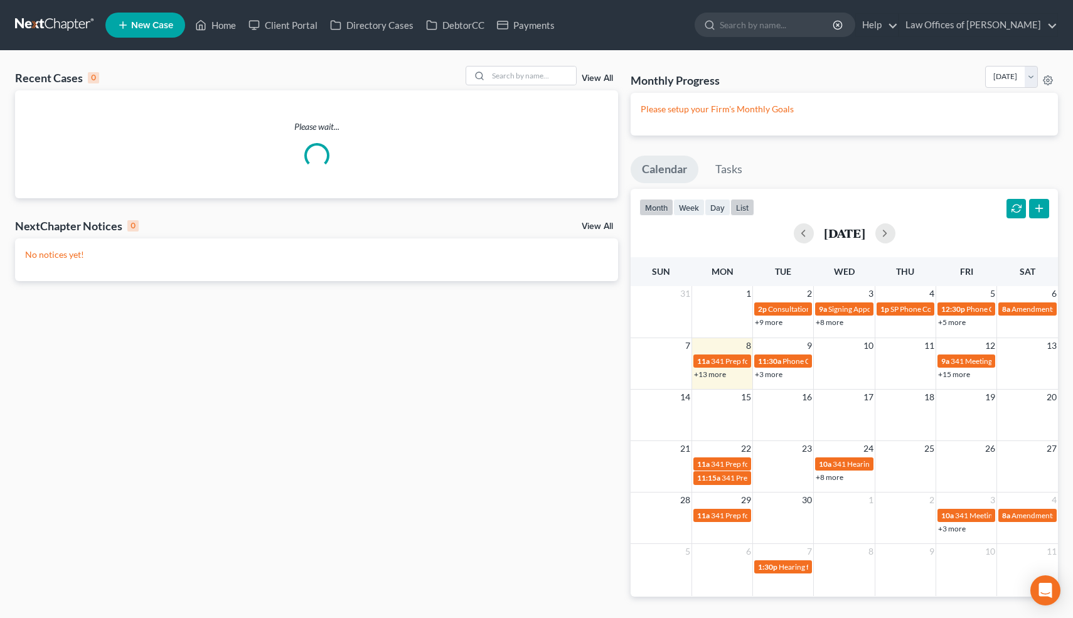
click at [748, 206] on button "list" at bounding box center [742, 207] width 24 height 17
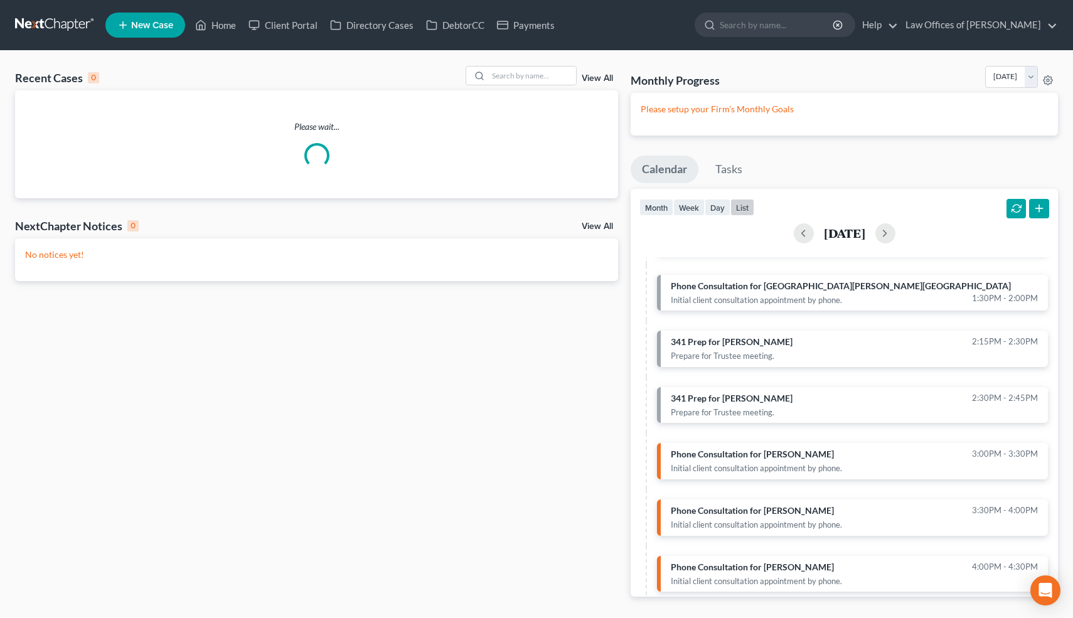
scroll to position [475, 0]
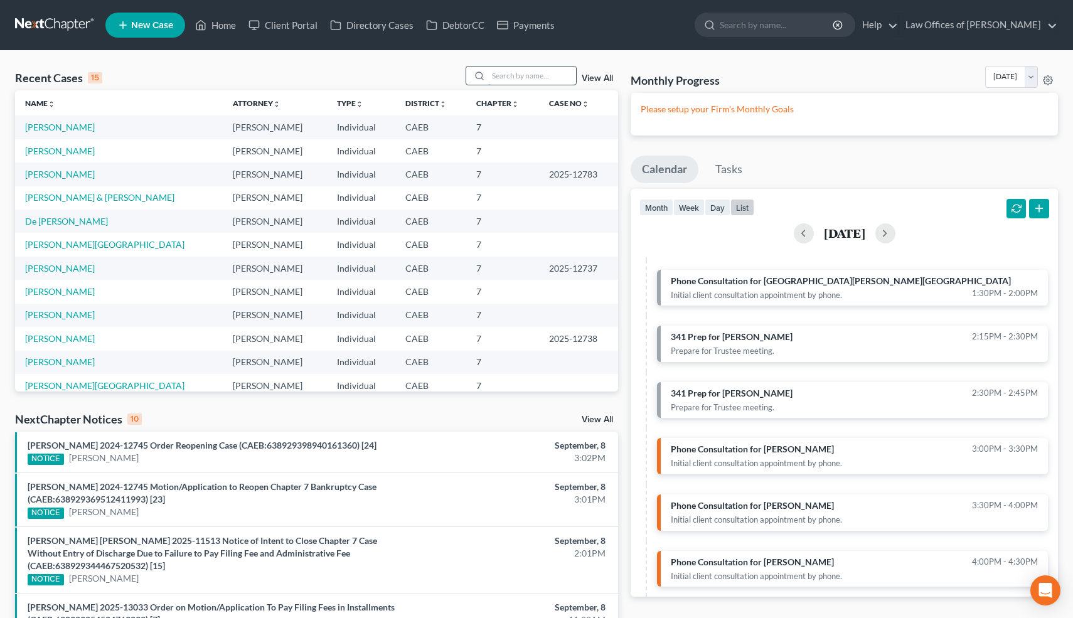
click at [560, 75] on input "search" at bounding box center [532, 76] width 88 height 18
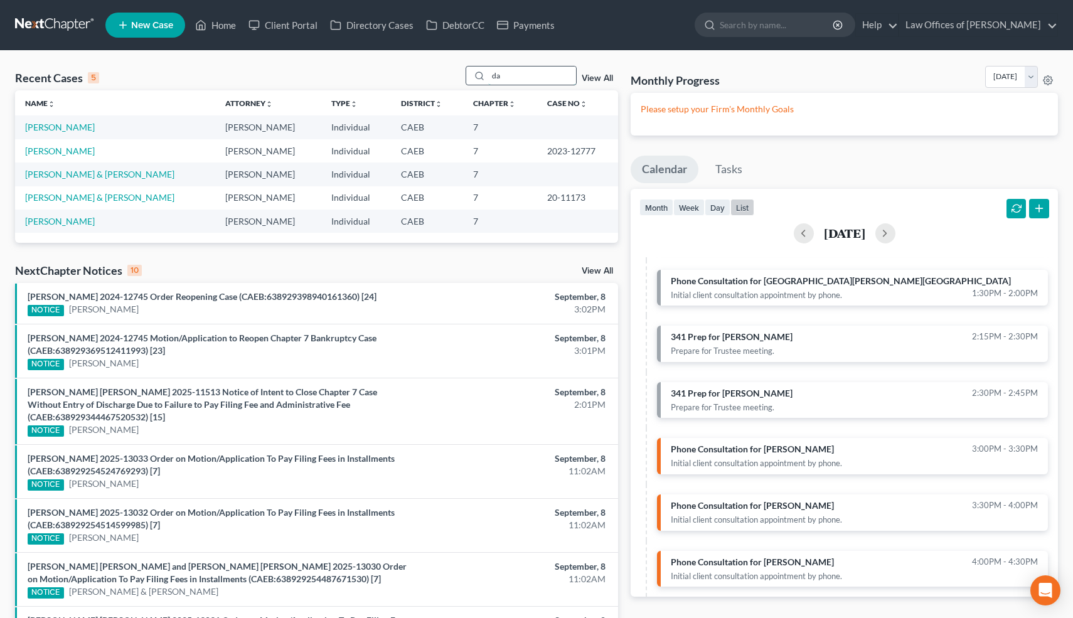
type input "d"
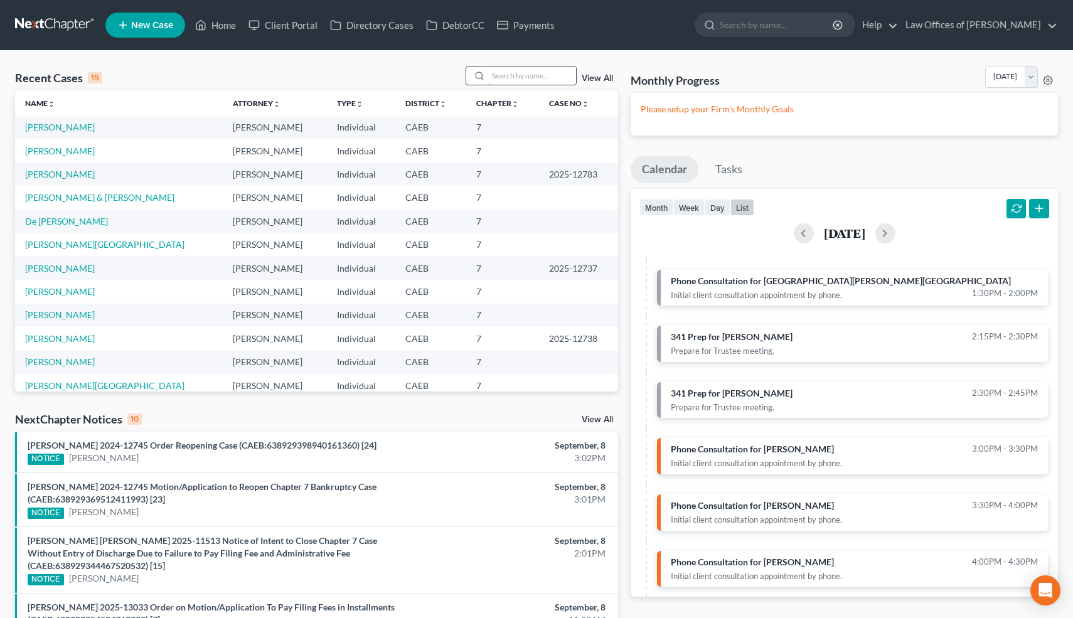
click at [531, 73] on input "search" at bounding box center [532, 76] width 88 height 18
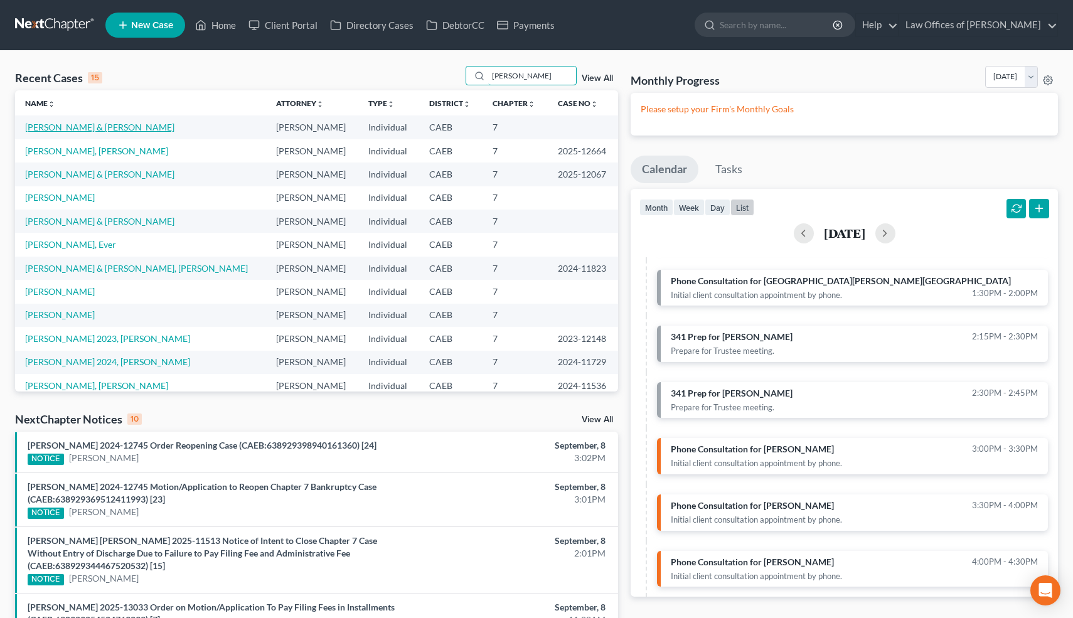
type input "[PERSON_NAME]"
click at [119, 130] on link "[PERSON_NAME] & [PERSON_NAME]" at bounding box center [99, 127] width 149 height 11
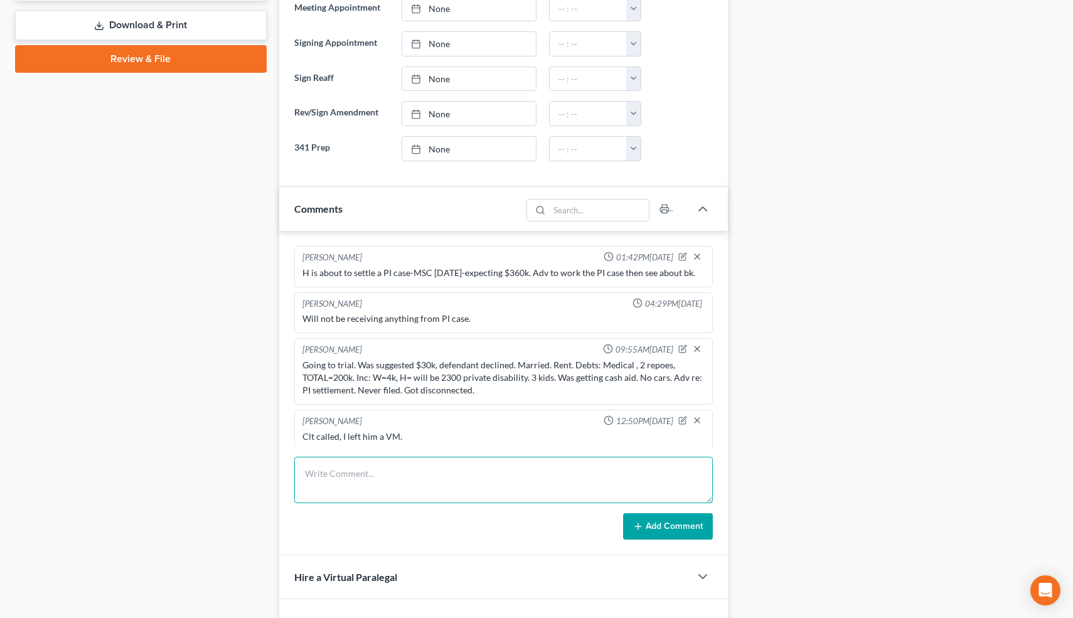
click at [591, 481] on textarea at bounding box center [503, 480] width 419 height 46
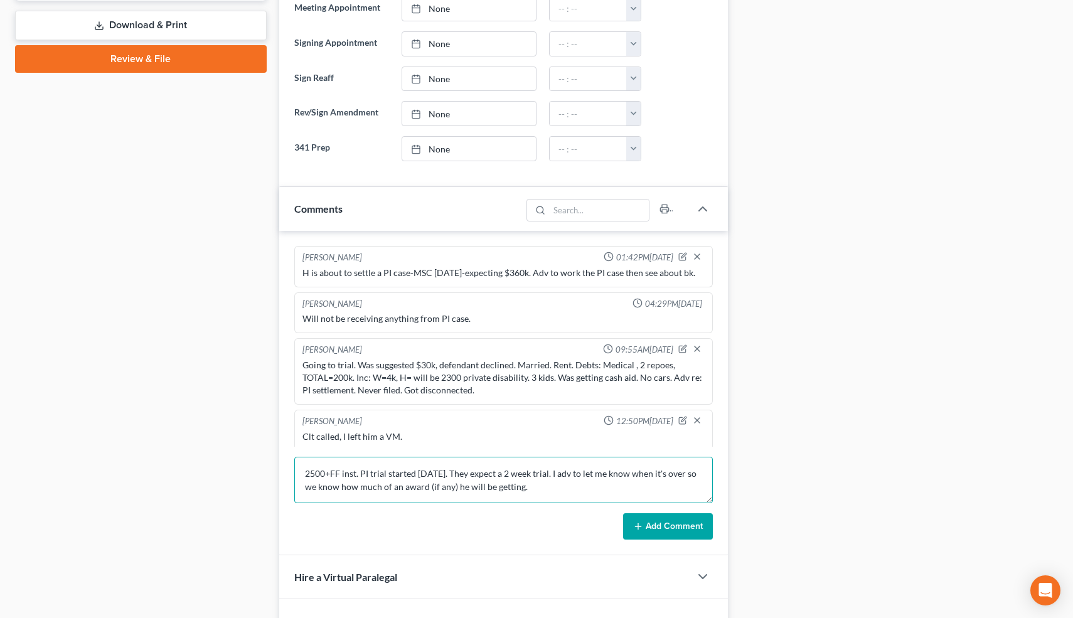
click at [304, 474] on textarea "2500+FF inst. PI trial started [DATE]. They expect a 2 week trial. I adv to let…" at bounding box center [503, 480] width 419 height 46
type textarea "PC w/W. v2500+FF inst. PI trial started [DATE]. They expect a 2 week trial. I a…"
click at [654, 524] on button "Add Comment" at bounding box center [668, 526] width 90 height 26
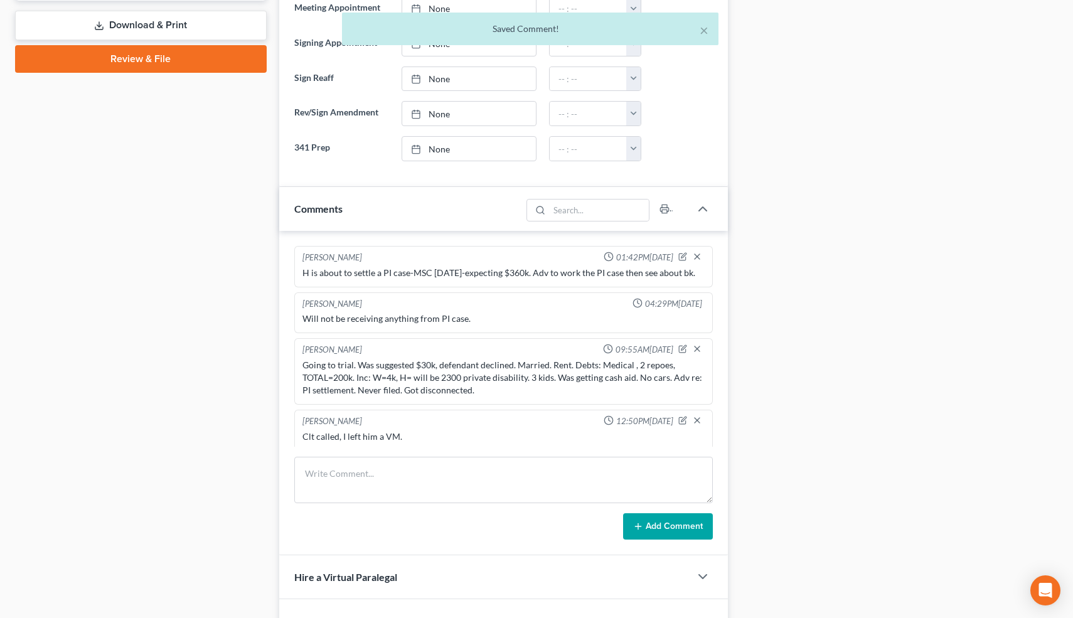
scroll to position [63, 0]
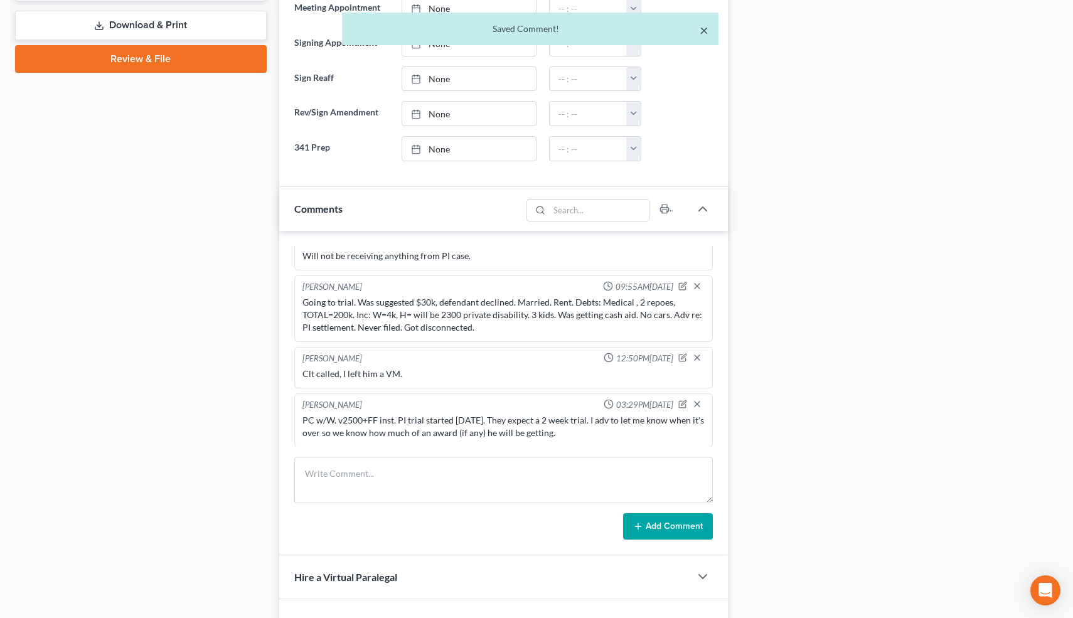
click at [705, 34] on button "×" at bounding box center [704, 30] width 9 height 15
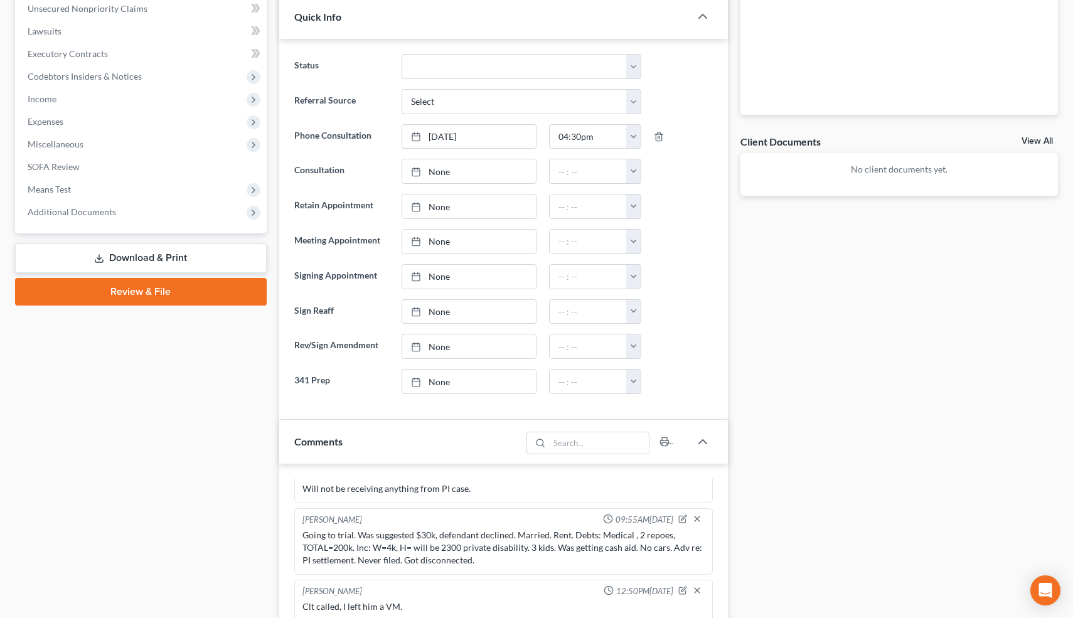
scroll to position [0, 0]
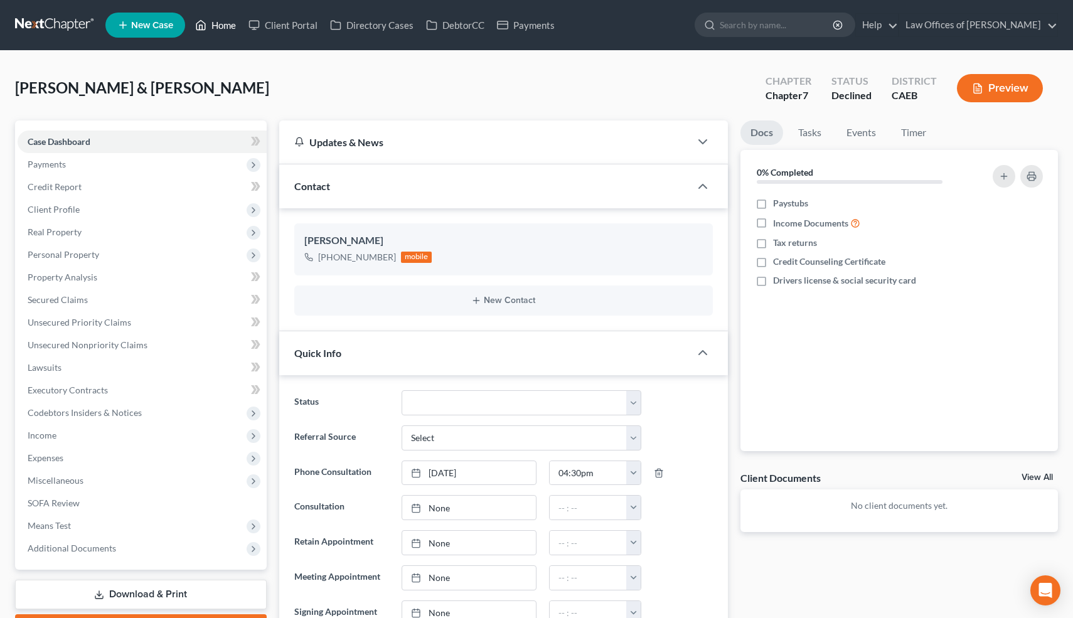
click at [222, 25] on link "Home" at bounding box center [215, 25] width 53 height 23
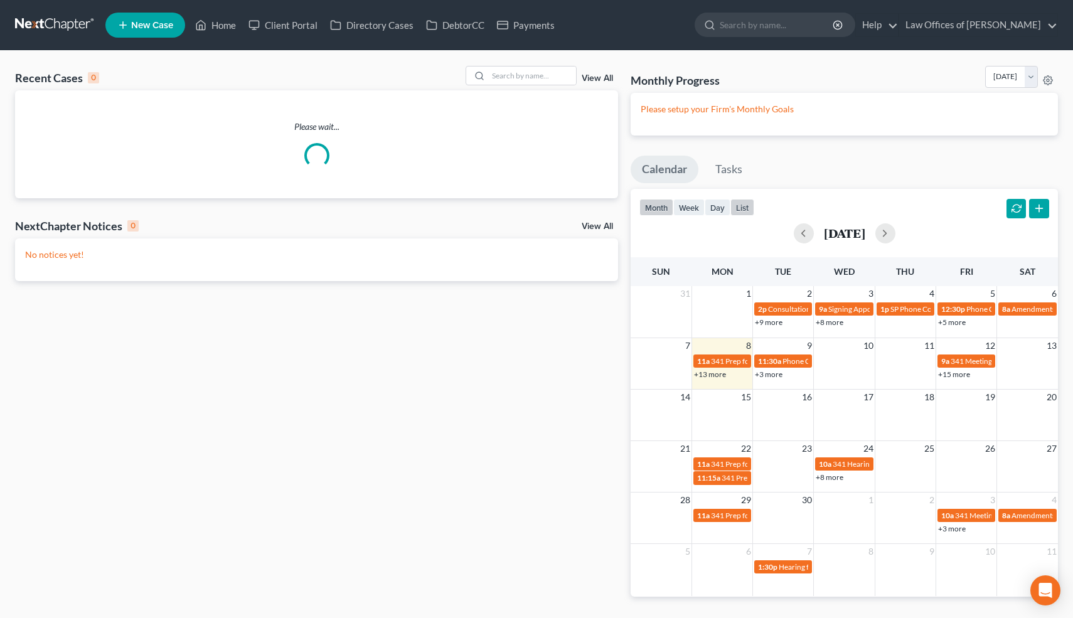
click at [746, 209] on button "list" at bounding box center [742, 207] width 24 height 17
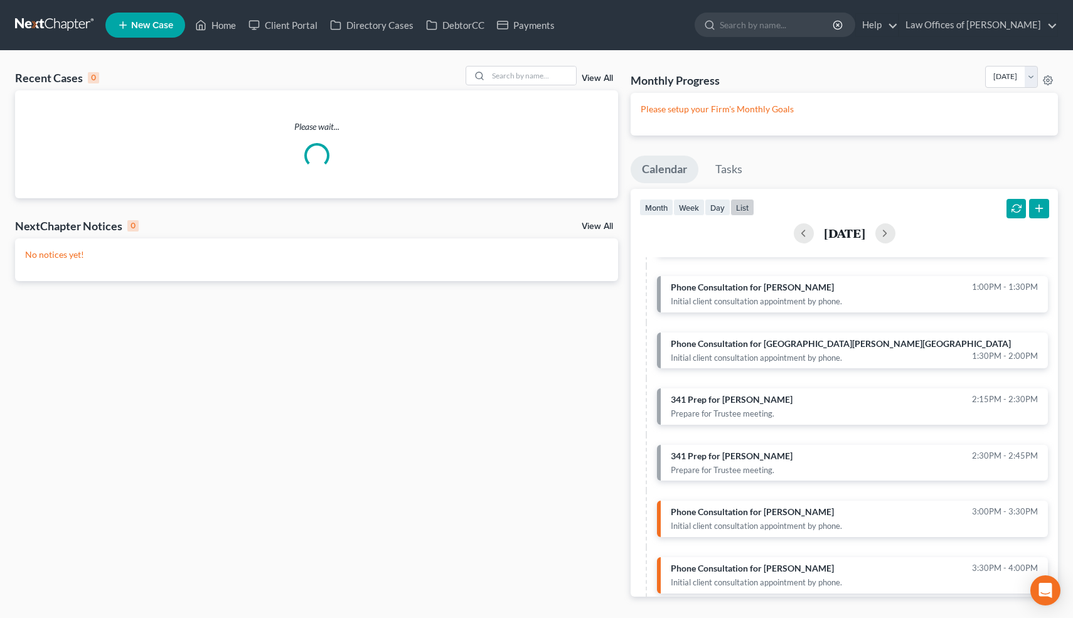
scroll to position [475, 0]
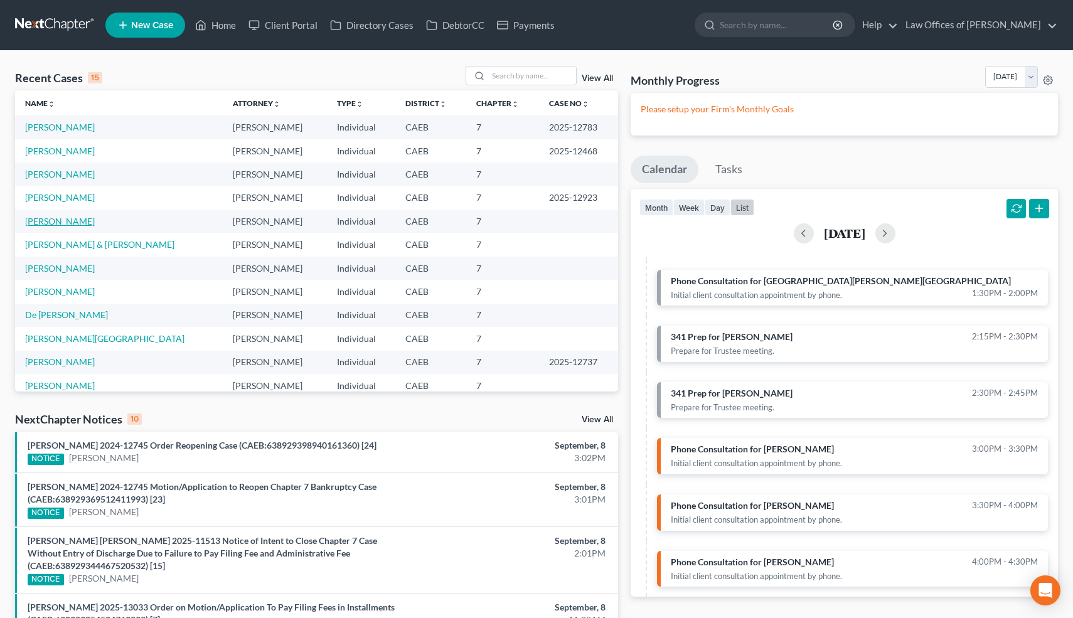
click at [59, 223] on link "[PERSON_NAME]" at bounding box center [60, 221] width 70 height 11
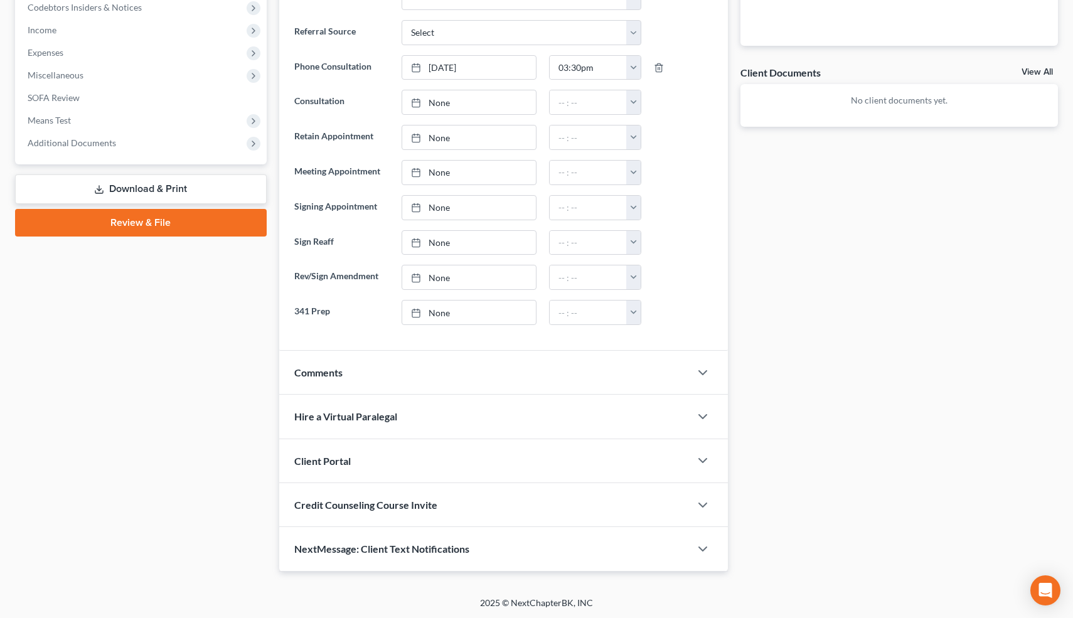
scroll to position [404, 0]
click at [703, 371] on icon "button" at bounding box center [702, 373] width 15 height 15
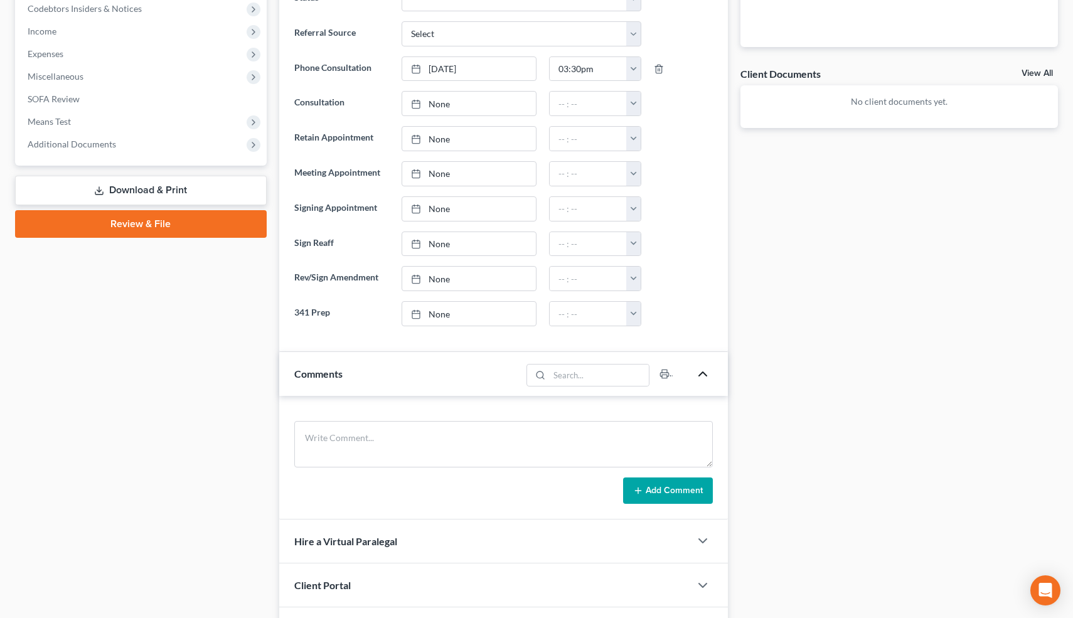
scroll to position [529, 0]
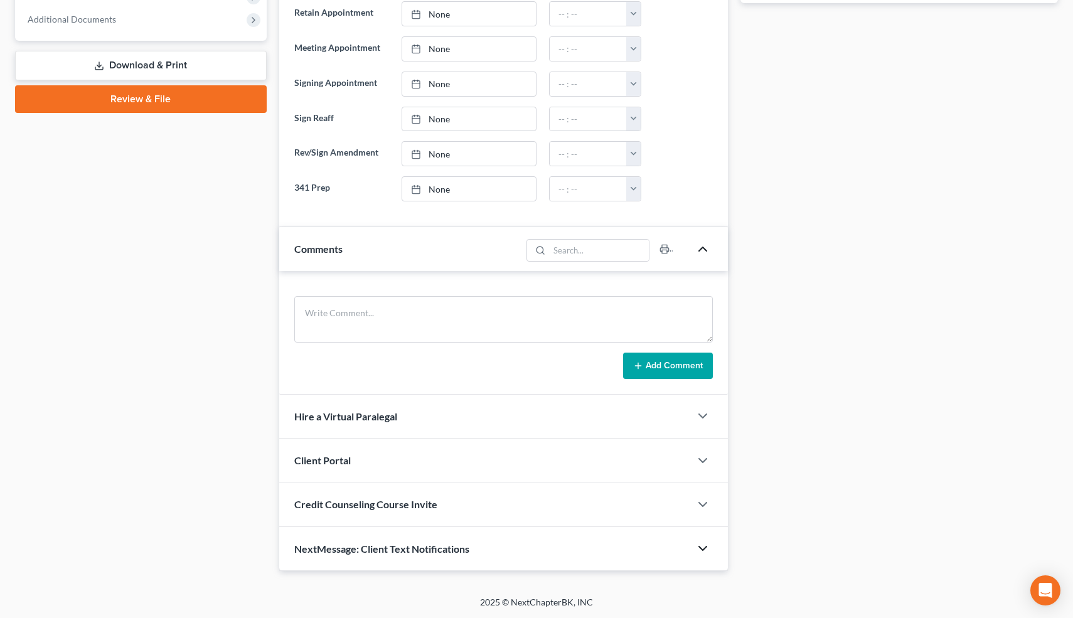
click at [702, 547] on icon "button" at bounding box center [702, 548] width 15 height 15
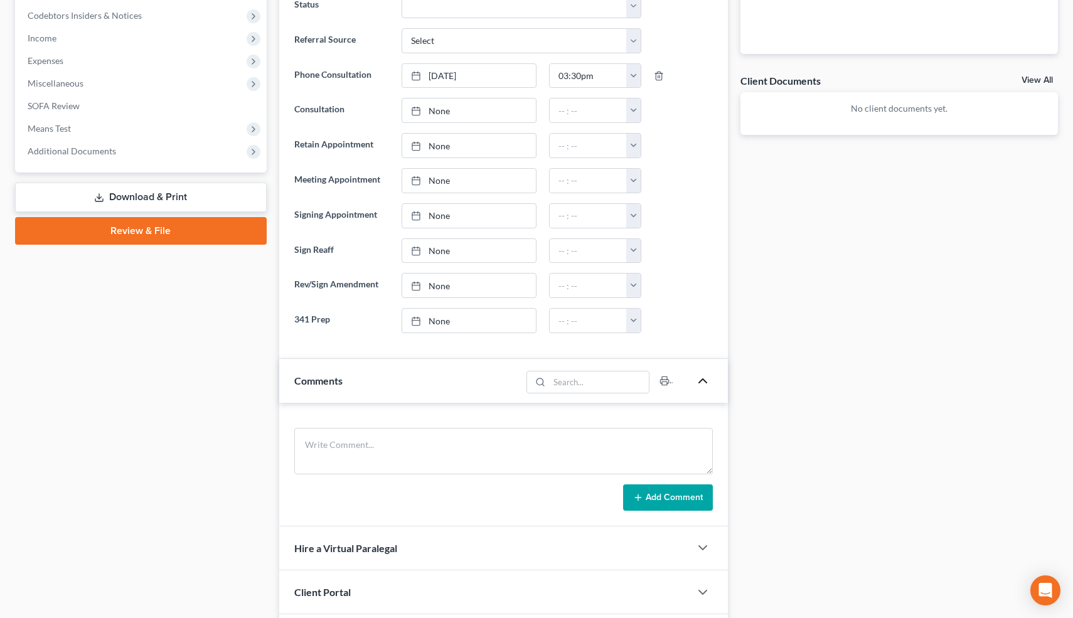
scroll to position [398, 0]
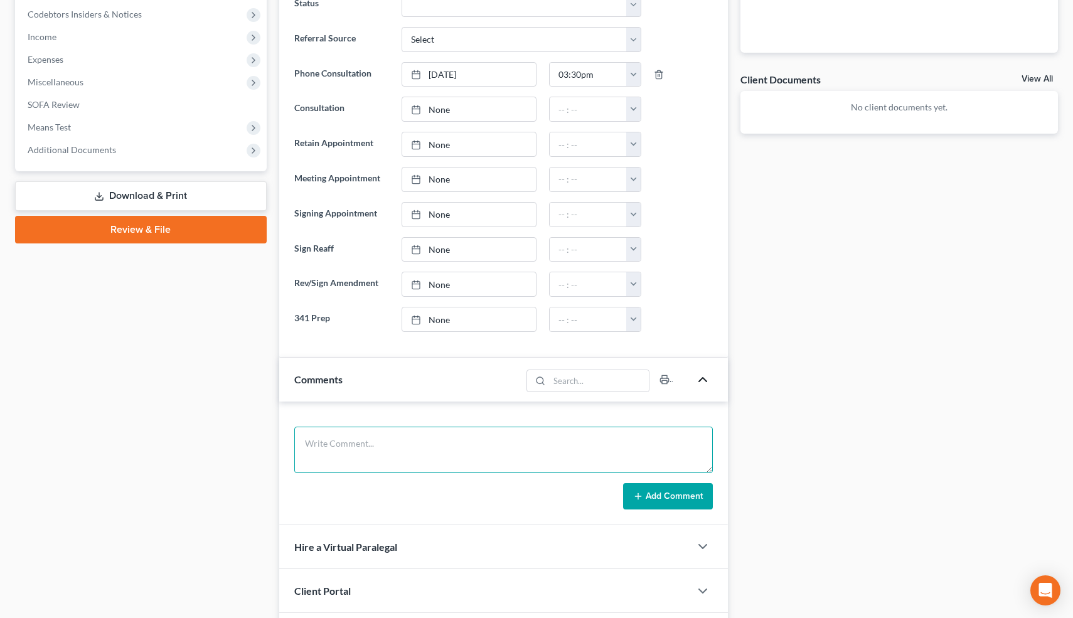
click at [466, 464] on textarea at bounding box center [503, 450] width 419 height 46
click at [517, 456] on textarea "Never filed. Not married. Rent=700. Truck, 2005 Chevy Tahoe, 2018 Nissan O=32k,…" at bounding box center [503, 450] width 419 height 46
click at [561, 462] on textarea "Never filed. Not married. Rent=700. Truck, 2005 Chevy Tahoe, 2018 Nissan O=32k,…" at bounding box center [503, 450] width 419 height 46
click at [307, 443] on textarea "Never filed. Not married. Rent=700. Truck, 2005 Chevy Tahoe, 2018 Nissan O=32k,…" at bounding box center [503, 450] width 419 height 46
click at [663, 454] on textarea "Got sued. Never filed. Not married. Rent=700. Truck, 2005 Chevy Tahoe, 2018 Nis…" at bounding box center [503, 450] width 419 height 46
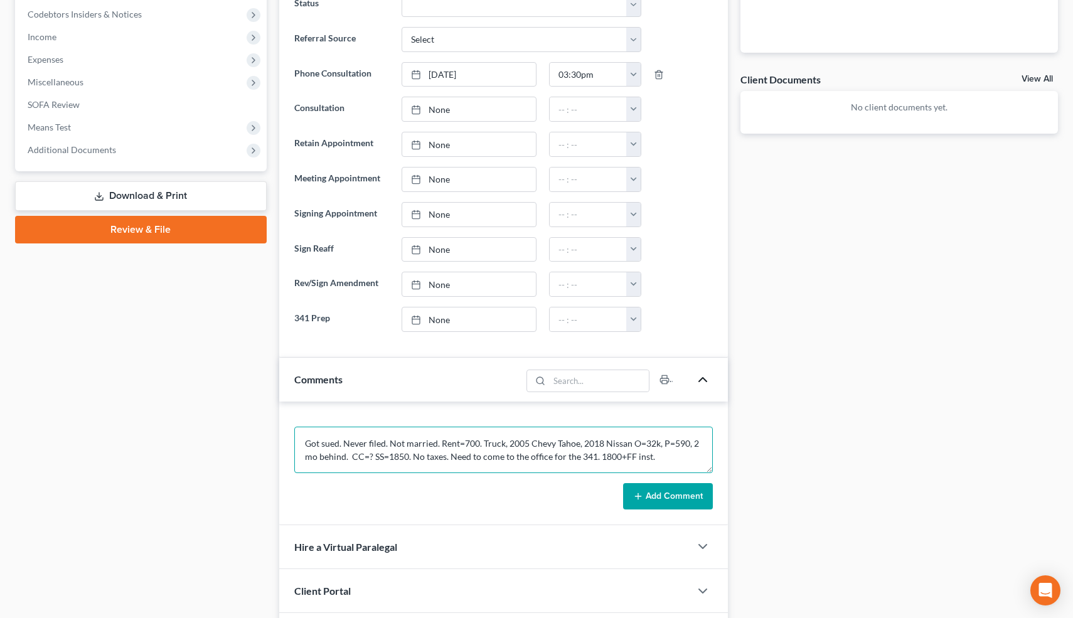
click at [344, 443] on textarea "Got sued. Never filed. Not married. Rent=700. Truck, 2005 Chevy Tahoe, 2018 Nis…" at bounding box center [503, 450] width 419 height 46
click at [700, 452] on textarea "Got sued. 67. Never filed. Not married. Rent=700. Truck, 2005 Chevy Tahoe, 2018…" at bounding box center [503, 450] width 419 height 46
type textarea "Got sued. 67. Never filed. Not married. Rent=700. Truck, 2005 Chevy Tahoe, 2018…"
click at [681, 488] on button "Add Comment" at bounding box center [668, 496] width 90 height 26
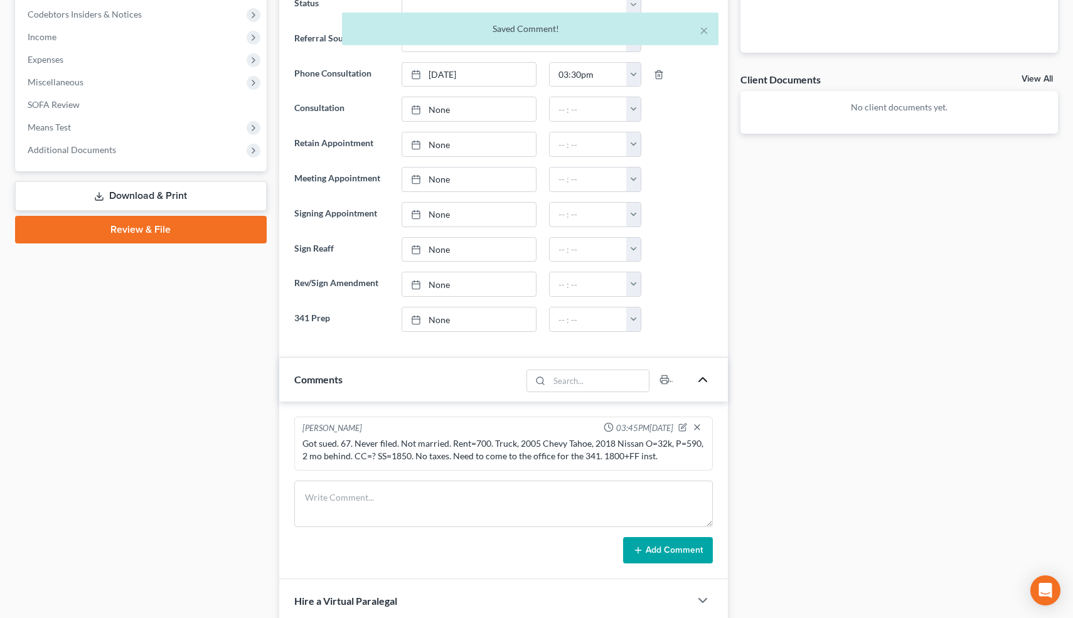
scroll to position [804, 0]
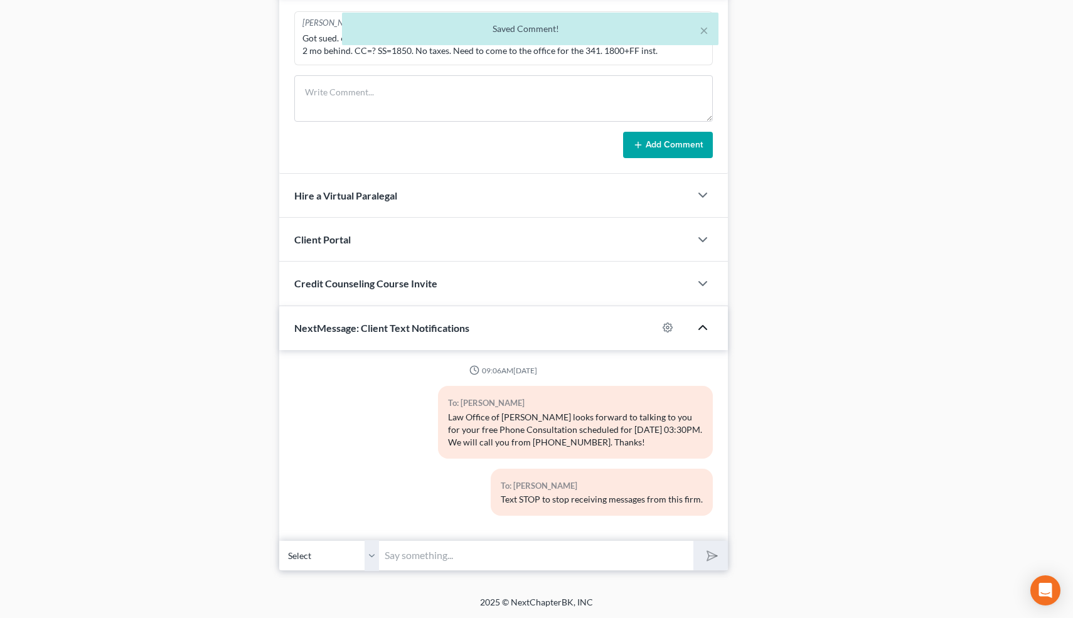
click at [575, 555] on input "text" at bounding box center [537, 555] width 314 height 31
click at [575, 558] on input "text" at bounding box center [537, 555] width 314 height 31
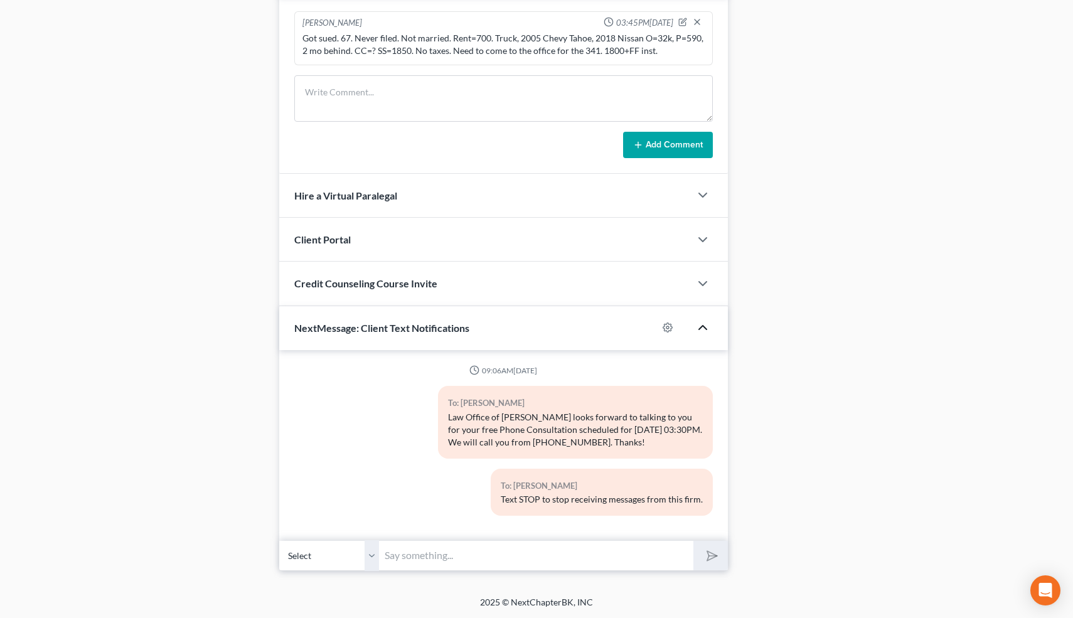
click at [548, 551] on input "text" at bounding box center [537, 555] width 314 height 31
type input "Nice talking to you! Like I said, just reply here if you have any questions or …"
click at [720, 559] on button "submit" at bounding box center [710, 555] width 35 height 29
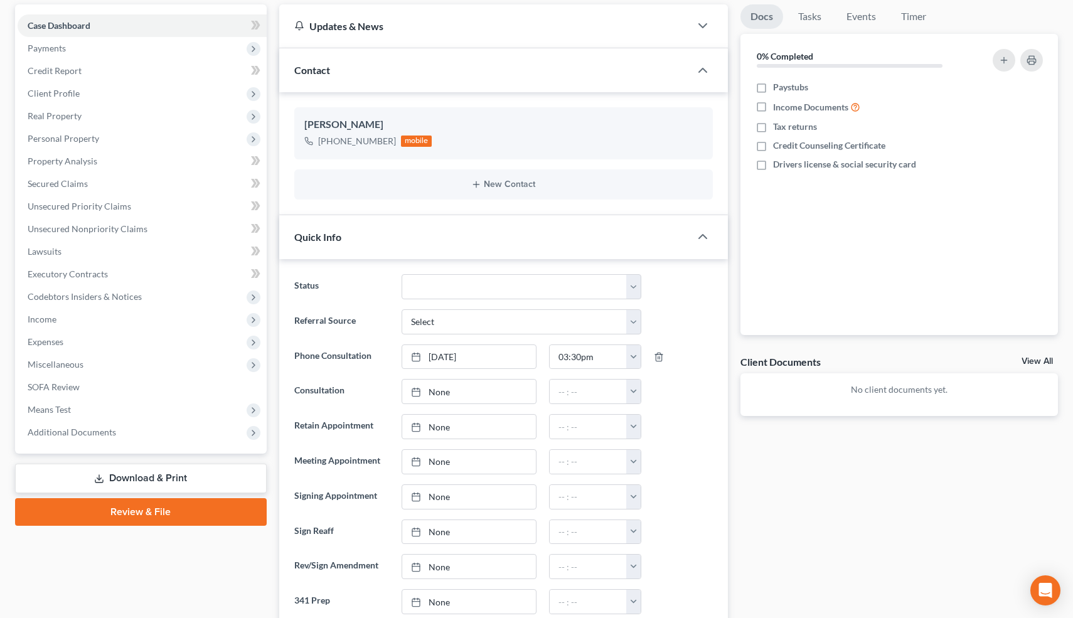
scroll to position [0, 0]
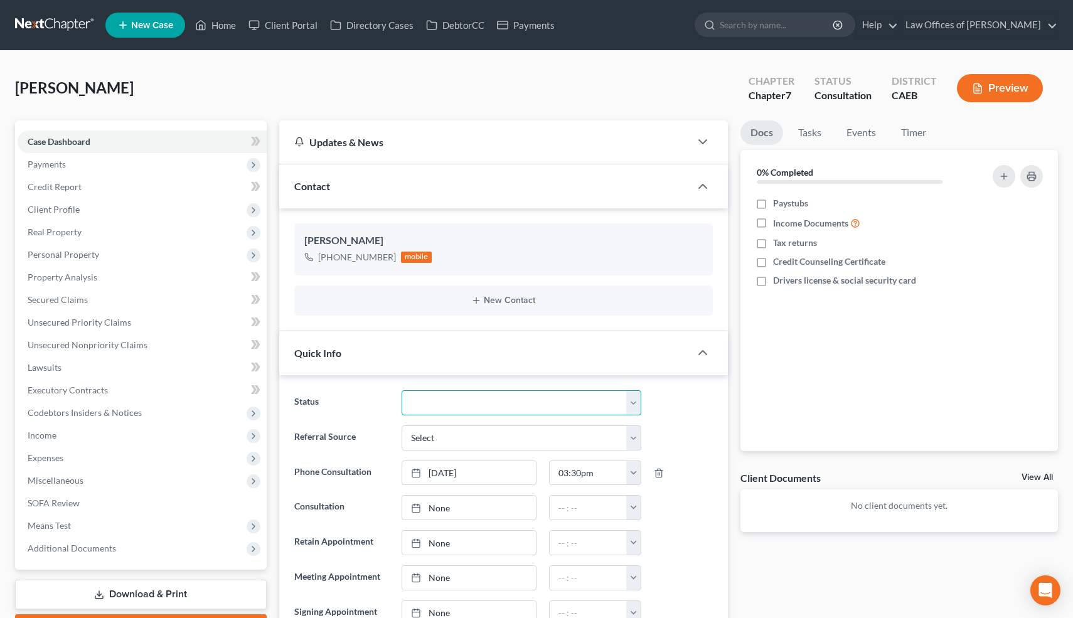
click at [551, 403] on select "Cancelled/Refund Closed Consultation Declined Discharged Filed Income Check In …" at bounding box center [521, 402] width 239 height 25
select select "10"
click at [402, 390] on select "Cancelled/Refund Closed Consultation Declined Discharged Filed Income Check In …" at bounding box center [521, 402] width 239 height 25
click at [222, 25] on link "Home" at bounding box center [215, 25] width 53 height 23
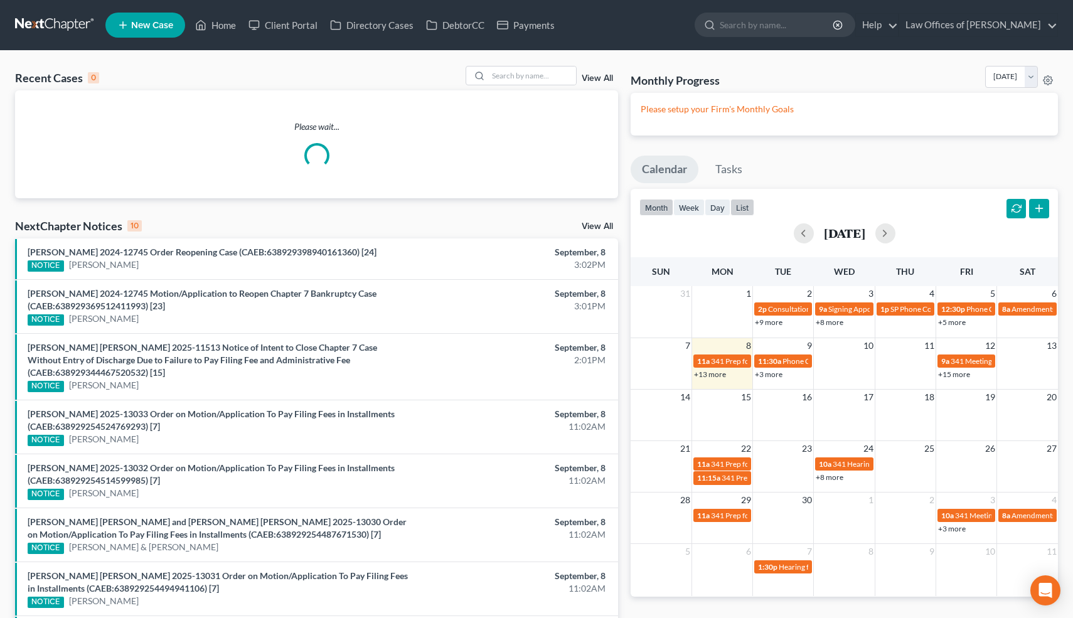
click at [752, 204] on button "list" at bounding box center [742, 207] width 24 height 17
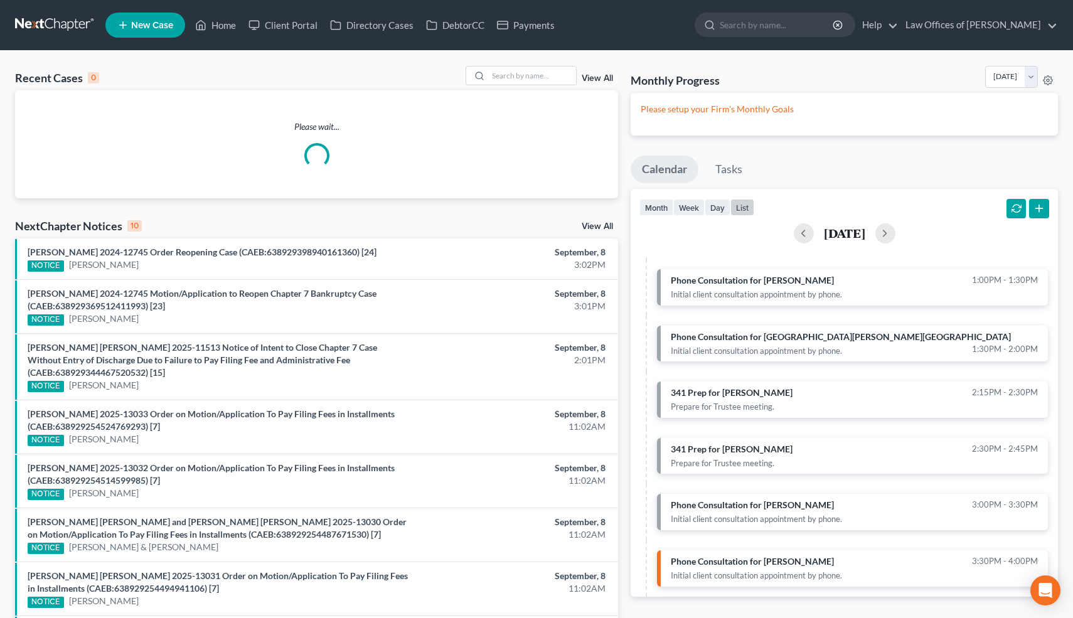
scroll to position [475, 0]
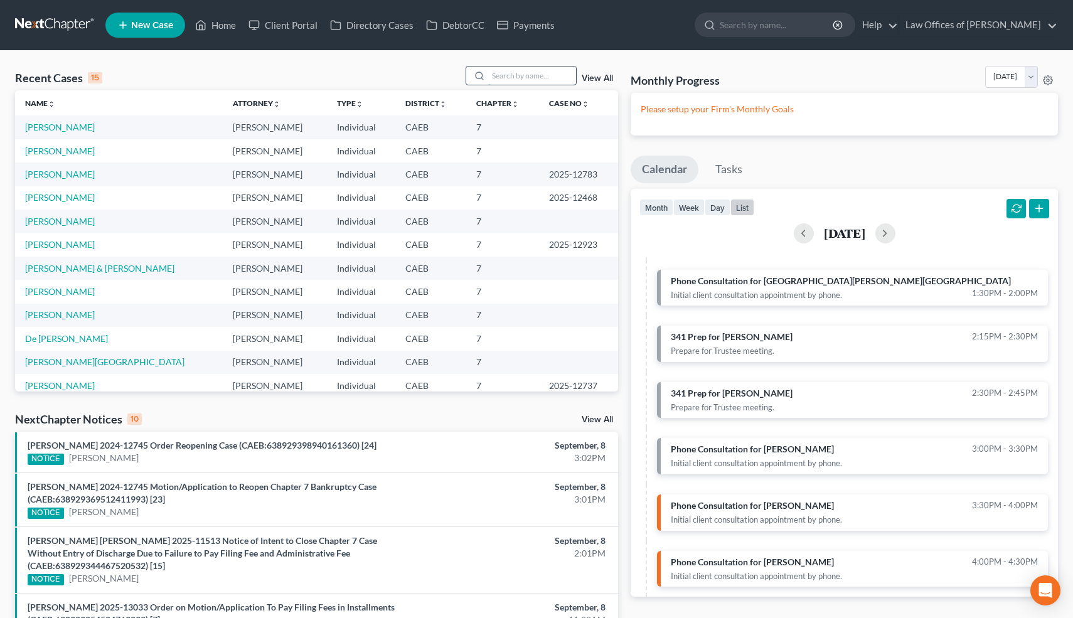
click at [538, 75] on input "search" at bounding box center [532, 76] width 88 height 18
click at [67, 154] on link "[PERSON_NAME]" at bounding box center [60, 151] width 70 height 11
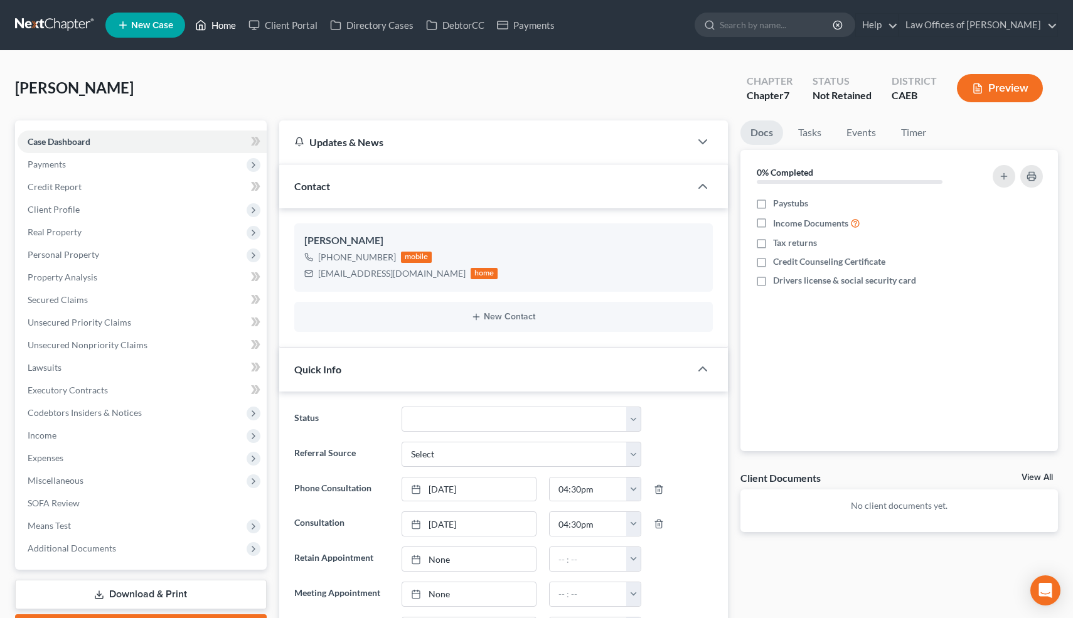
click at [221, 24] on link "Home" at bounding box center [215, 25] width 53 height 23
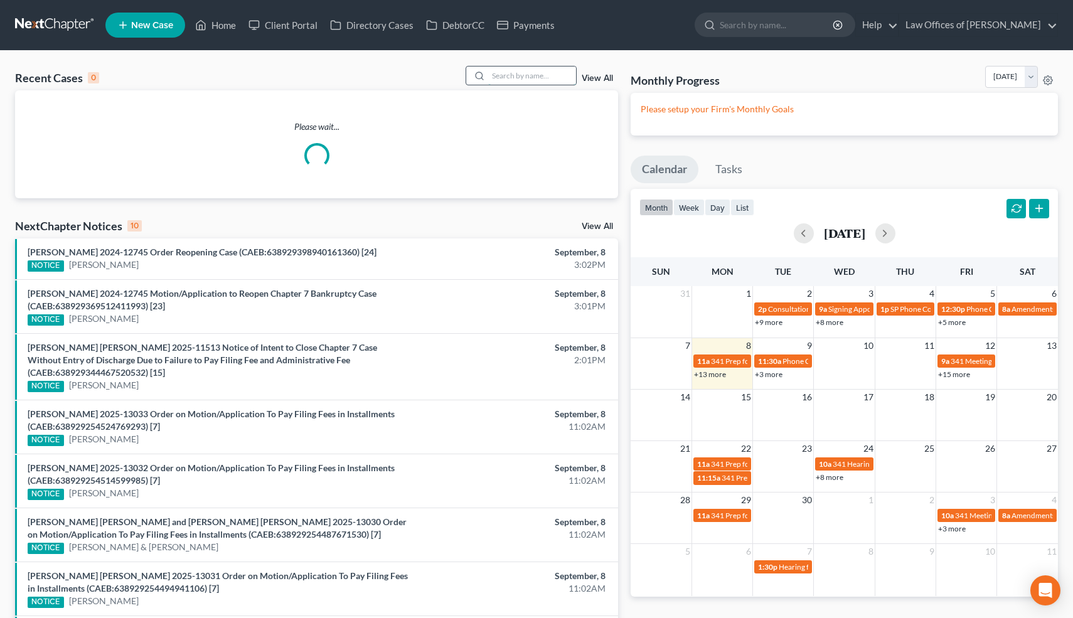
click at [555, 76] on input "search" at bounding box center [532, 76] width 88 height 18
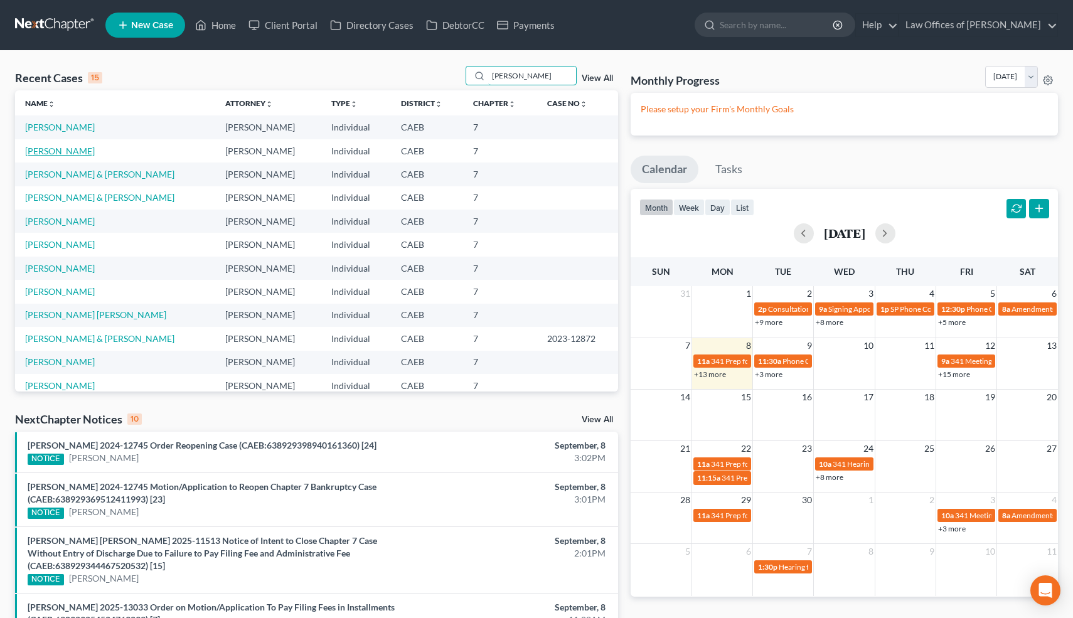
type input "[PERSON_NAME]"
click at [70, 151] on link "[PERSON_NAME]" at bounding box center [60, 151] width 70 height 11
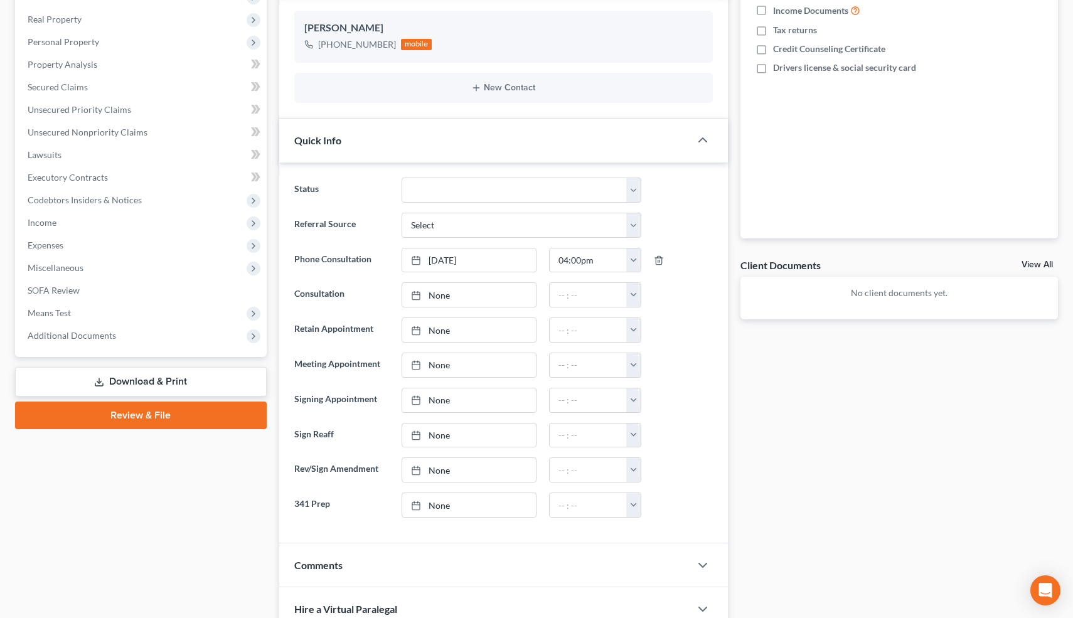
scroll to position [405, 0]
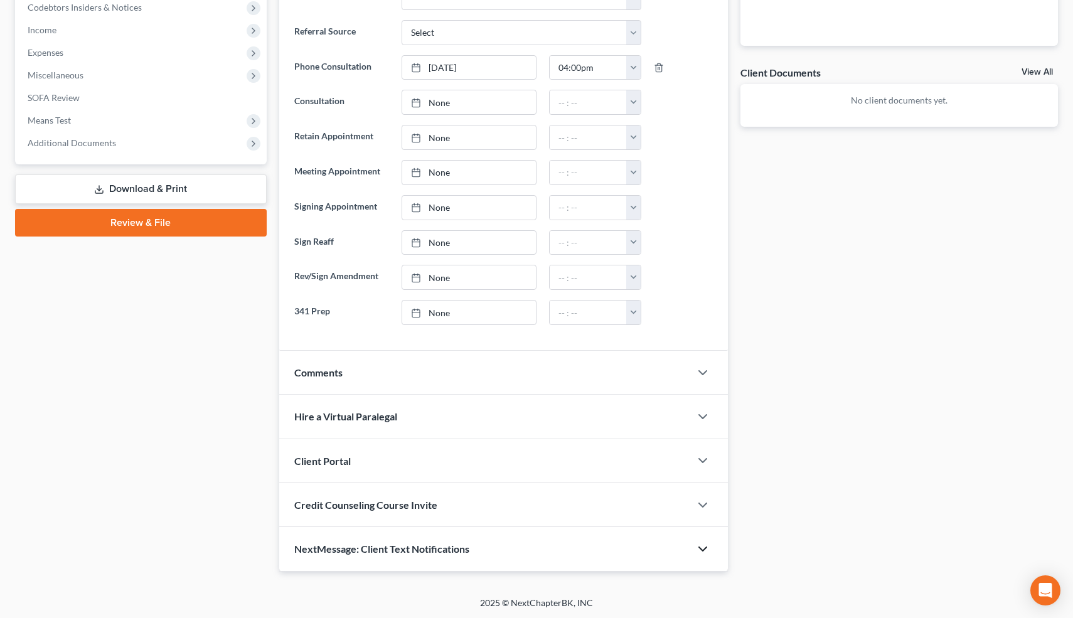
click at [701, 553] on icon "button" at bounding box center [702, 548] width 15 height 15
click at [698, 373] on icon "button" at bounding box center [702, 372] width 15 height 15
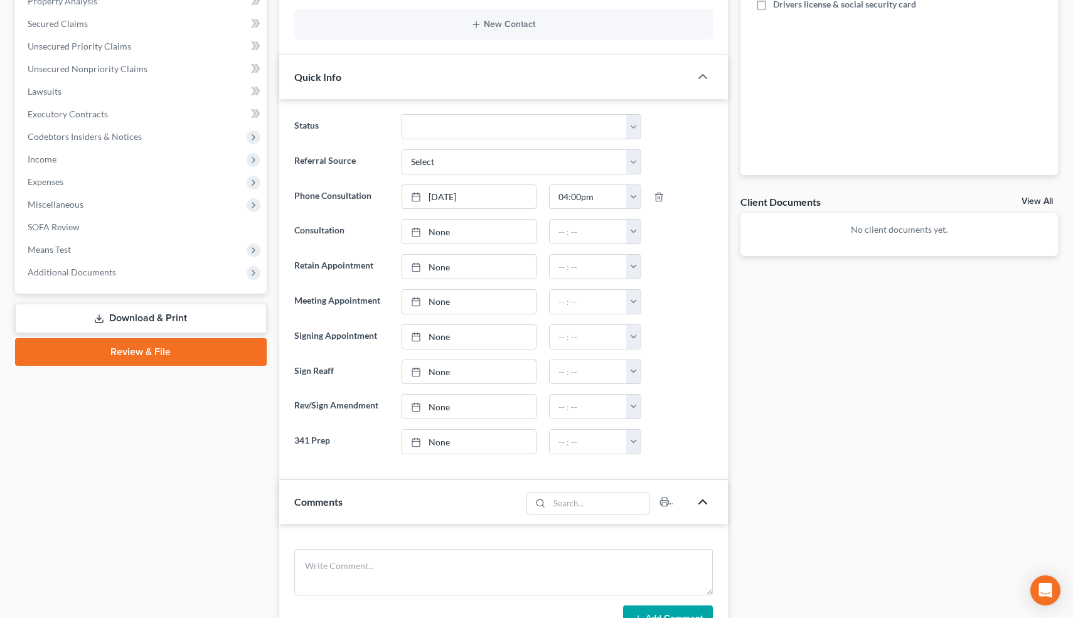
scroll to position [0, 0]
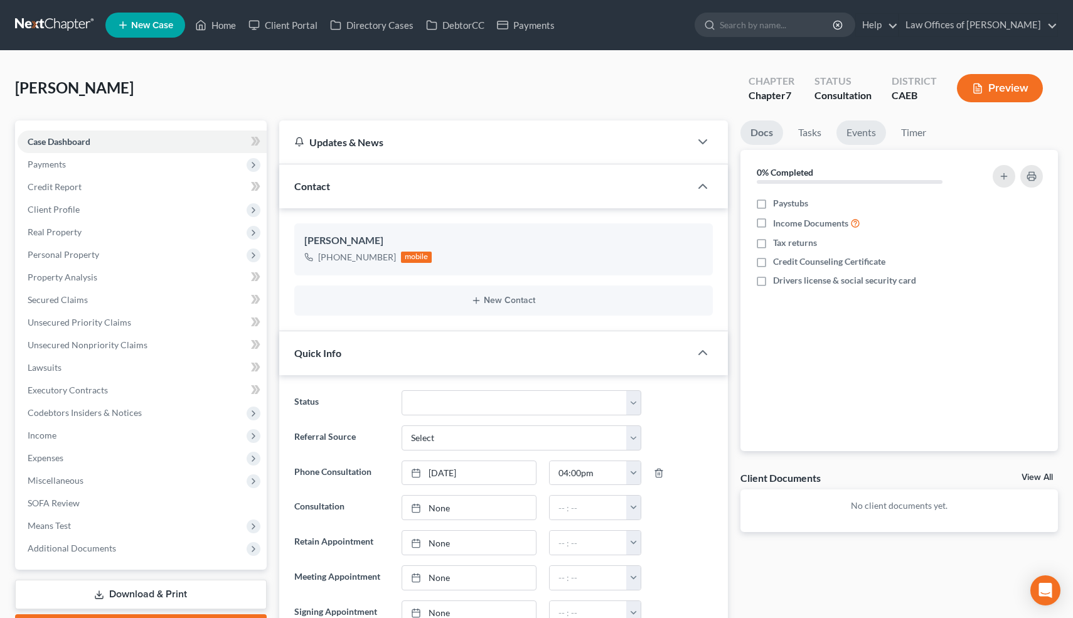
click at [864, 136] on link "Events" at bounding box center [861, 132] width 50 height 24
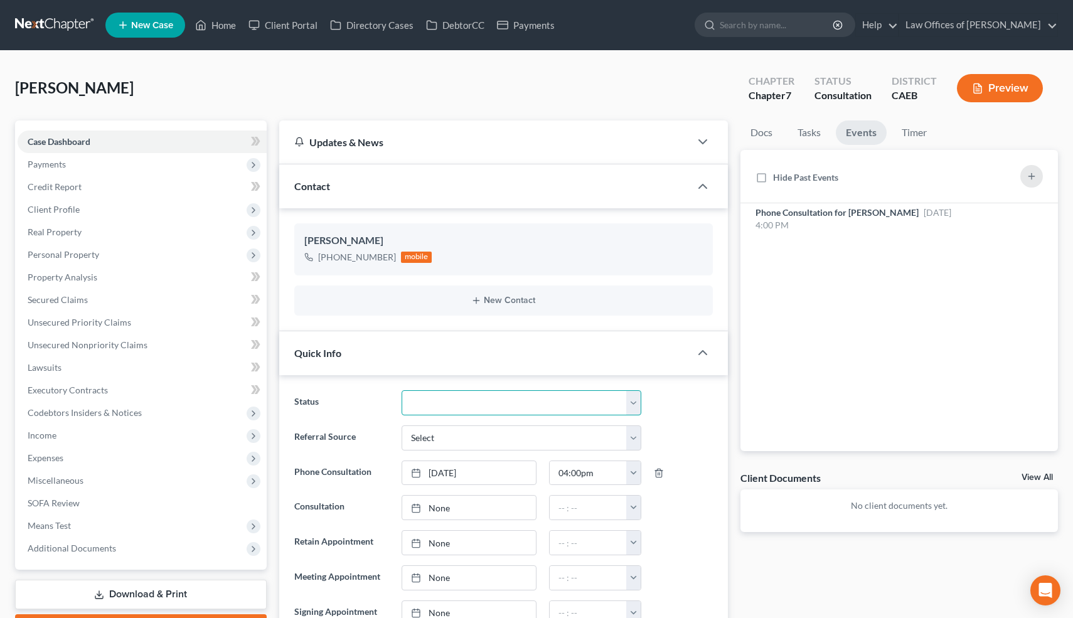
click at [618, 399] on select "Cancelled/Refund Closed Consultation Declined Discharged Filed Income Check In …" at bounding box center [521, 402] width 239 height 25
select select "9"
click at [402, 390] on select "Cancelled/Refund Closed Consultation Declined Discharged Filed Income Check In …" at bounding box center [521, 402] width 239 height 25
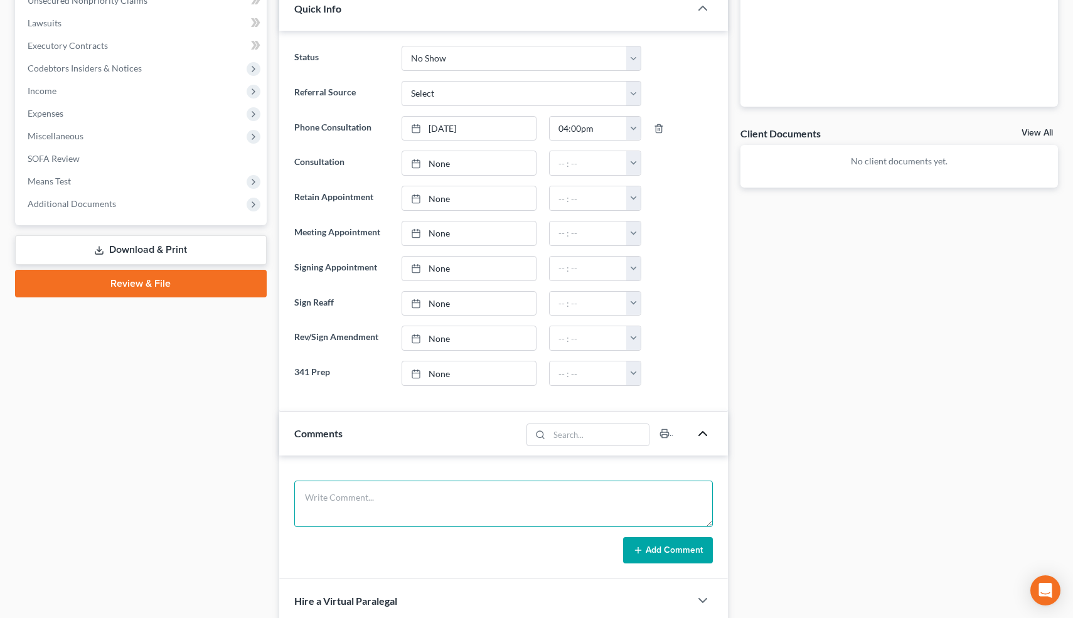
click at [427, 521] on textarea at bounding box center [503, 504] width 419 height 46
type textarea "LM."
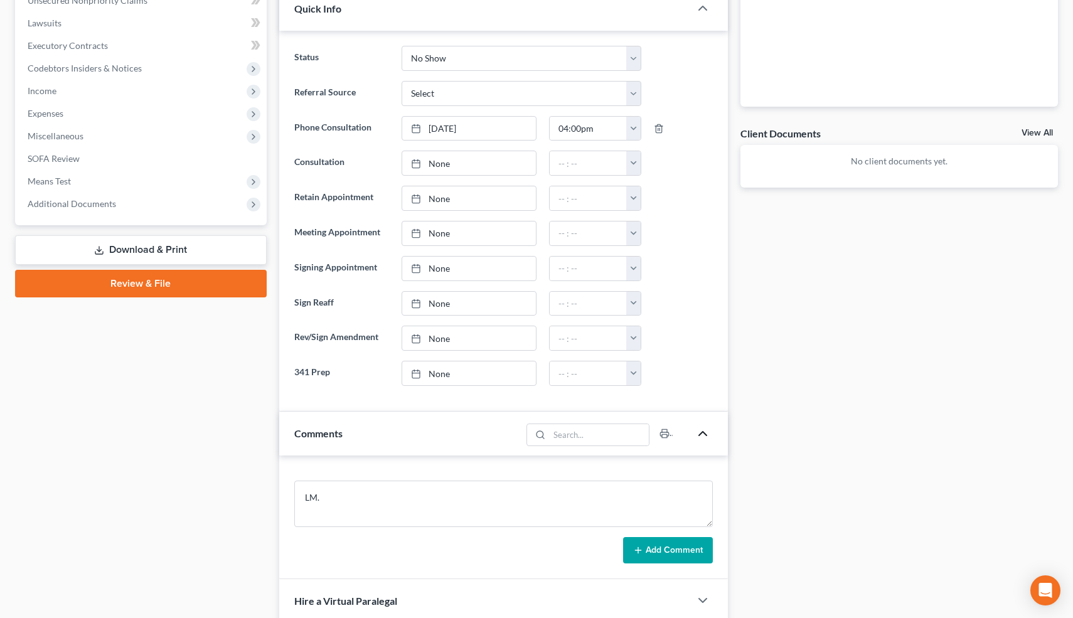
click at [798, 479] on div "Docs Tasks Events Timer 0% Completed Nothing here yet! Paystubs Income Document…" at bounding box center [899, 376] width 330 height 1200
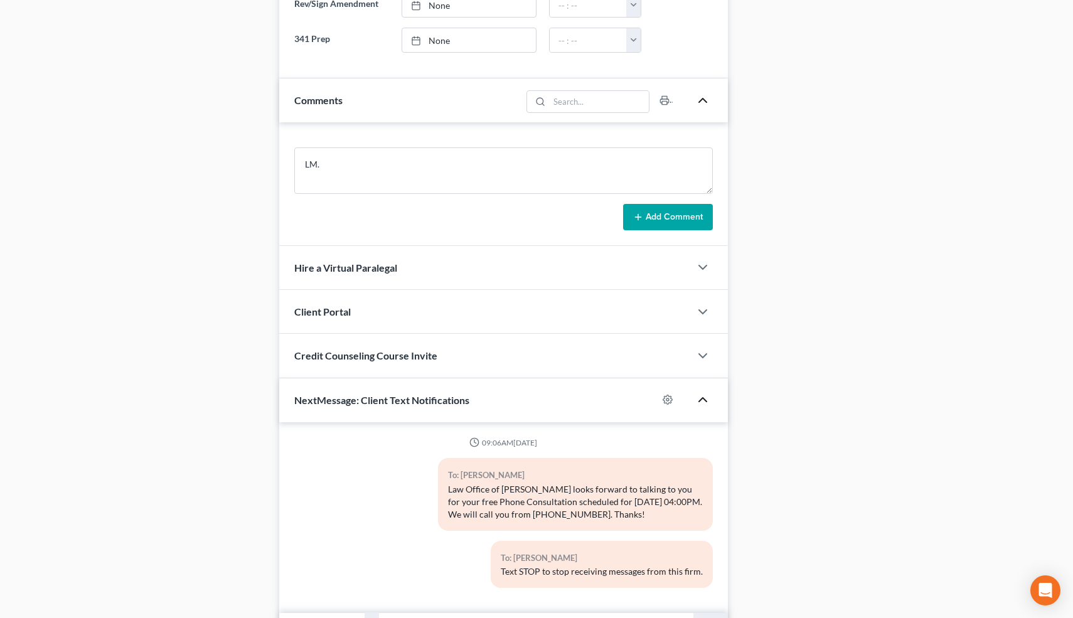
scroll to position [750, 0]
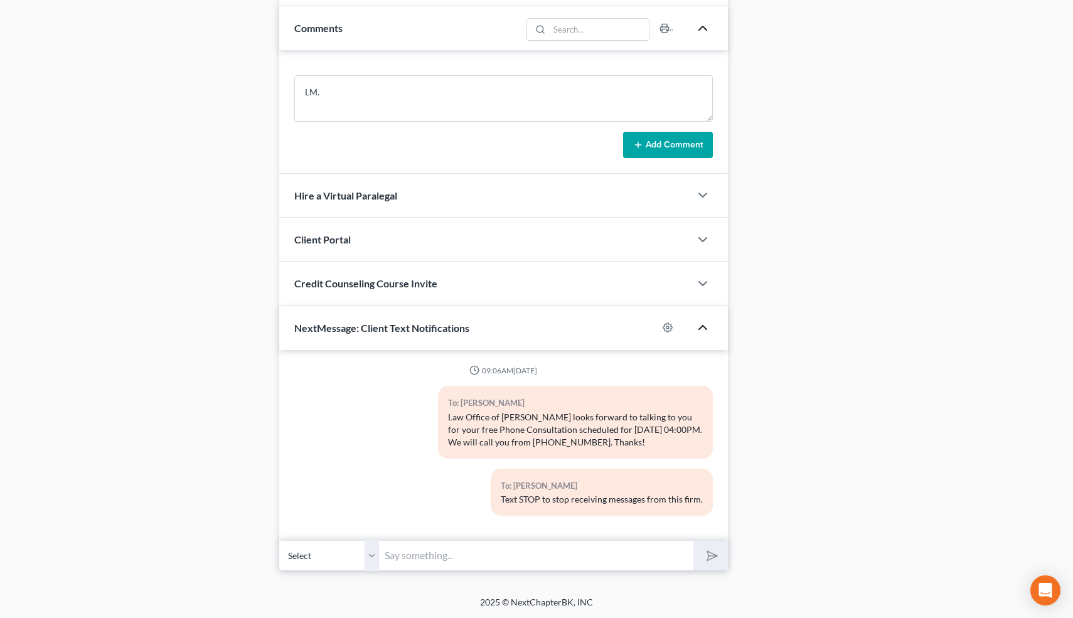
click at [491, 552] on input "text" at bounding box center [537, 555] width 314 height 31
type input "P"
type input "Hi-I just tried to call you for your free consultation. Let me know if you woul…"
click at [666, 562] on input "Hi-I just tried to call you for your free consultation. Let me know if you woul…" at bounding box center [537, 555] width 314 height 31
click at [713, 553] on polygon "submit" at bounding box center [709, 555] width 15 height 15
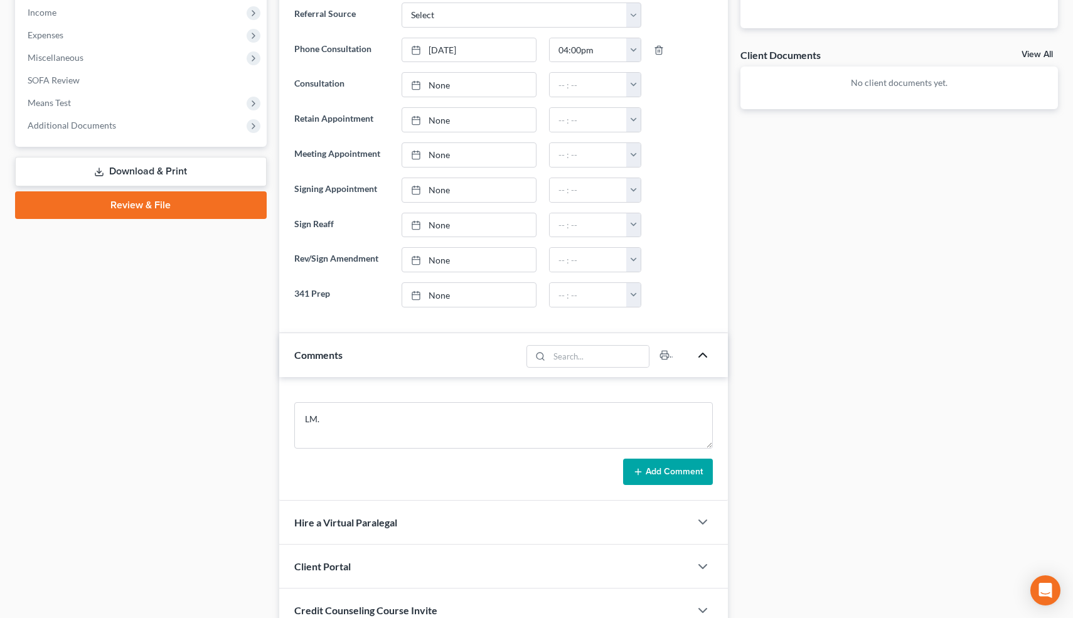
scroll to position [525, 0]
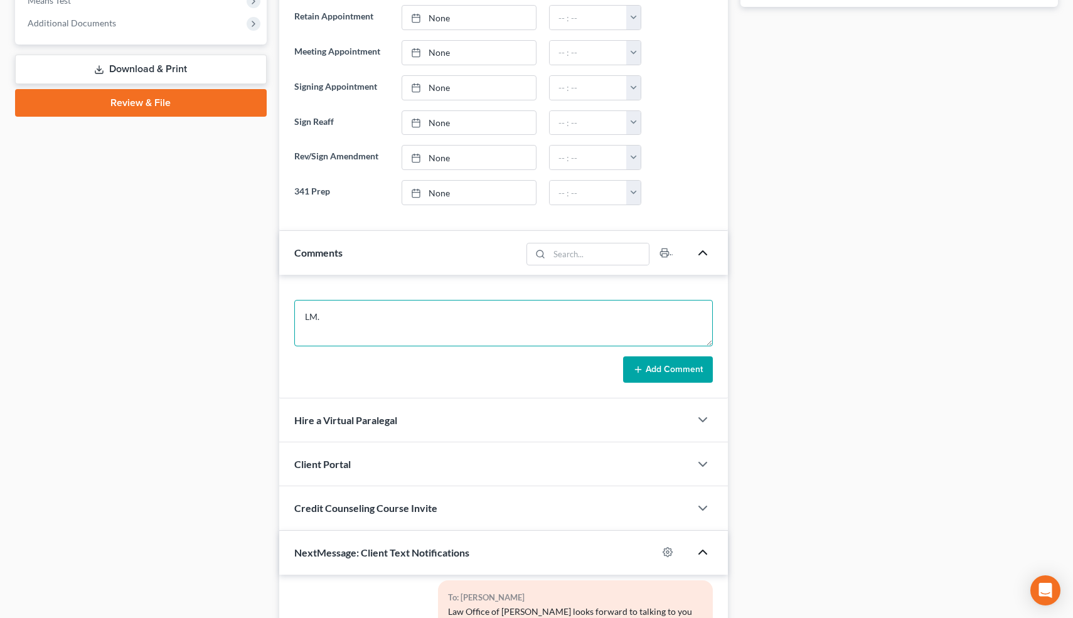
click at [410, 329] on textarea "LM." at bounding box center [503, 323] width 419 height 46
type textarea "LM. JT 8k WC for 3 years, waiting for a settlement. Total debt=27k. Rent. Not m…"
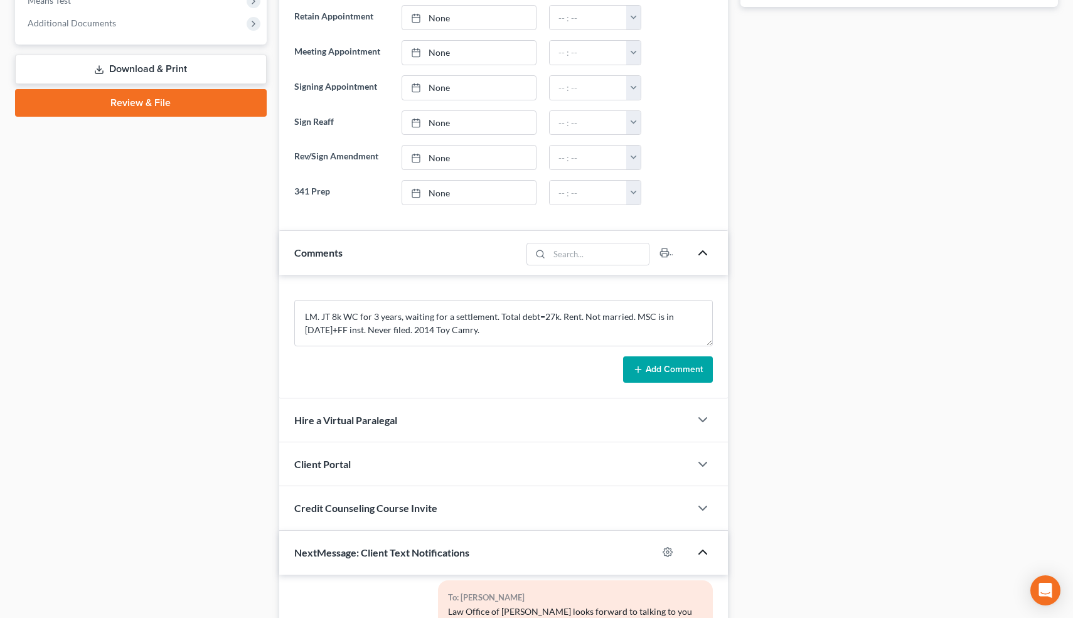
click at [649, 366] on button "Add Comment" at bounding box center [668, 369] width 90 height 26
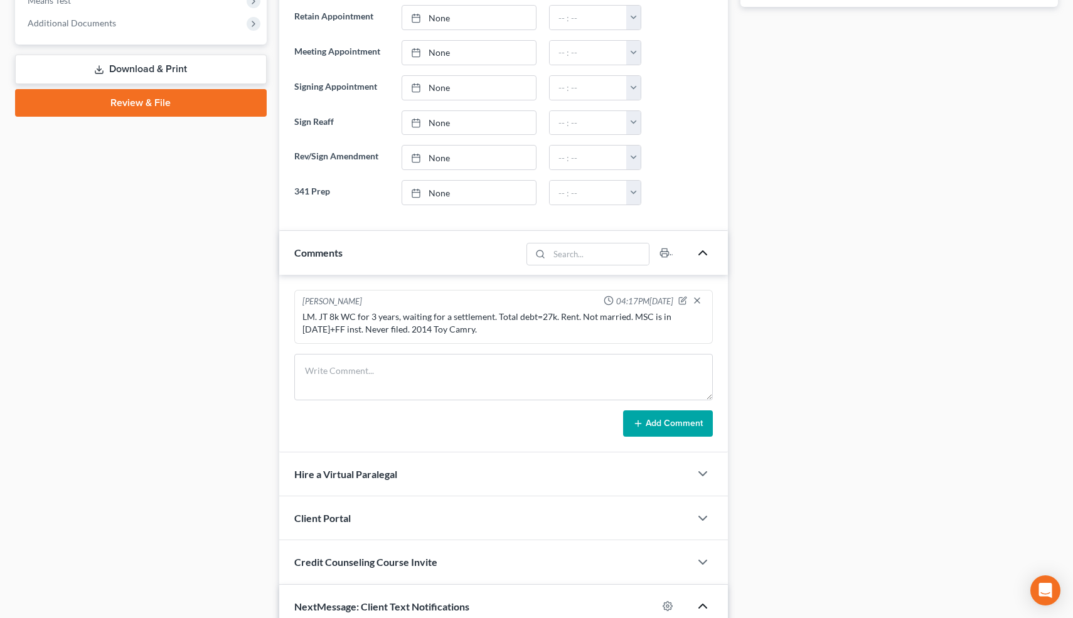
scroll to position [864, 0]
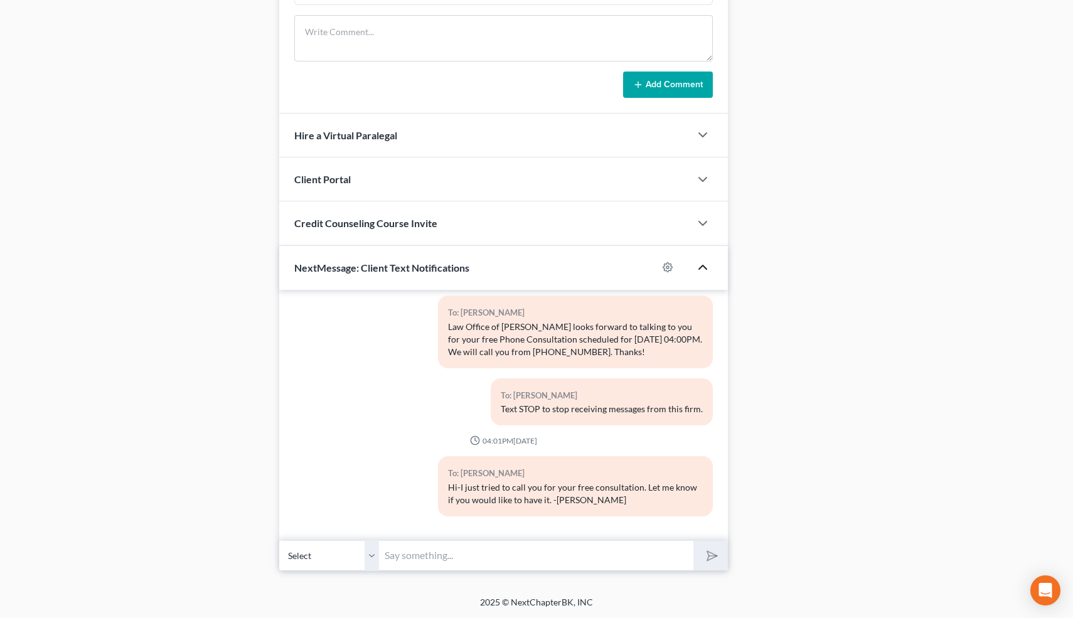
click at [509, 560] on input "text" at bounding box center [537, 555] width 314 height 31
type input "Nice talking to you! Like I said, just reply here if you have any questions or …"
click at [711, 548] on icon "submit" at bounding box center [710, 555] width 18 height 18
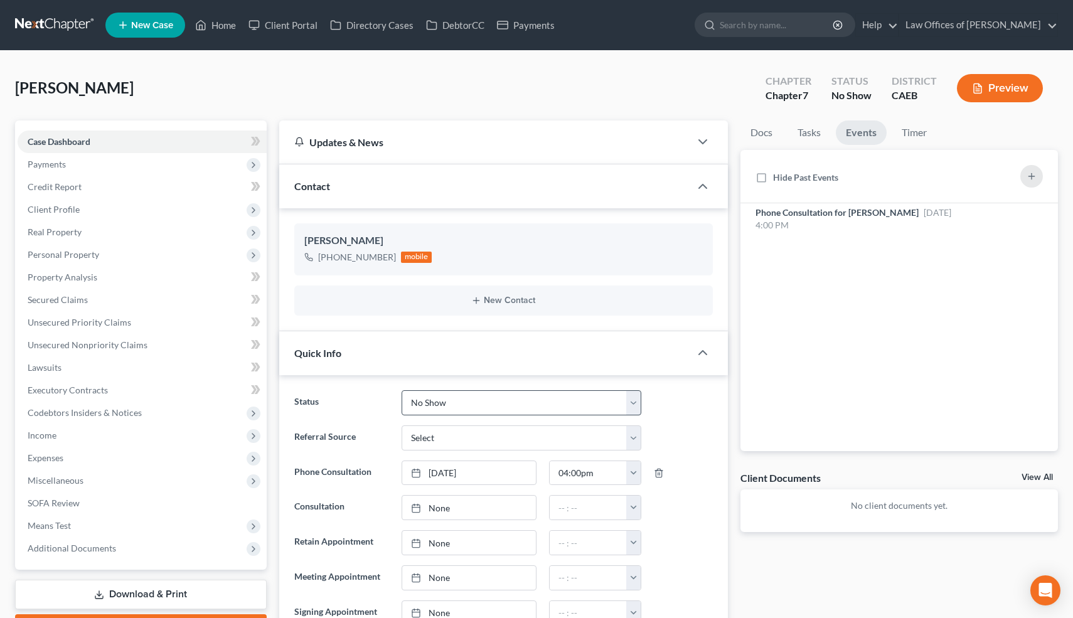
scroll to position [121, 0]
click at [486, 403] on select "Cancelled/Refund Closed Consultation Declined Discharged Filed Income Check In …" at bounding box center [521, 402] width 239 height 25
select select "10"
click at [402, 390] on select "Cancelled/Refund Closed Consultation Declined Discharged Filed Income Check In …" at bounding box center [521, 402] width 239 height 25
click at [225, 25] on link "Home" at bounding box center [215, 25] width 53 height 23
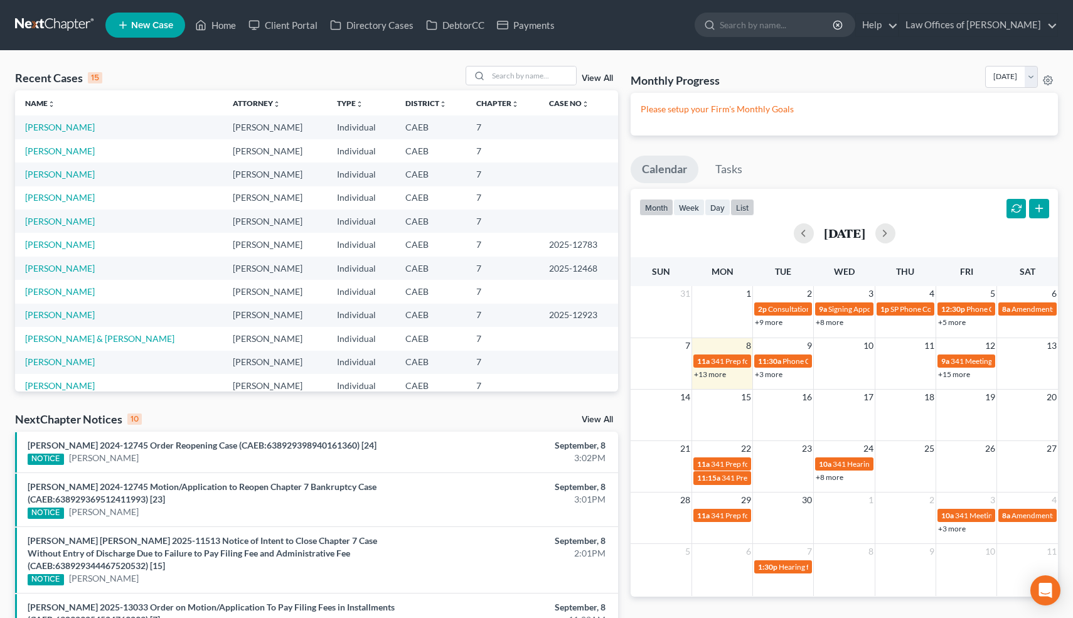
click at [738, 212] on button "list" at bounding box center [742, 207] width 24 height 17
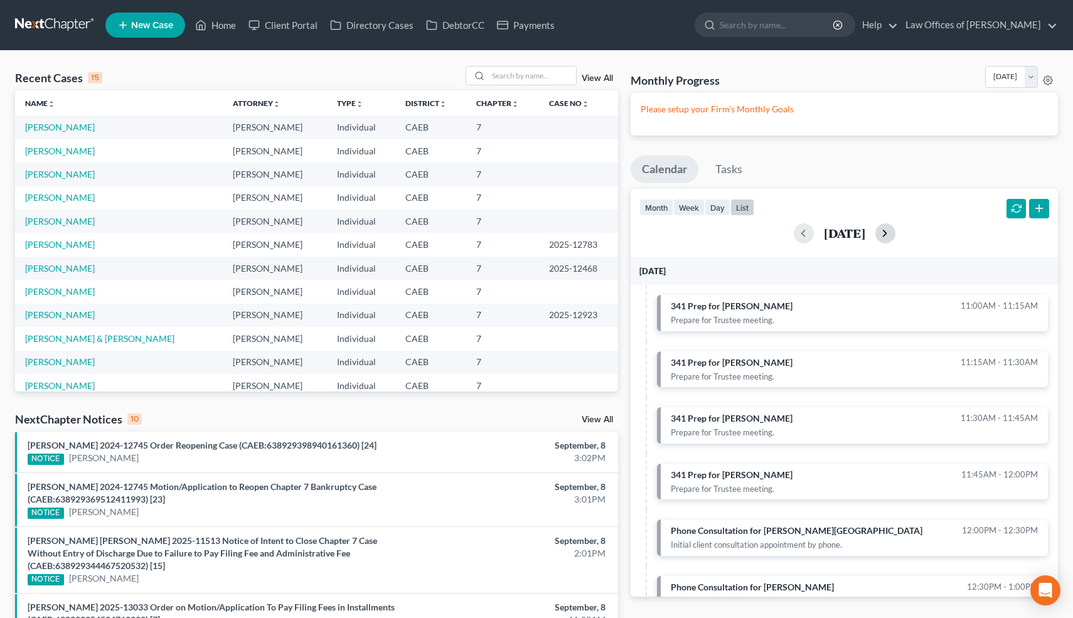
click at [895, 230] on button "button" at bounding box center [885, 233] width 20 height 20
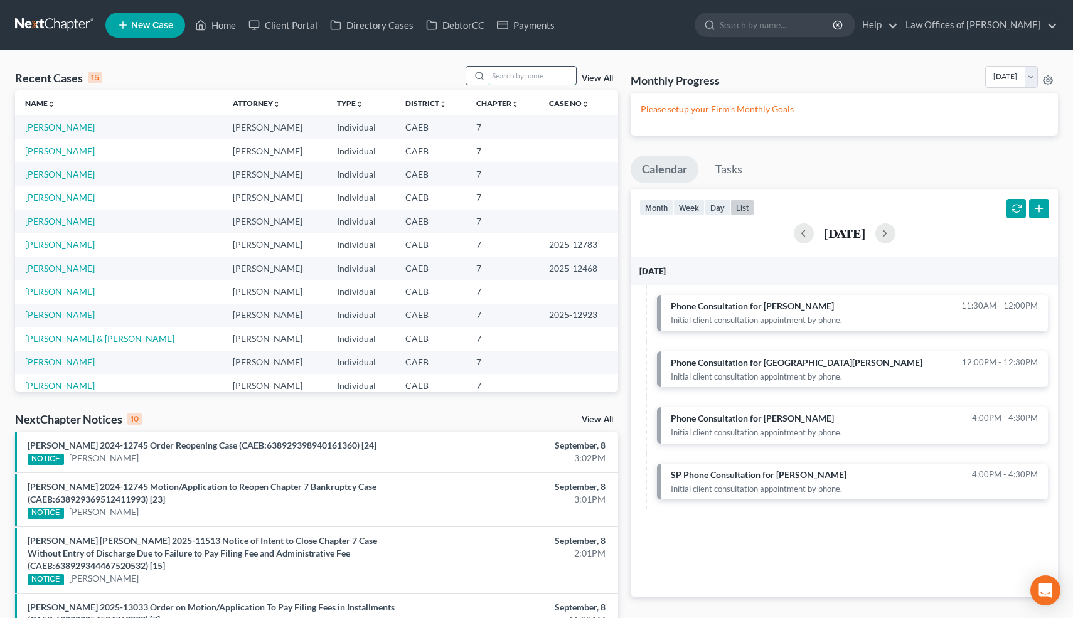
click at [535, 75] on input "search" at bounding box center [532, 76] width 88 height 18
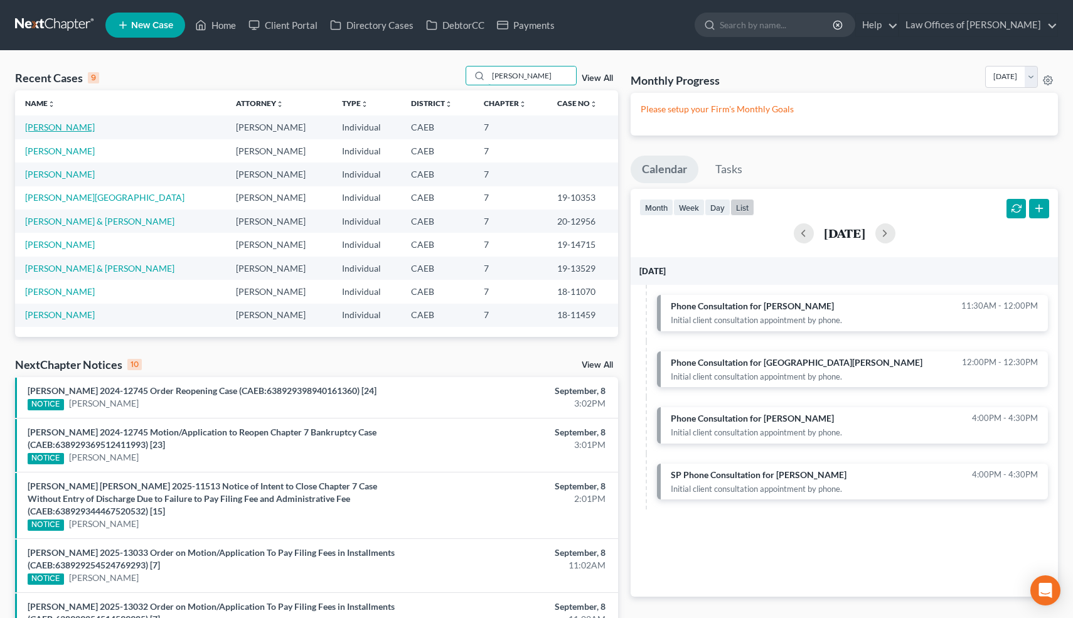
type input "[PERSON_NAME]"
click at [76, 129] on link "[PERSON_NAME]" at bounding box center [60, 127] width 70 height 11
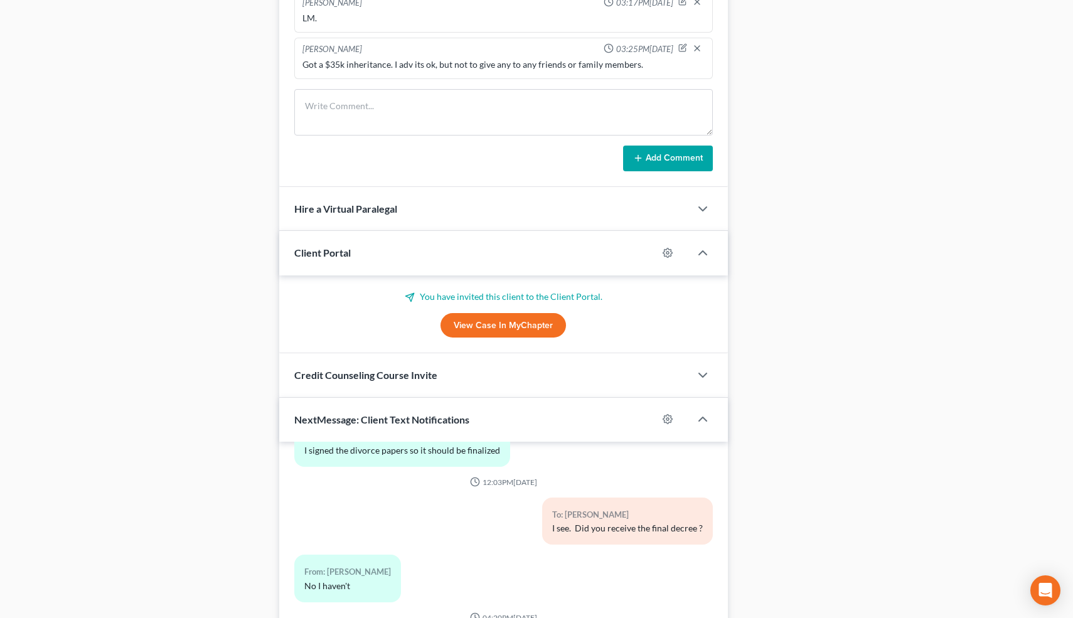
scroll to position [1126, 0]
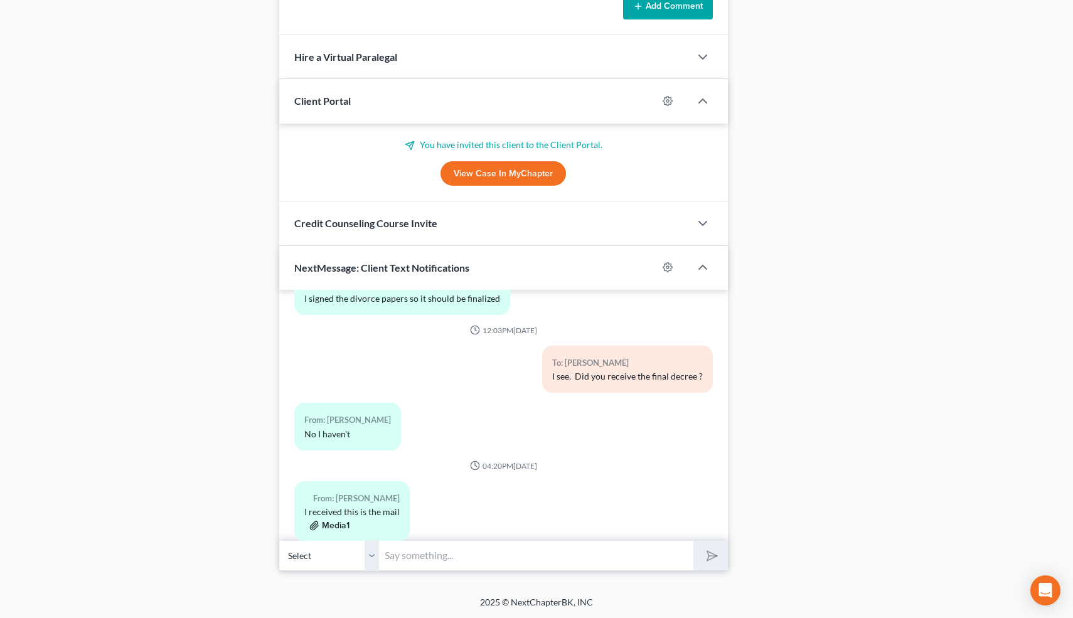
click at [341, 521] on button "Media1" at bounding box center [329, 526] width 40 height 10
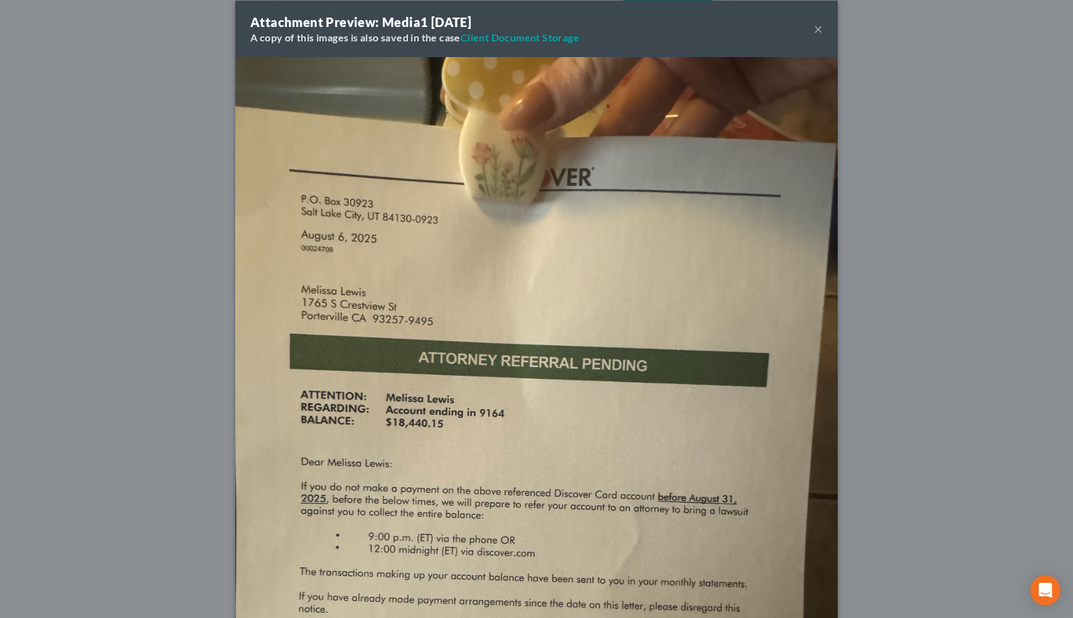
scroll to position [0, 0]
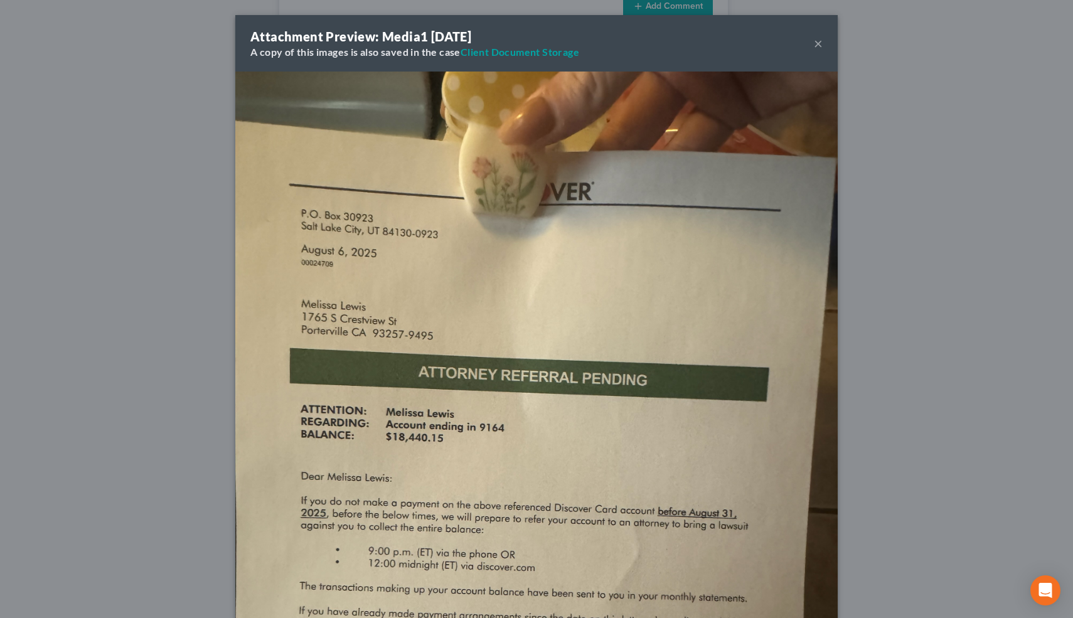
click at [819, 43] on button "×" at bounding box center [818, 43] width 9 height 15
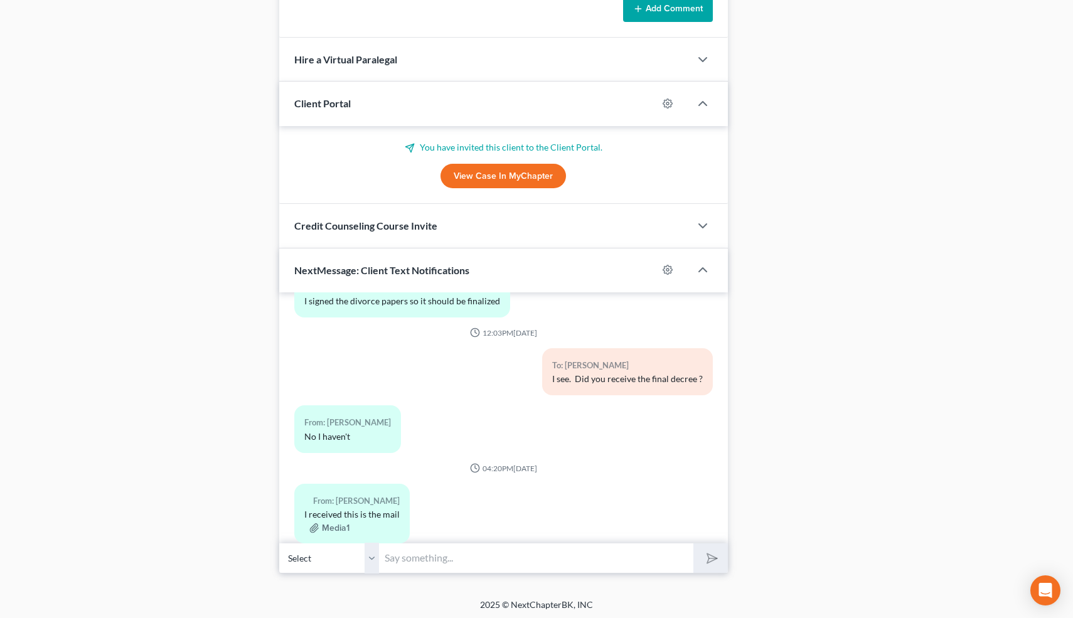
scroll to position [1126, 0]
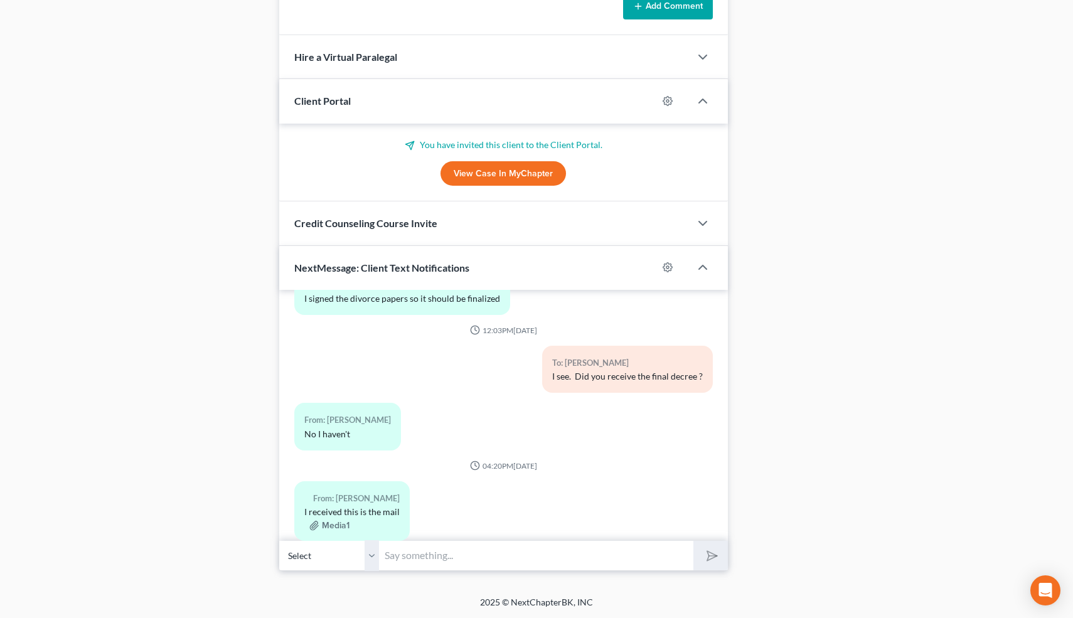
click at [405, 555] on input "text" at bounding box center [537, 555] width 314 height 31
type input "Hi-that just says Discover is getting ready to sue you. It's fine-we'll just pu…"
click at [693, 541] on button "submit" at bounding box center [710, 555] width 35 height 29
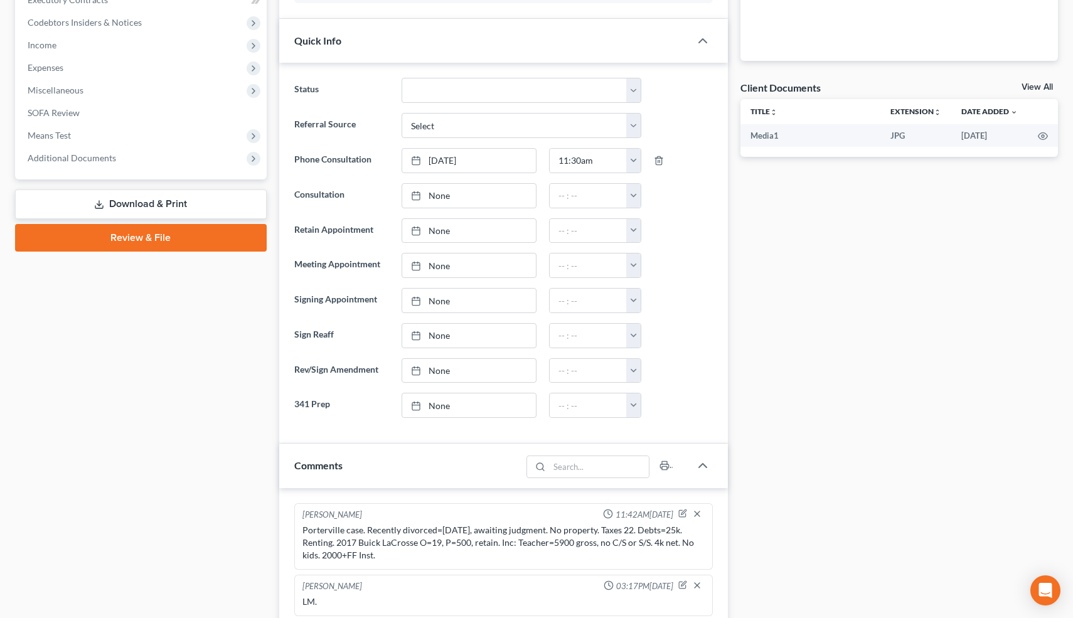
scroll to position [0, 0]
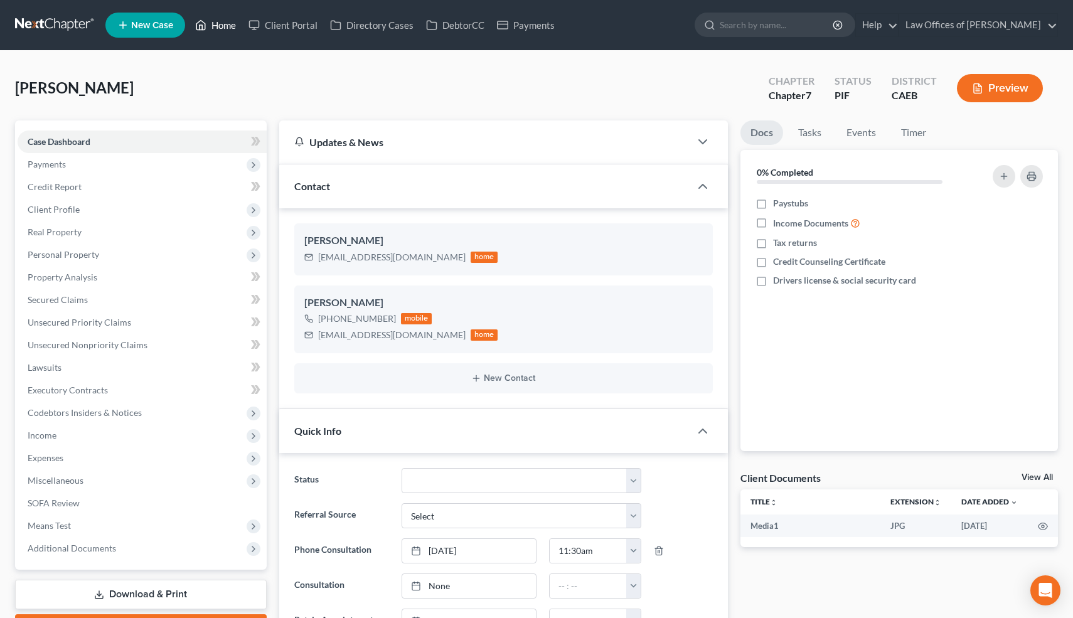
click at [226, 20] on link "Home" at bounding box center [215, 25] width 53 height 23
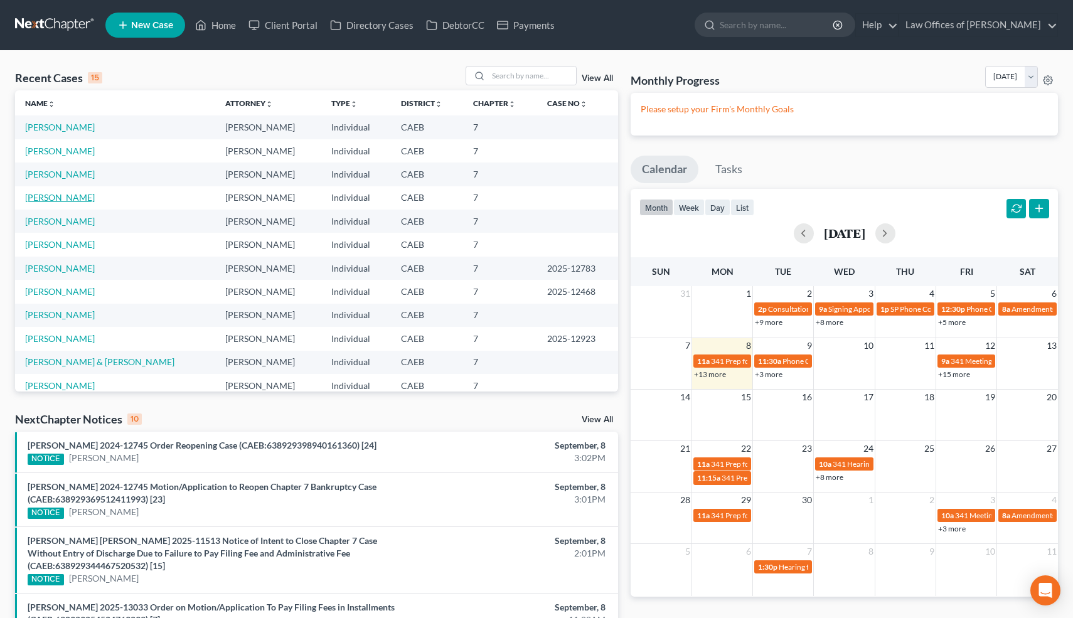
click at [68, 198] on link "[PERSON_NAME]" at bounding box center [60, 197] width 70 height 11
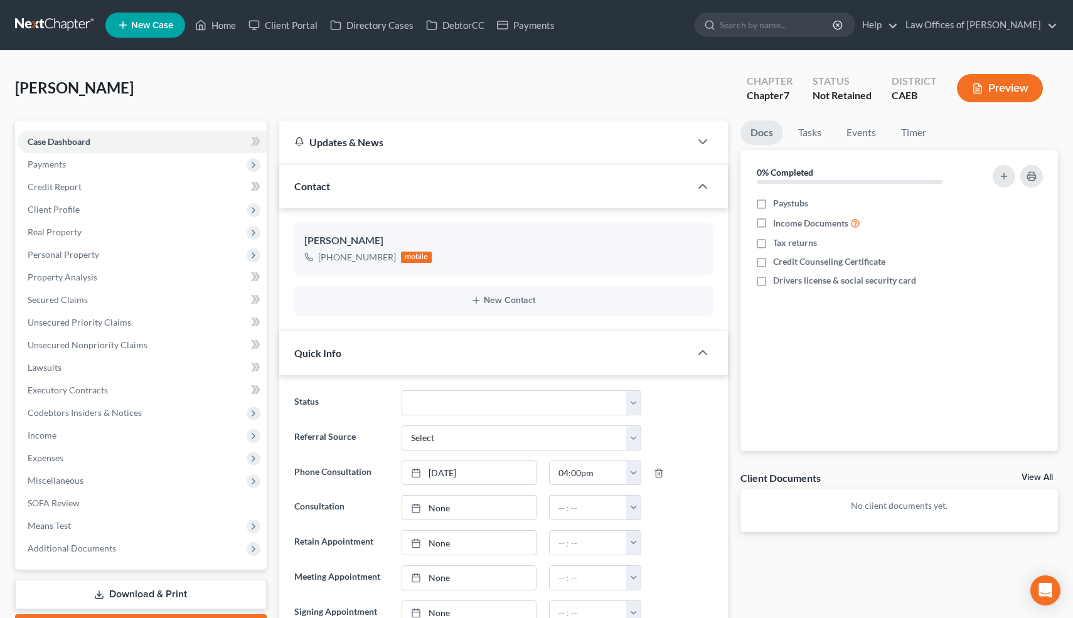
scroll to position [199, 0]
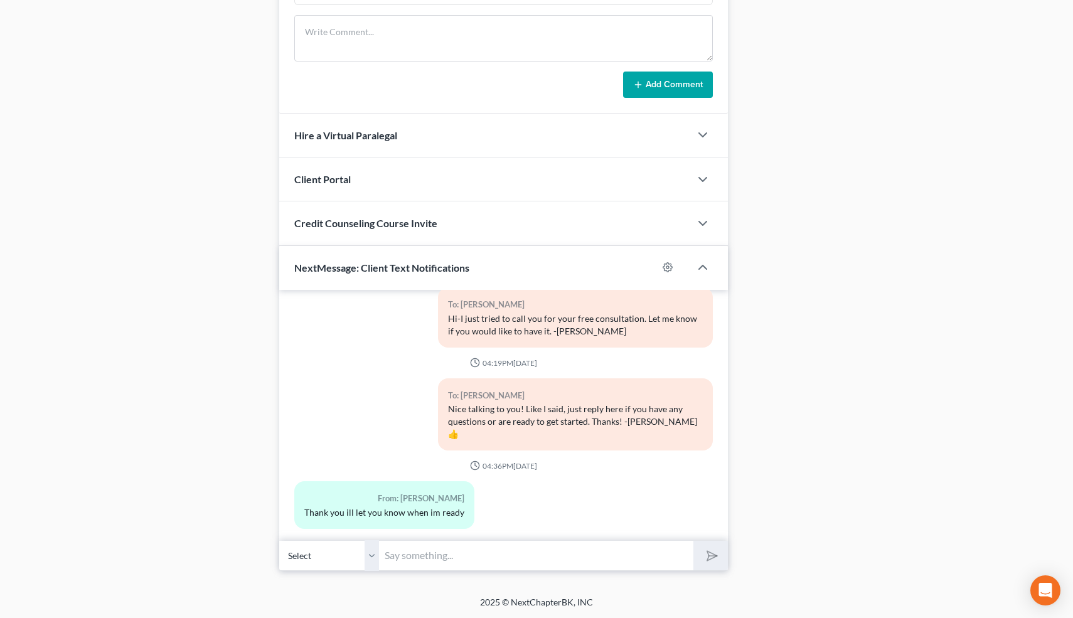
click at [479, 552] on input "text" at bounding box center [537, 555] width 314 height 31
type input "Sounds good 👍"
click at [693, 541] on button "submit" at bounding box center [710, 555] width 35 height 29
